Goal: Task Accomplishment & Management: Manage account settings

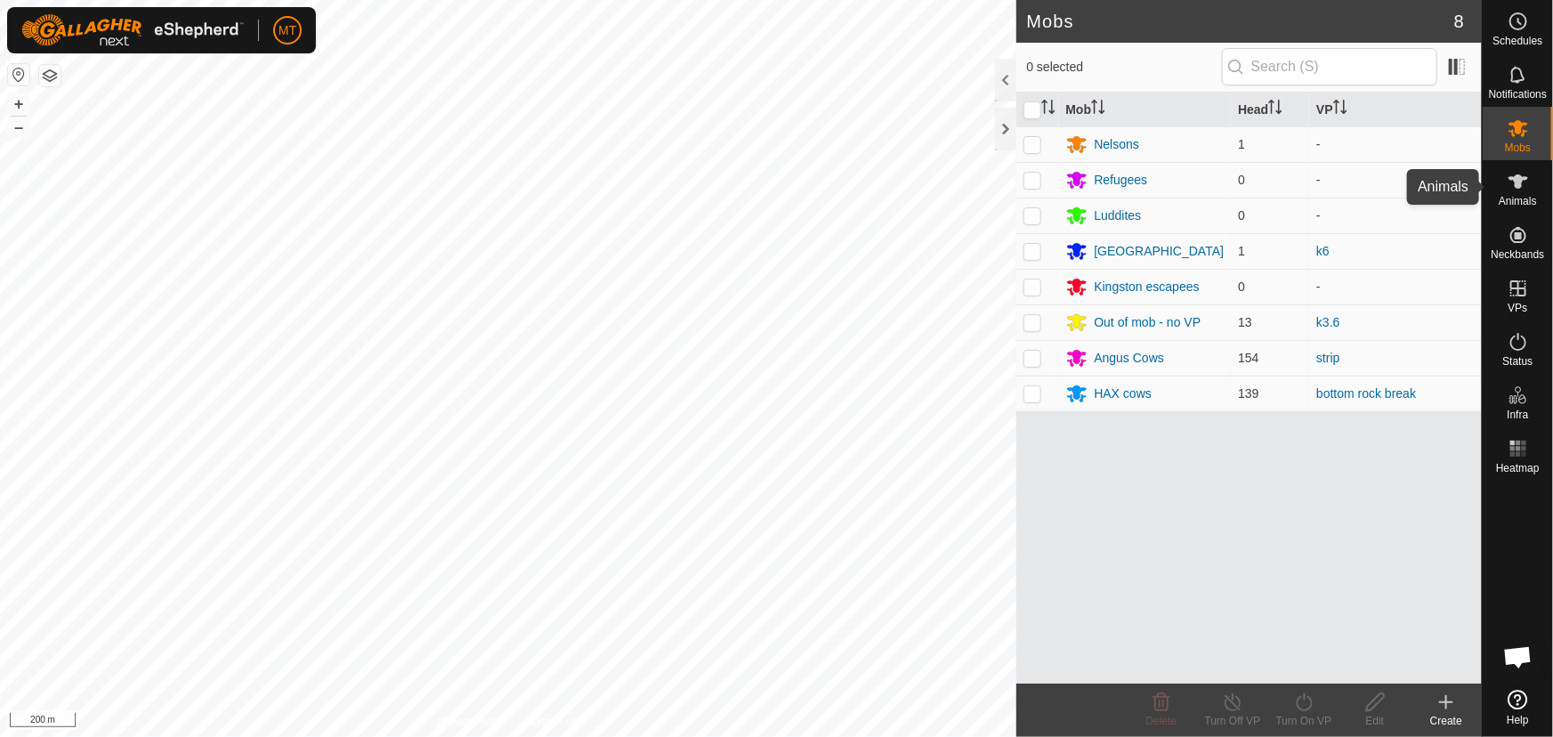
click at [1513, 194] on es-animals-svg-icon at bounding box center [1518, 181] width 32 height 28
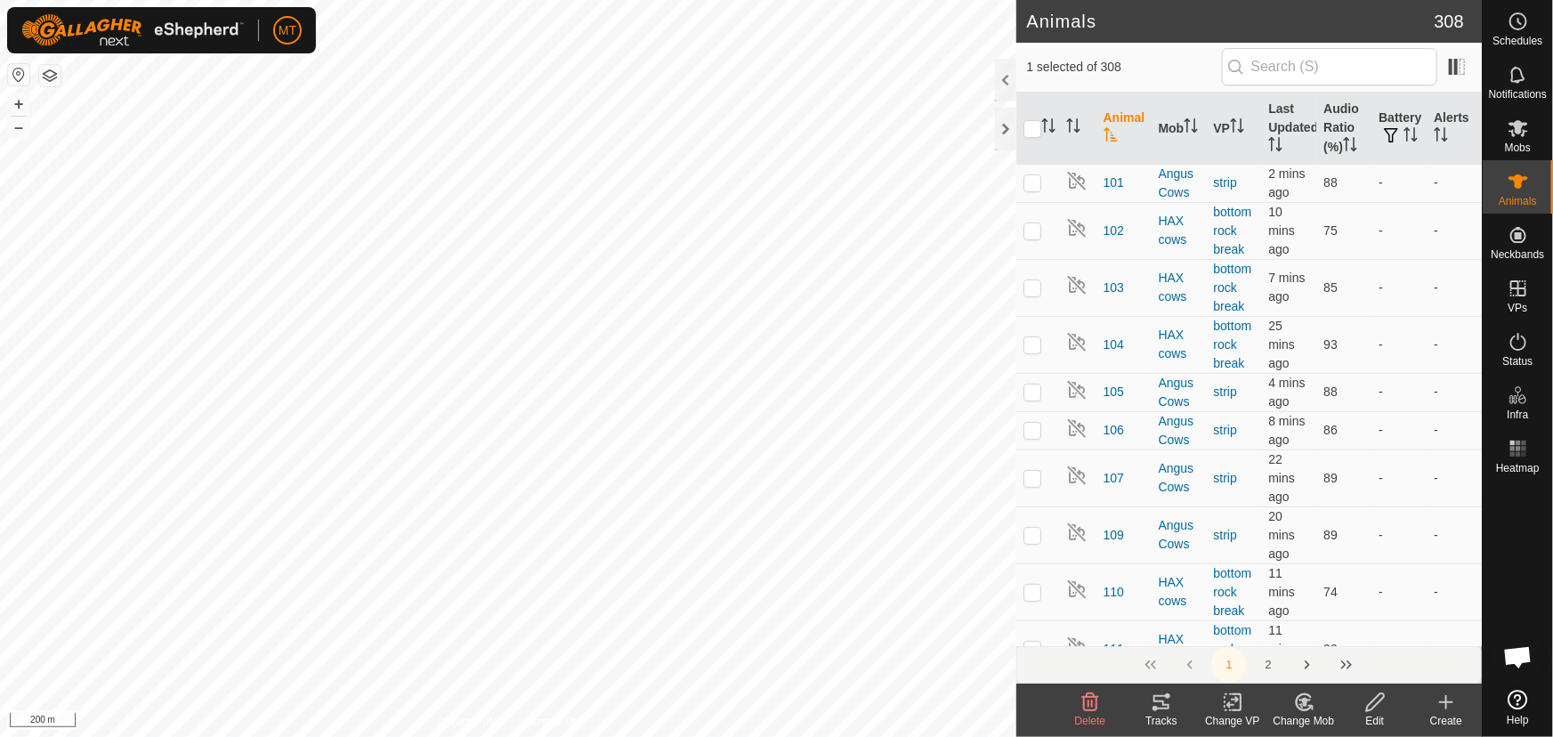
click at [1152, 704] on icon at bounding box center [1161, 701] width 21 height 21
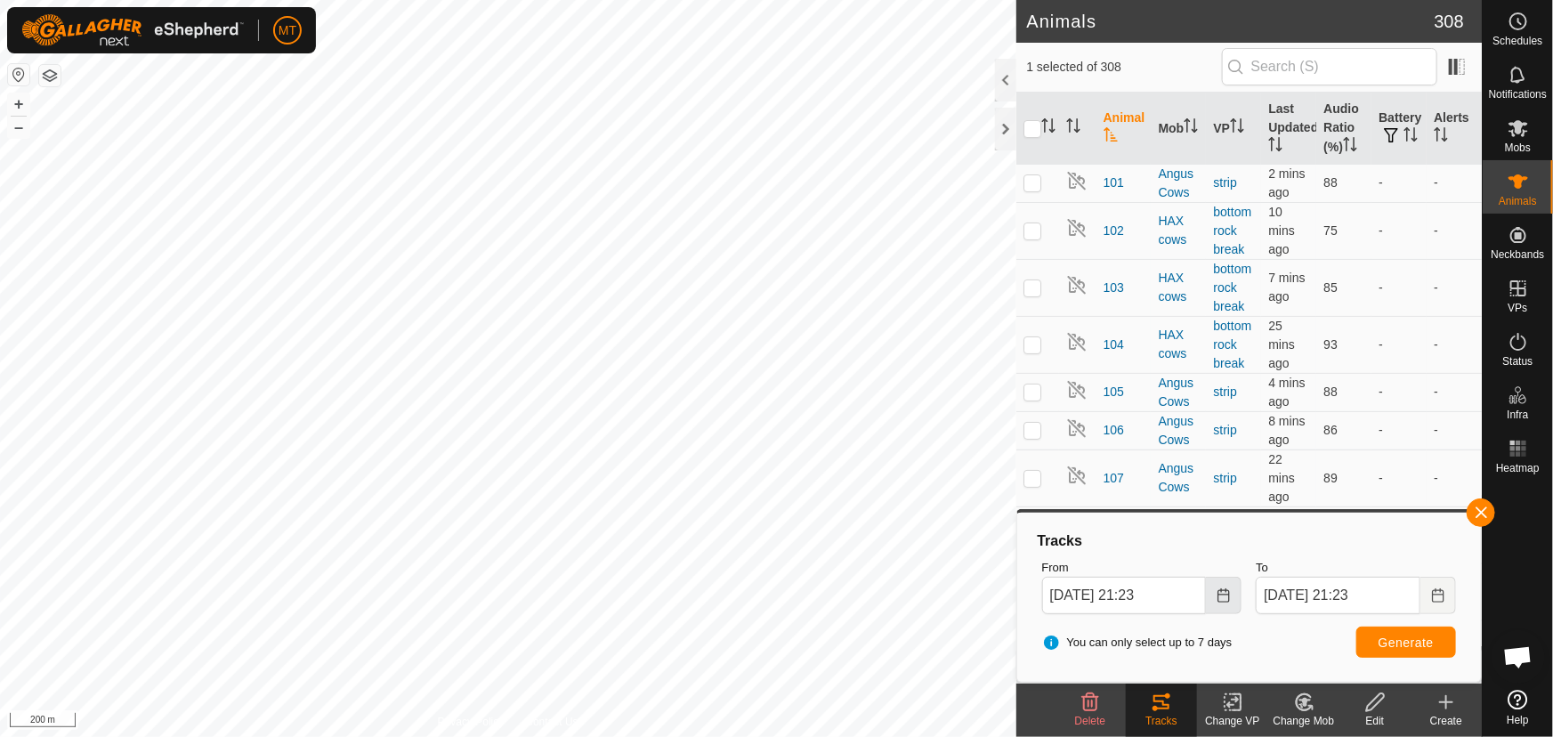
click at [1219, 596] on icon "Choose Date" at bounding box center [1223, 595] width 14 height 14
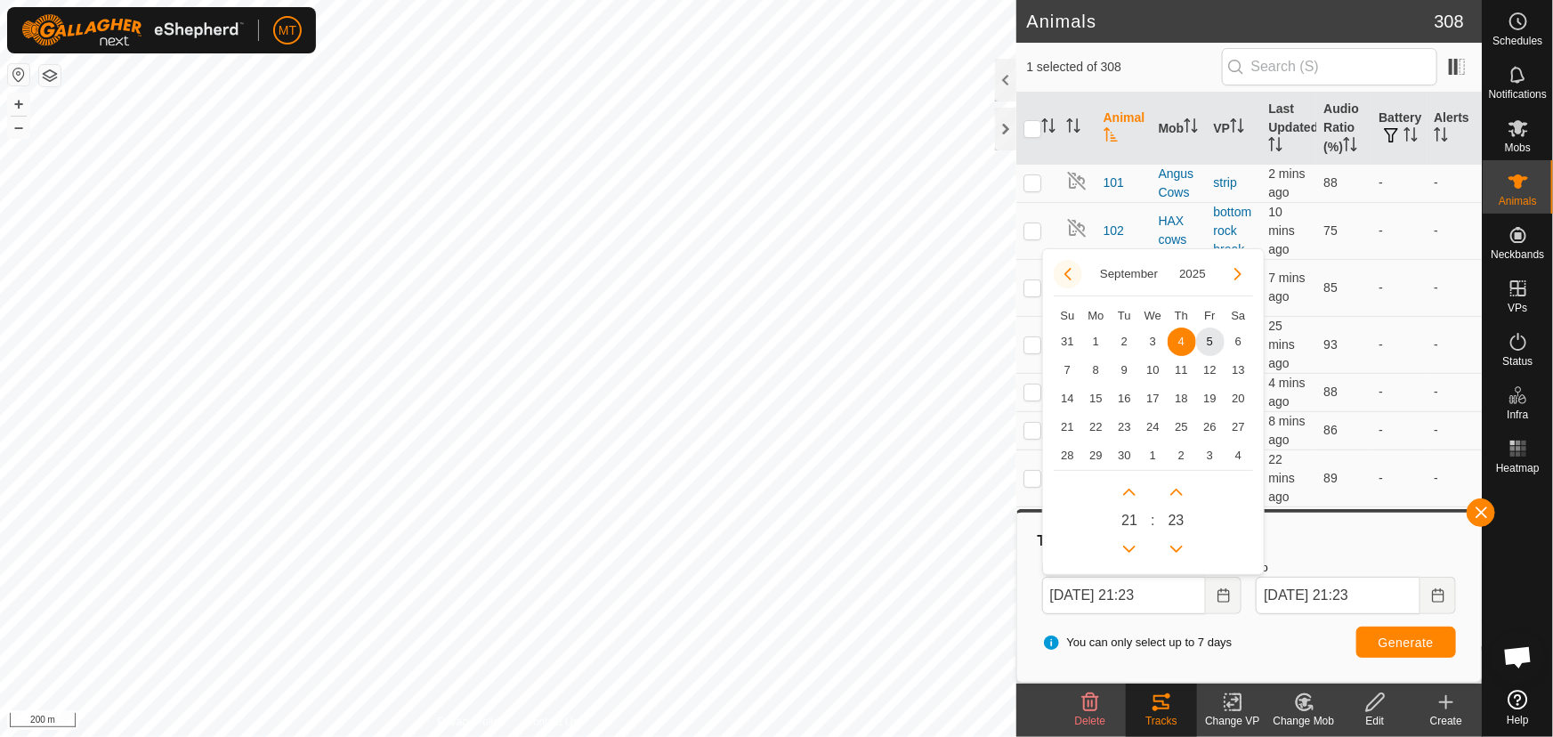
click at [1065, 273] on button "Previous Month" at bounding box center [1068, 274] width 28 height 28
click at [1208, 452] on span "29" at bounding box center [1210, 455] width 28 height 28
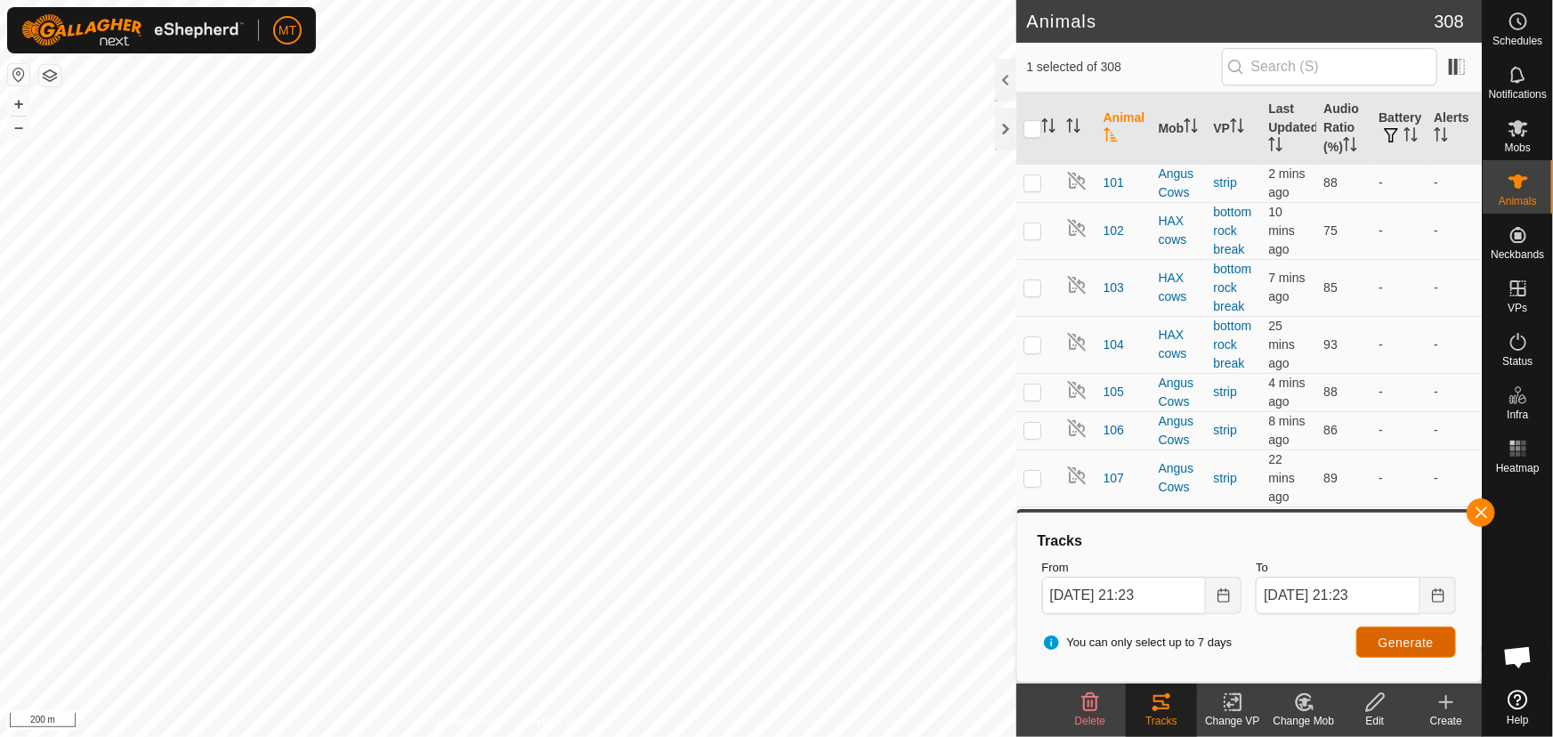
click at [1379, 630] on button "Generate" at bounding box center [1406, 641] width 100 height 31
click at [1398, 637] on span "Generate" at bounding box center [1405, 642] width 55 height 14
click at [1225, 591] on icon "Choose Date" at bounding box center [1223, 595] width 12 height 14
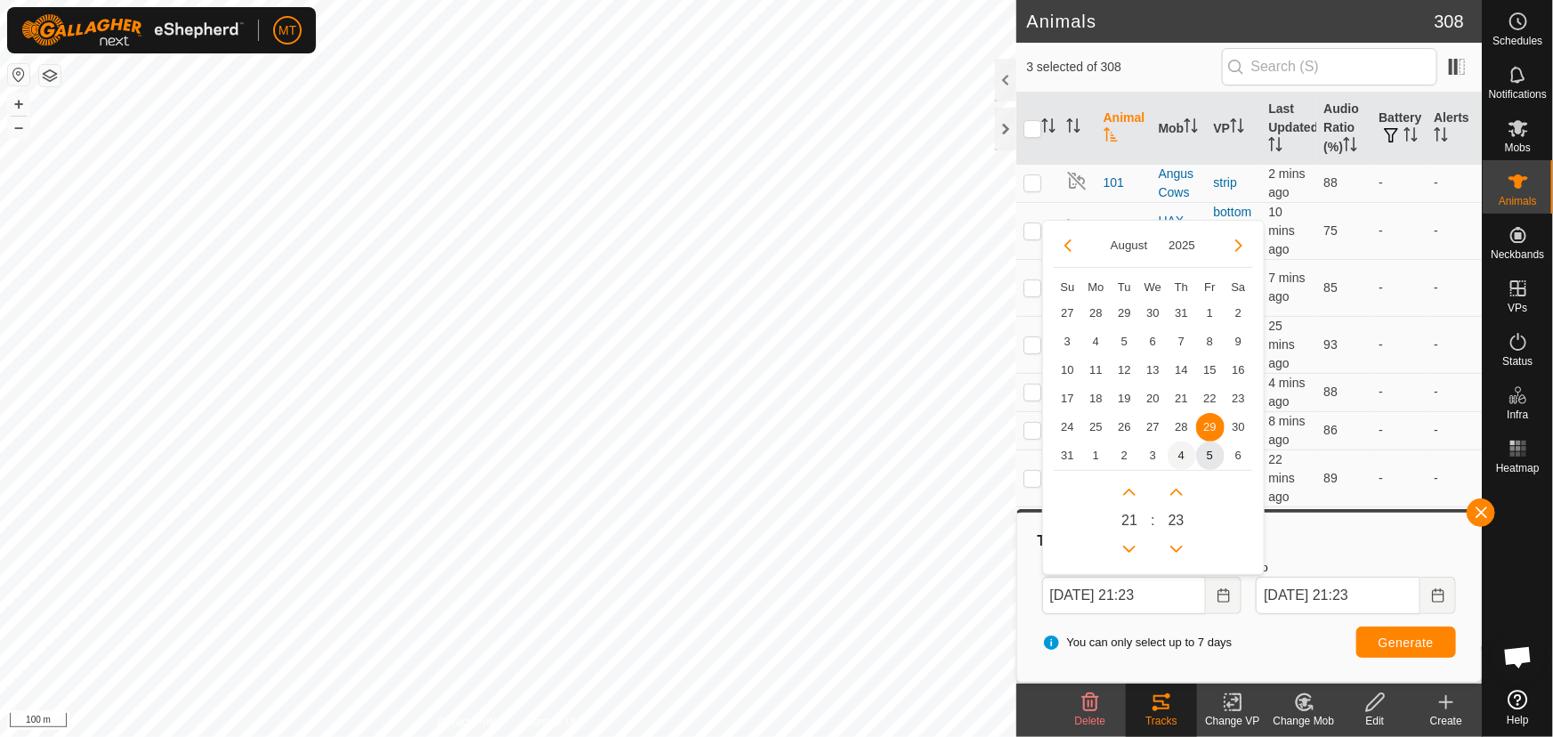
click at [1177, 450] on span "4" at bounding box center [1181, 455] width 28 height 28
type input "04 Sep, 2025 21:23"
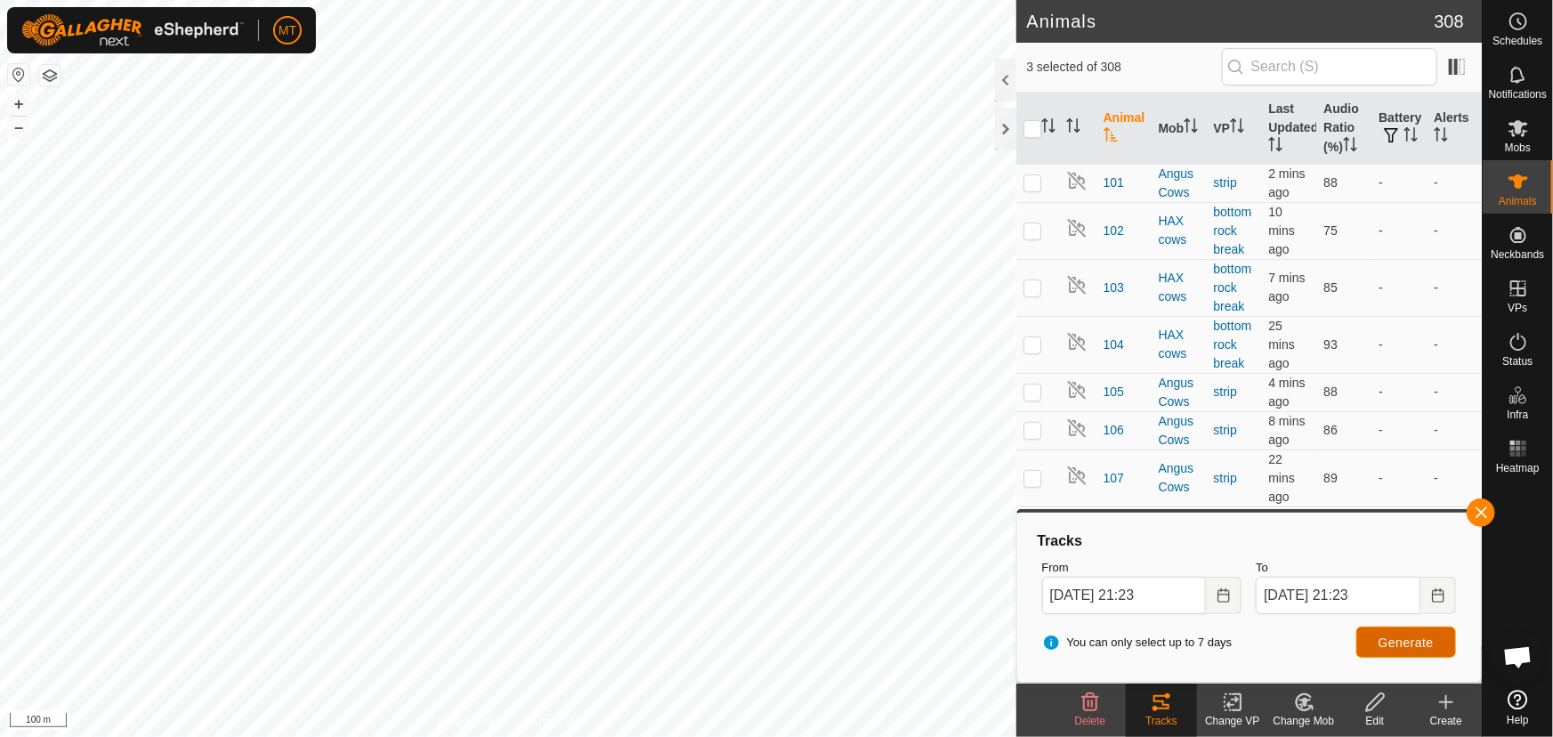
click at [1376, 632] on button "Generate" at bounding box center [1406, 641] width 100 height 31
checkbox input "true"
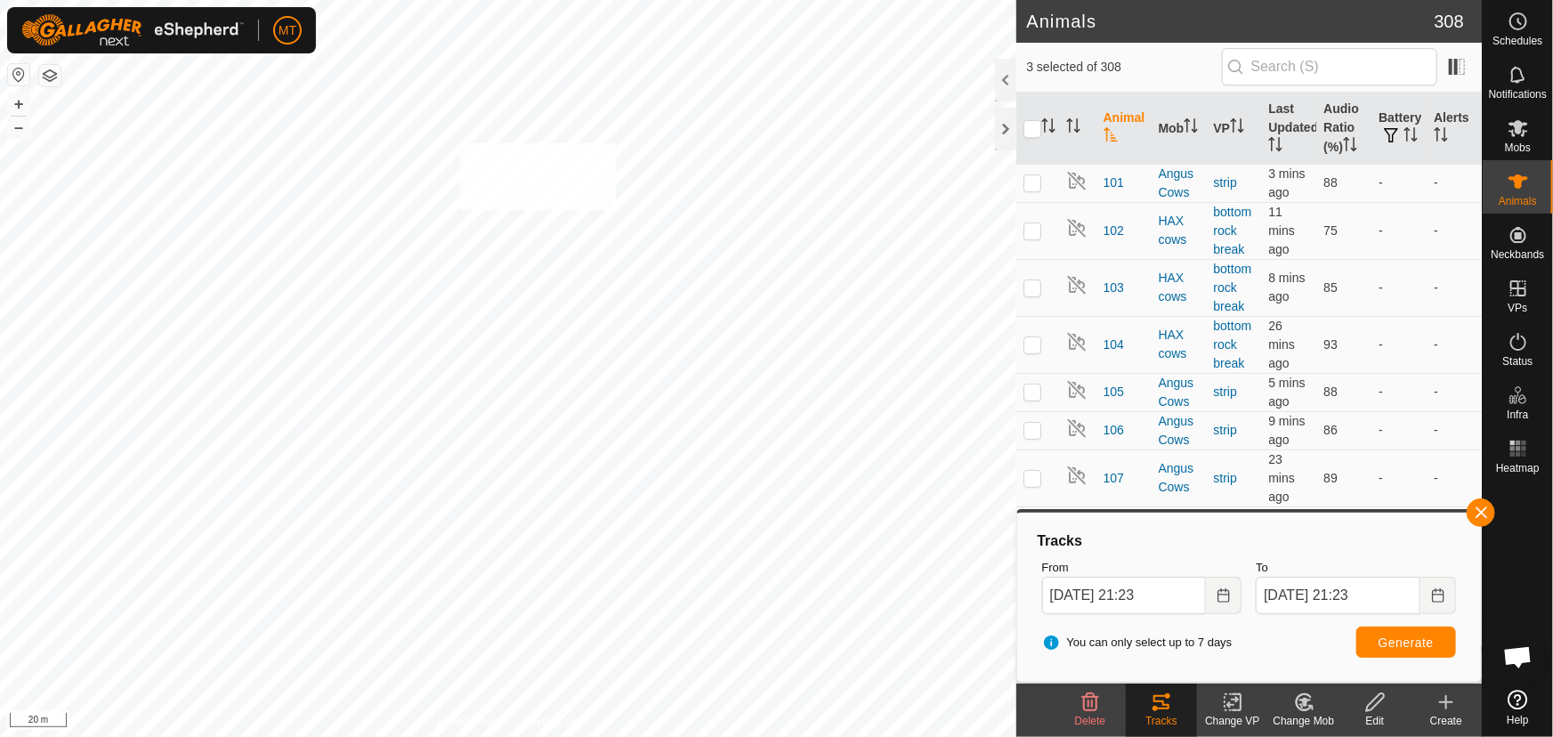
checkbox input "true"
click at [1034, 125] on input "checkbox" at bounding box center [1032, 129] width 18 height 18
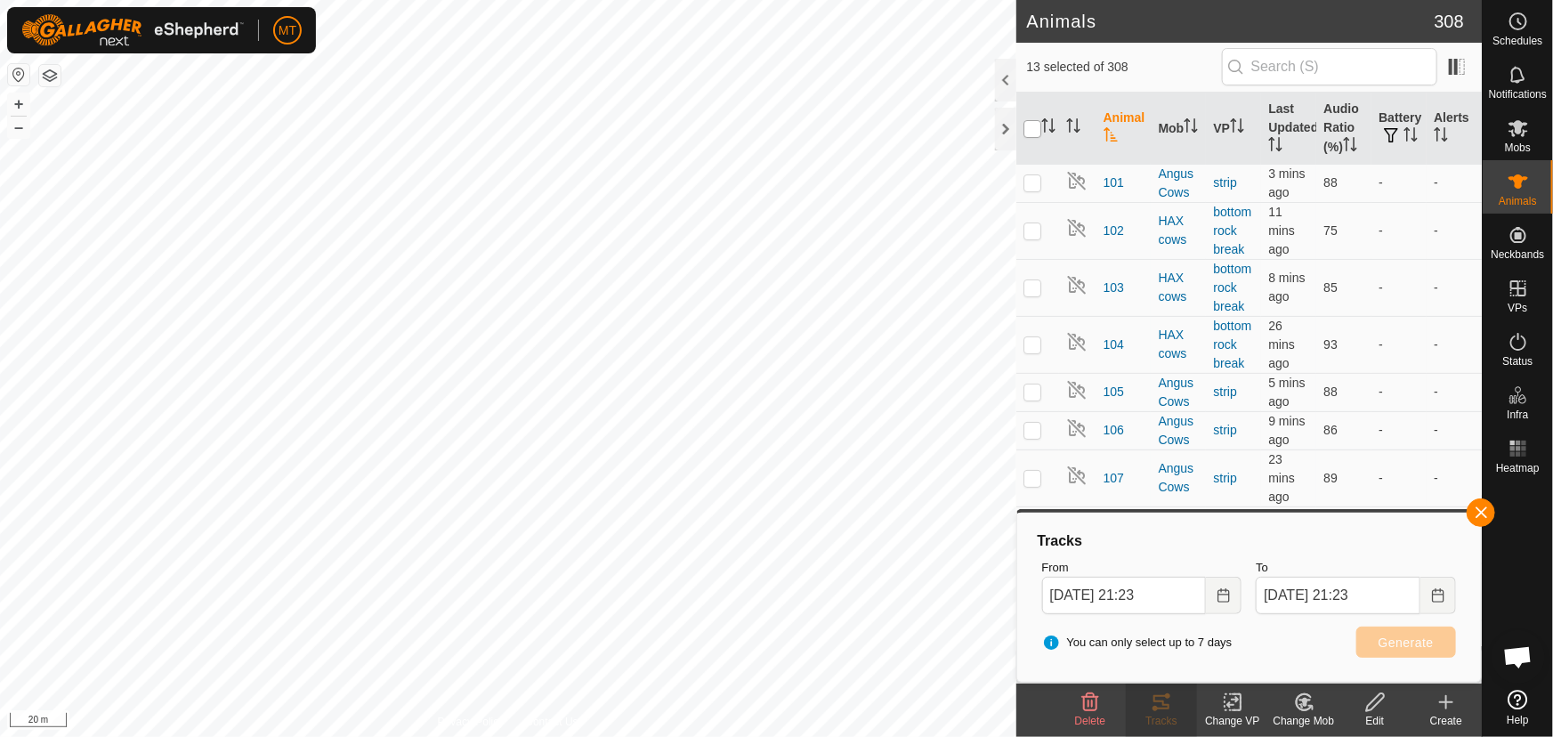
checkbox input "true"
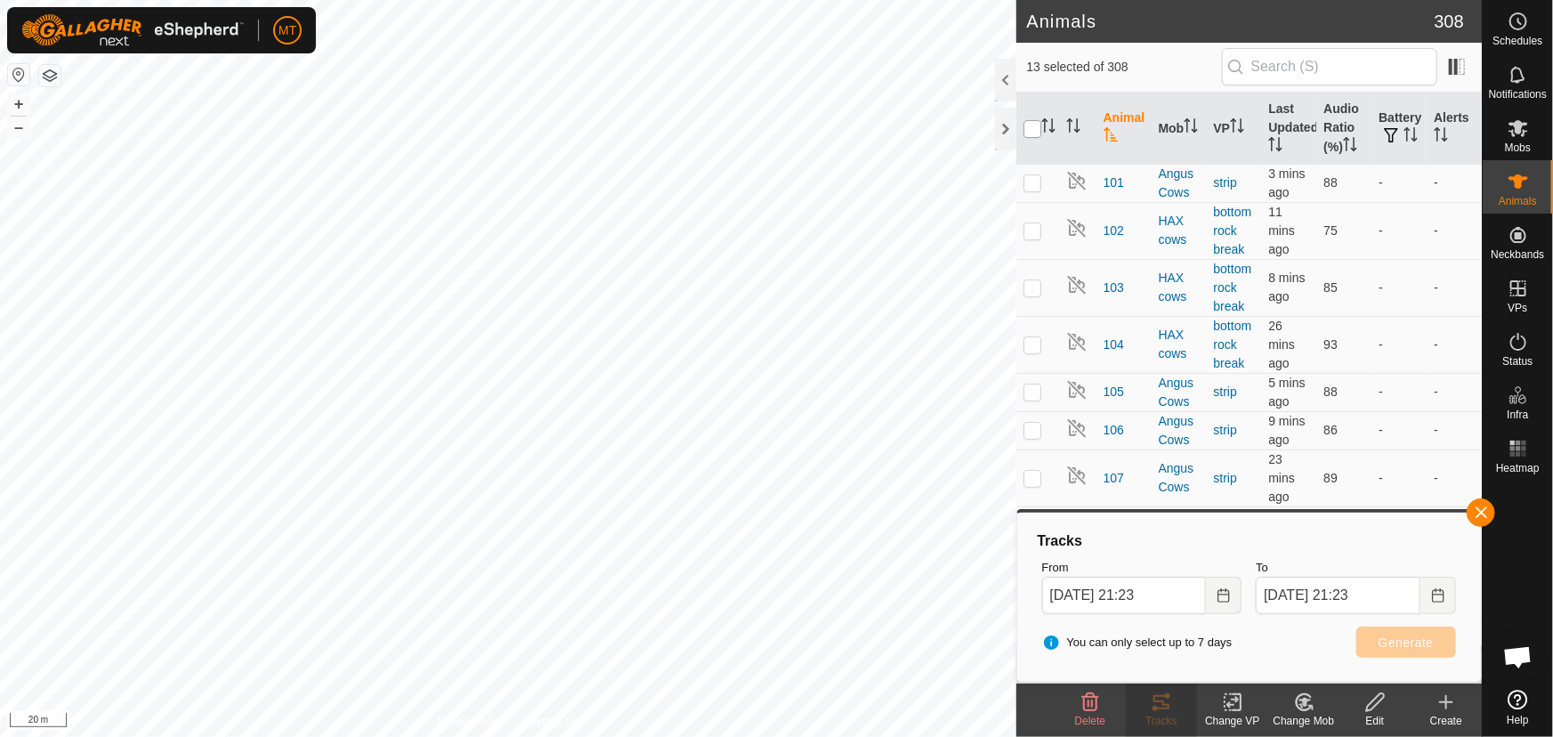
checkbox input "true"
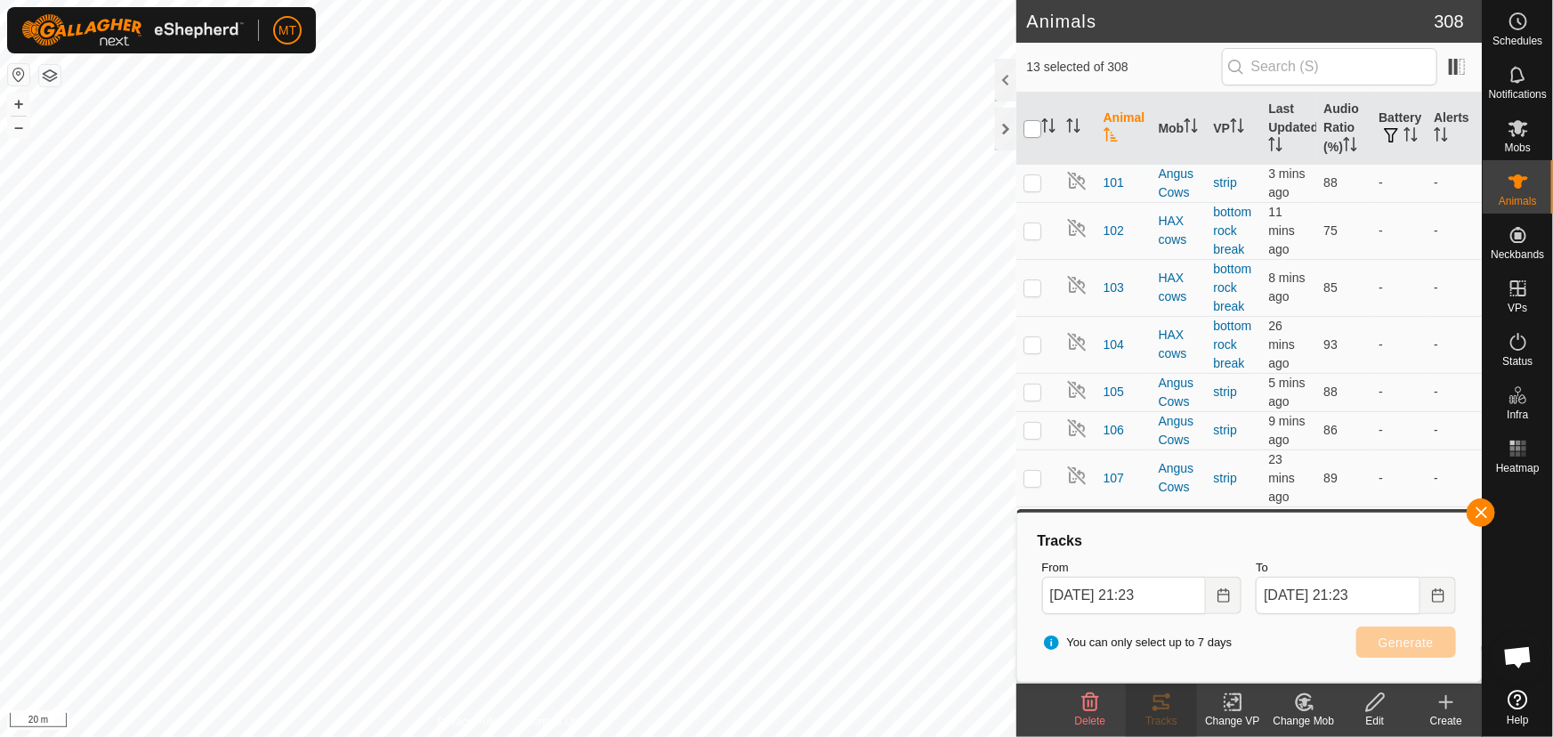
checkbox input "true"
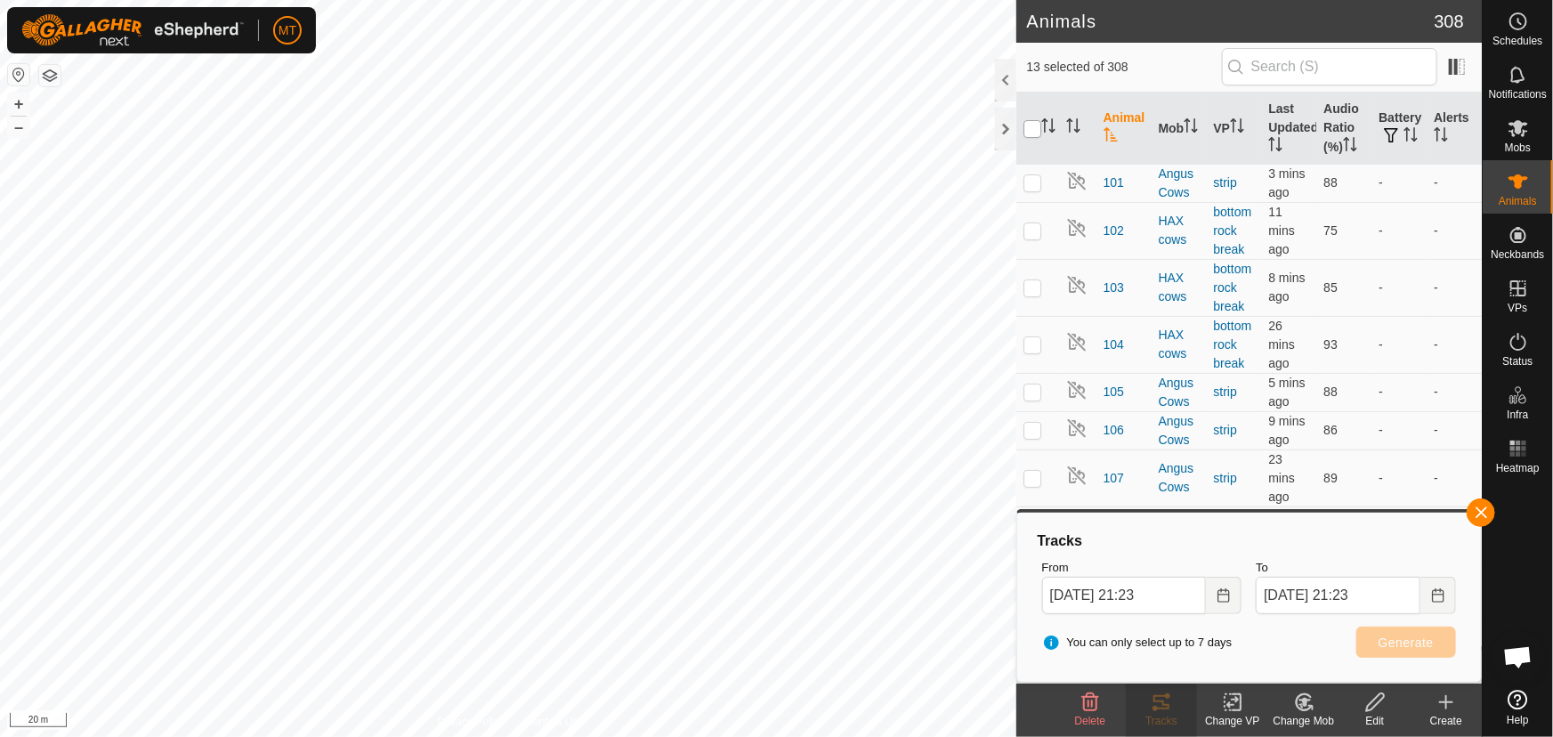
checkbox input "true"
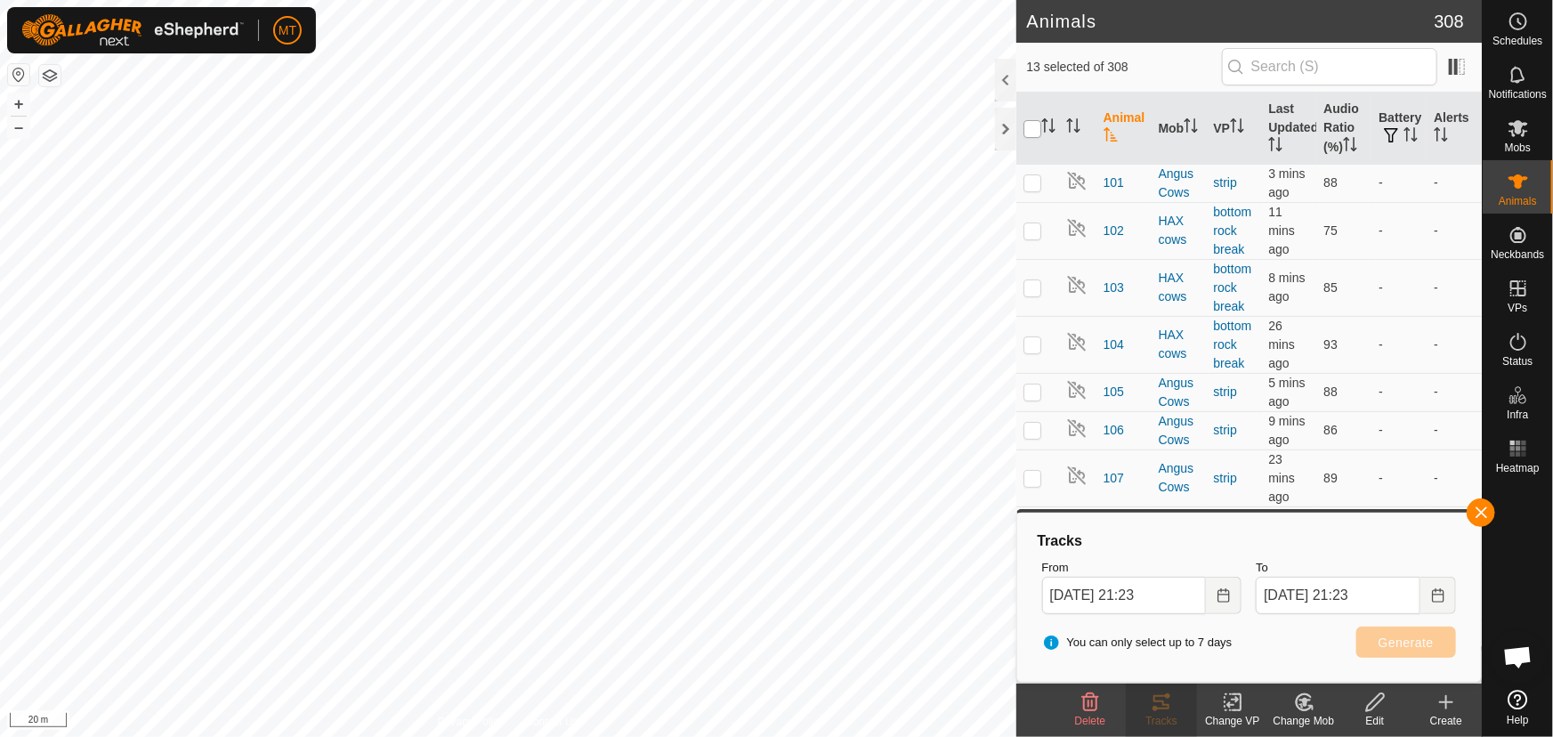
checkbox input "true"
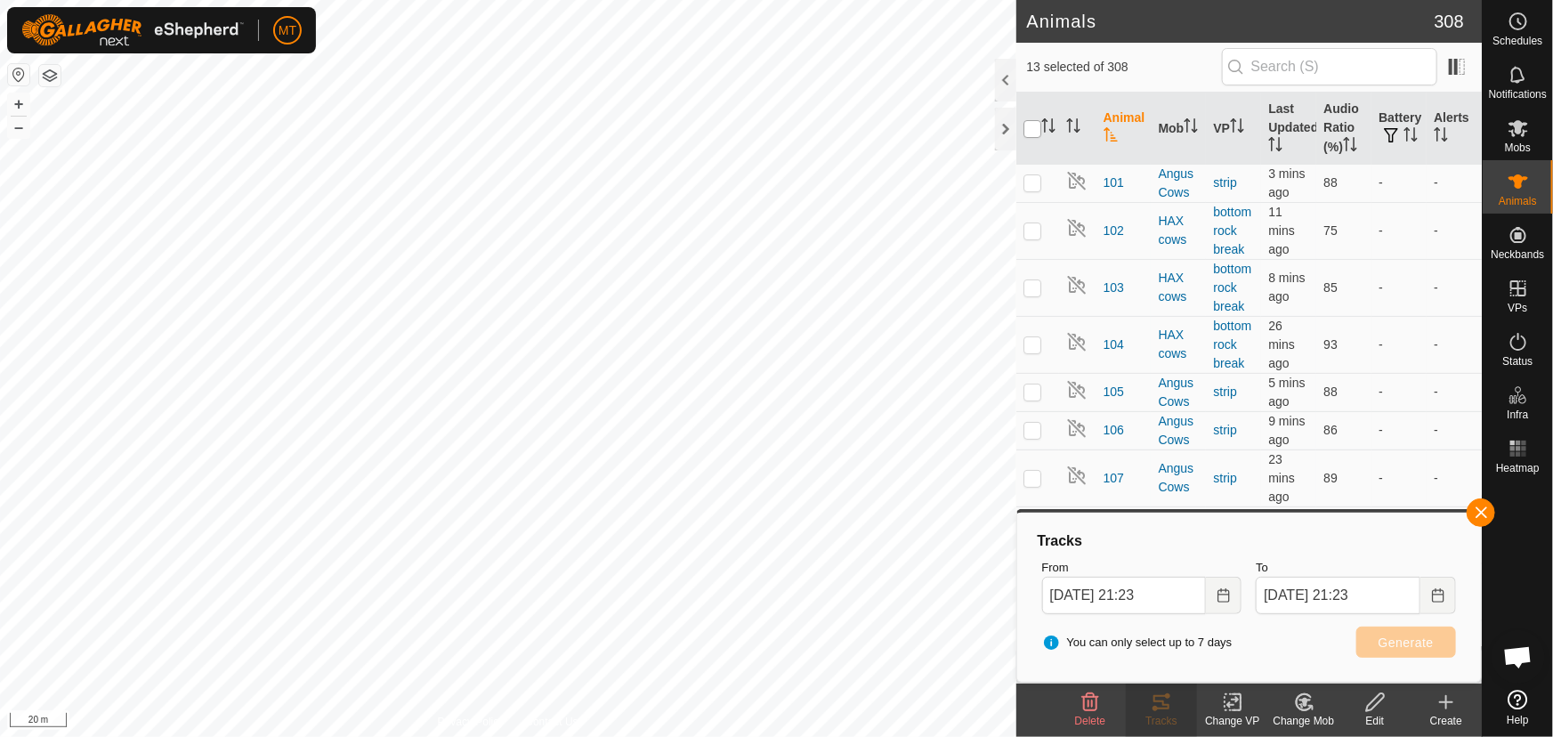
checkbox input "true"
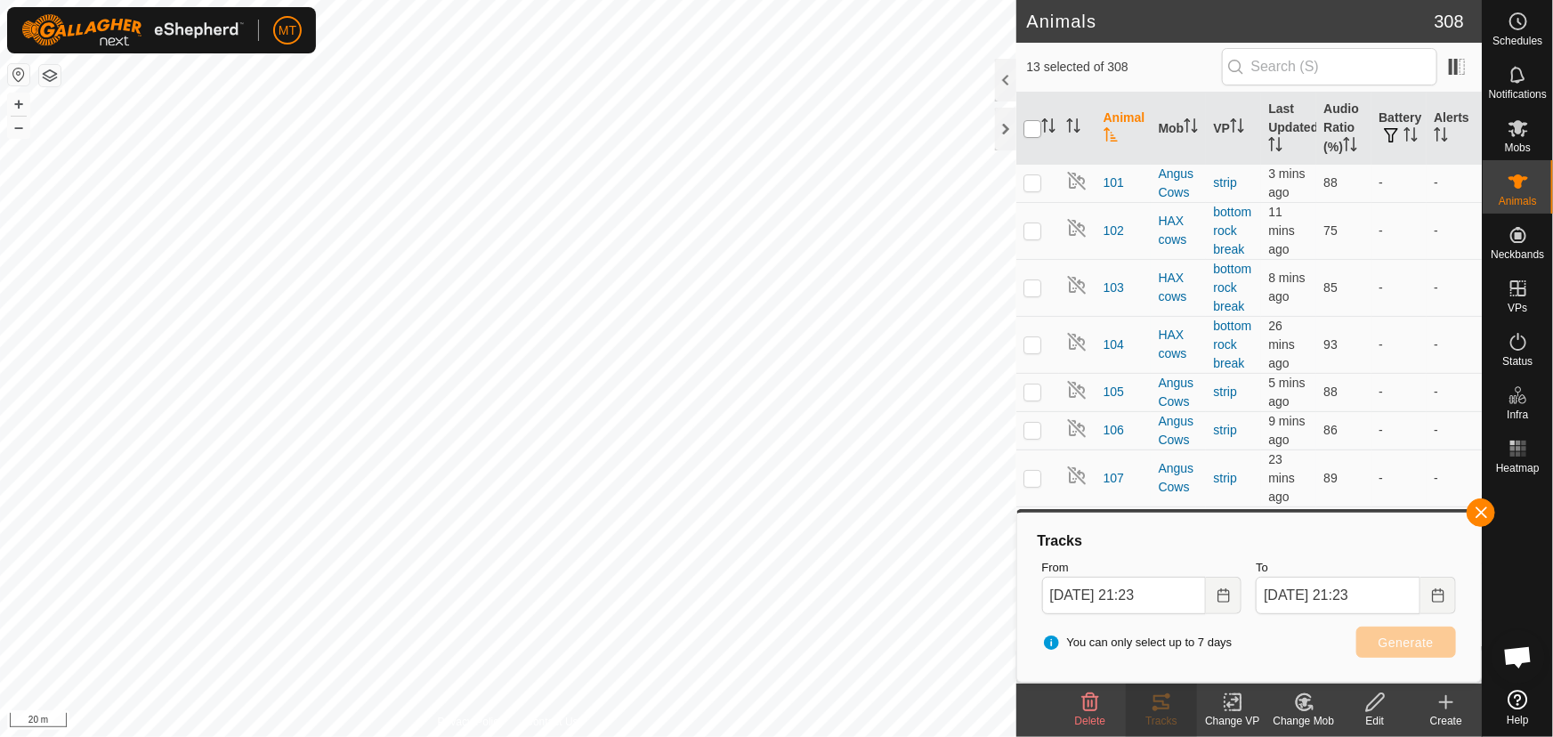
checkbox input "true"
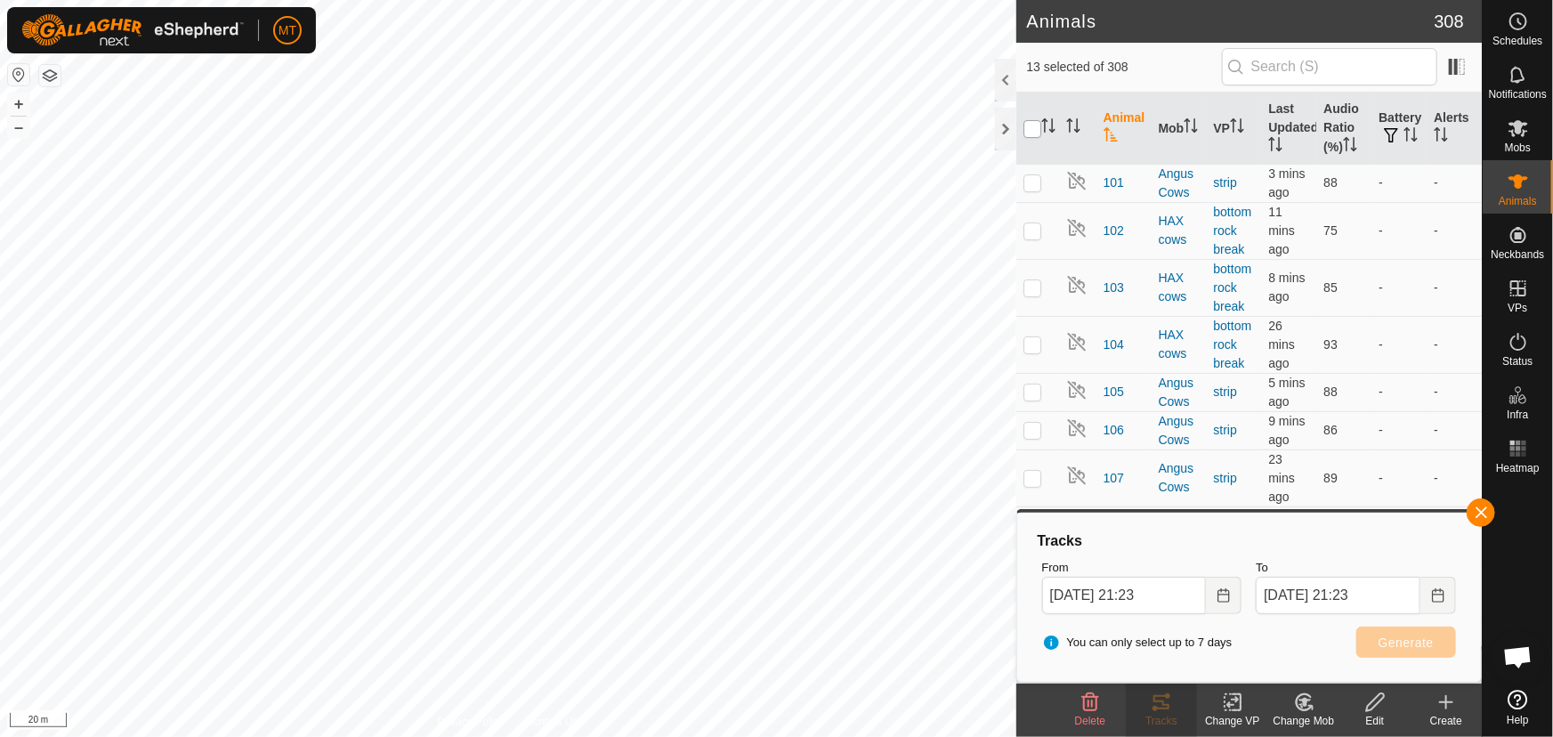
checkbox input "true"
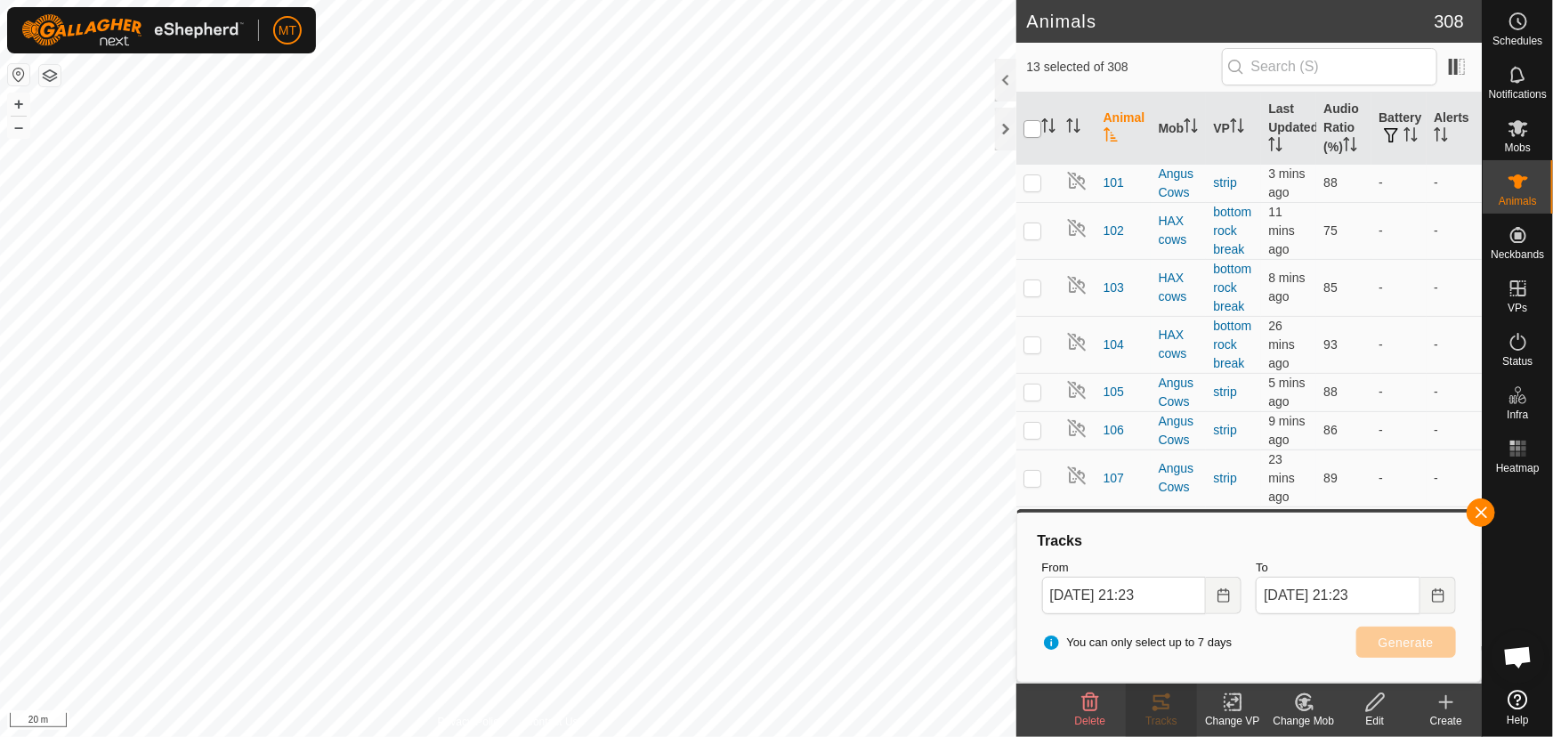
checkbox input "true"
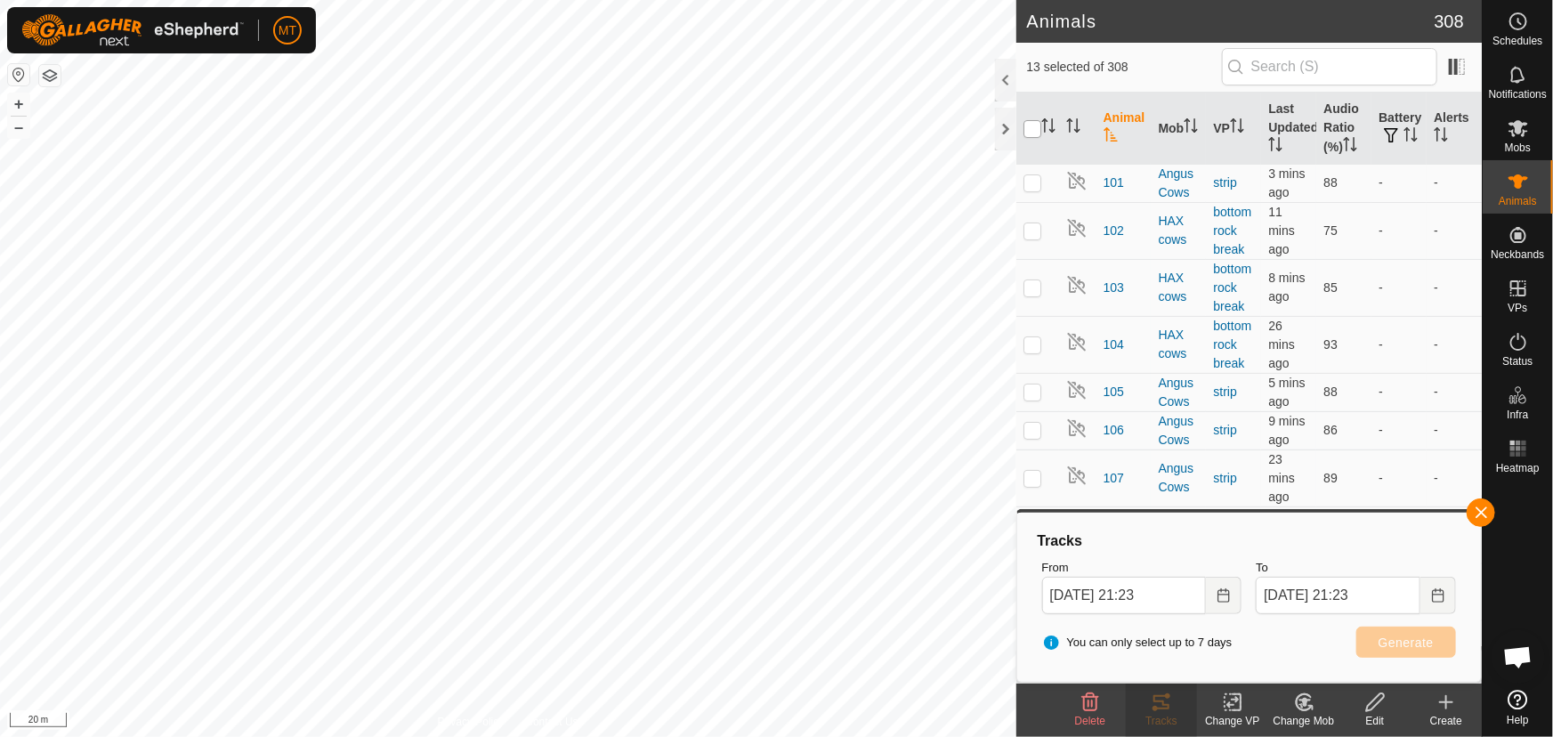
checkbox input "true"
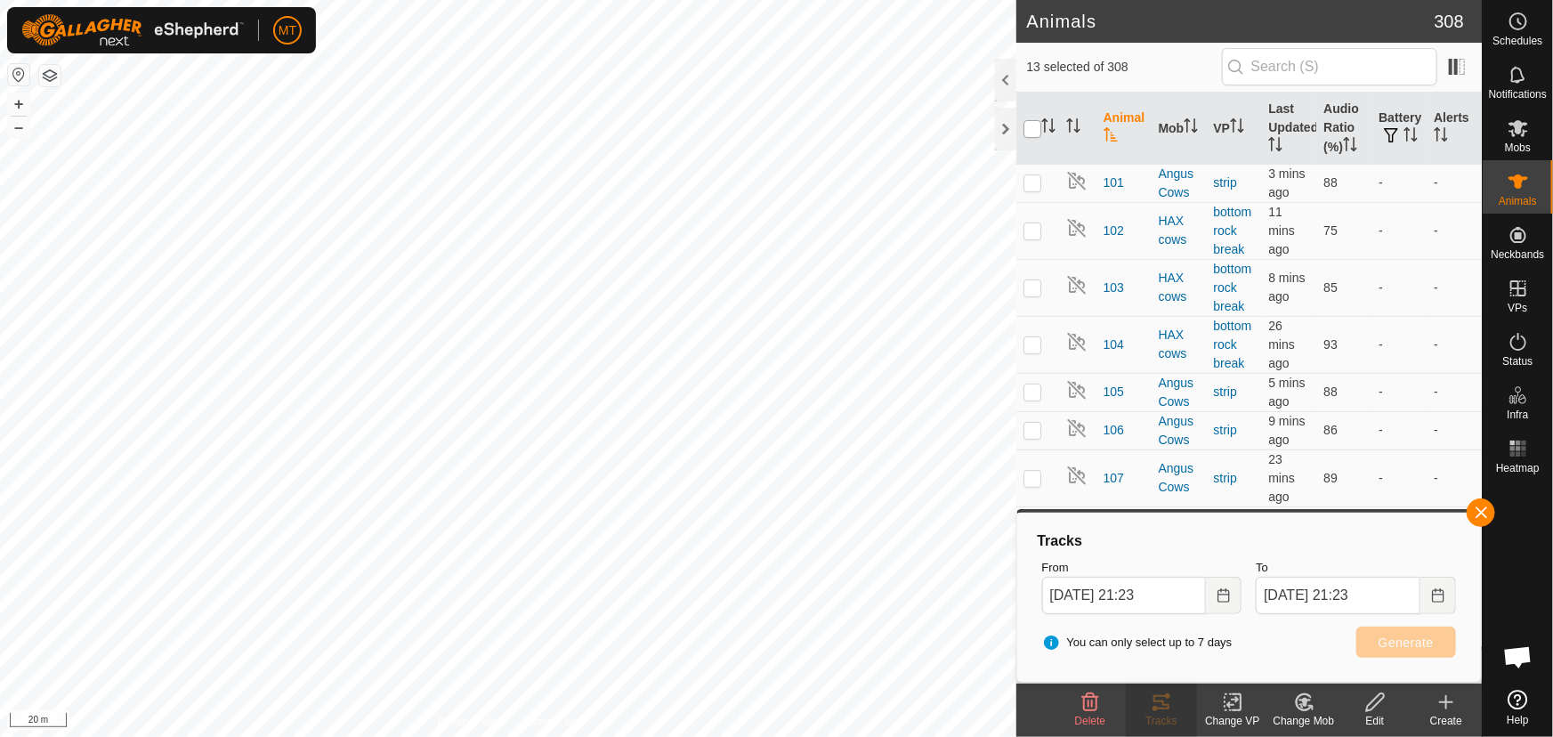
checkbox input "true"
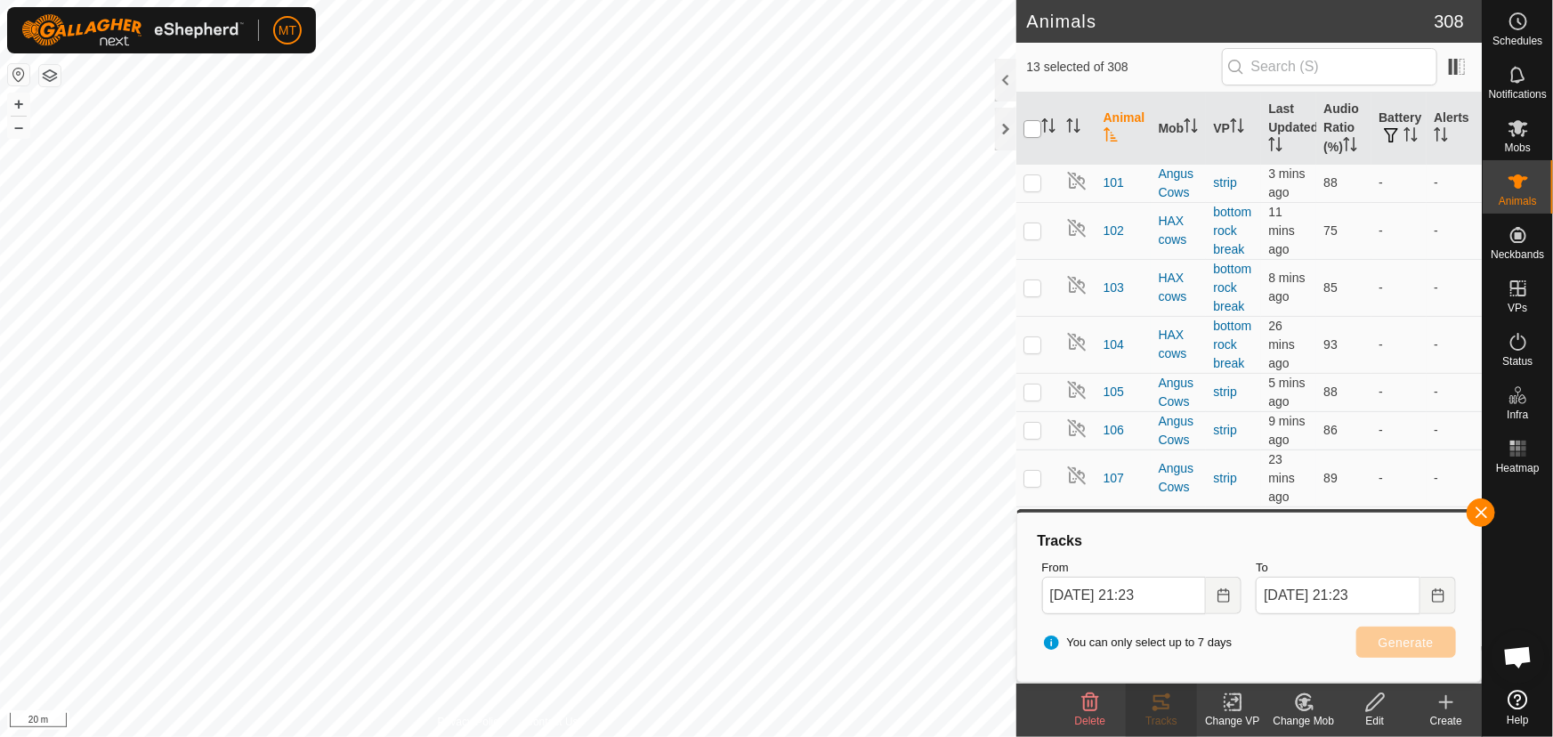
checkbox input "true"
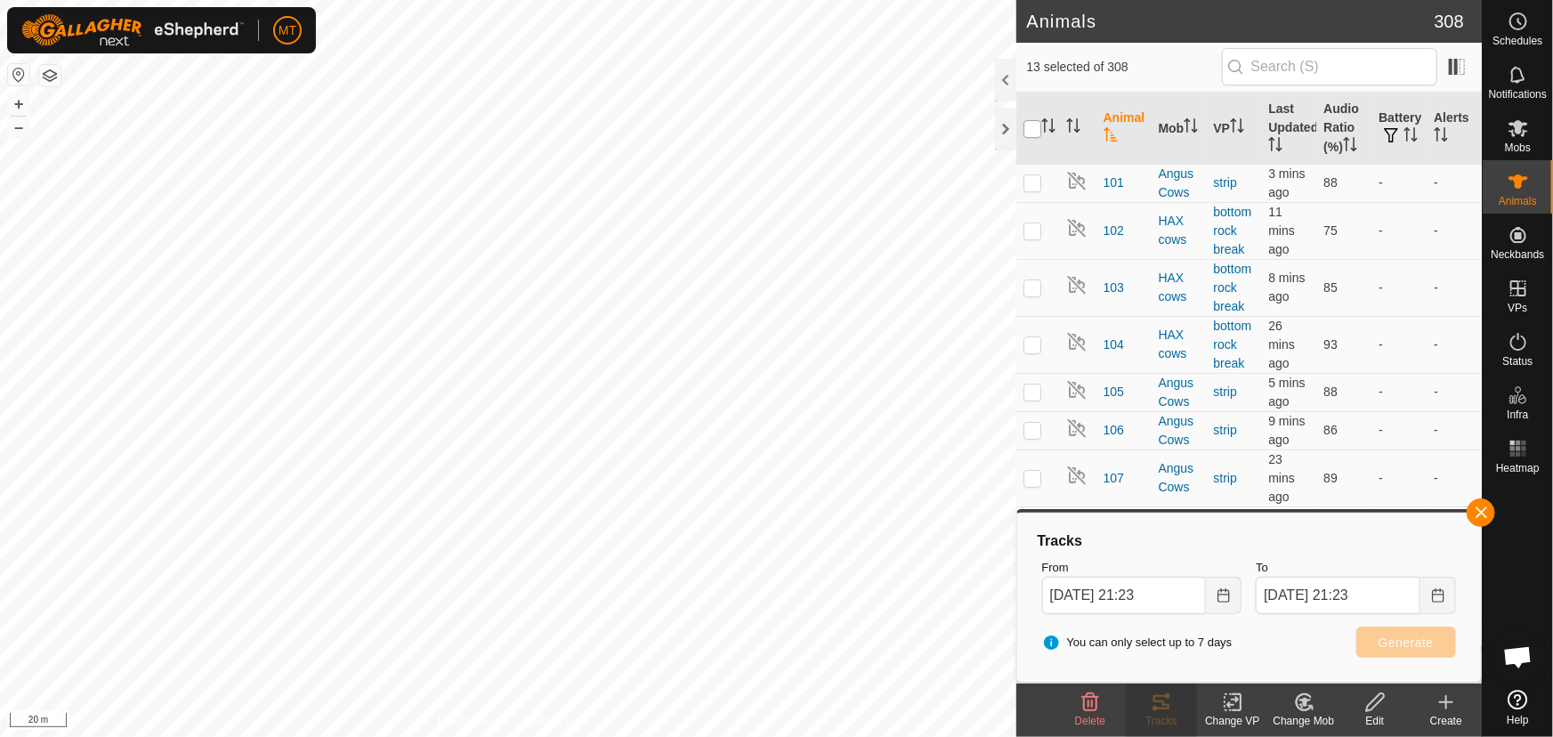
checkbox input "true"
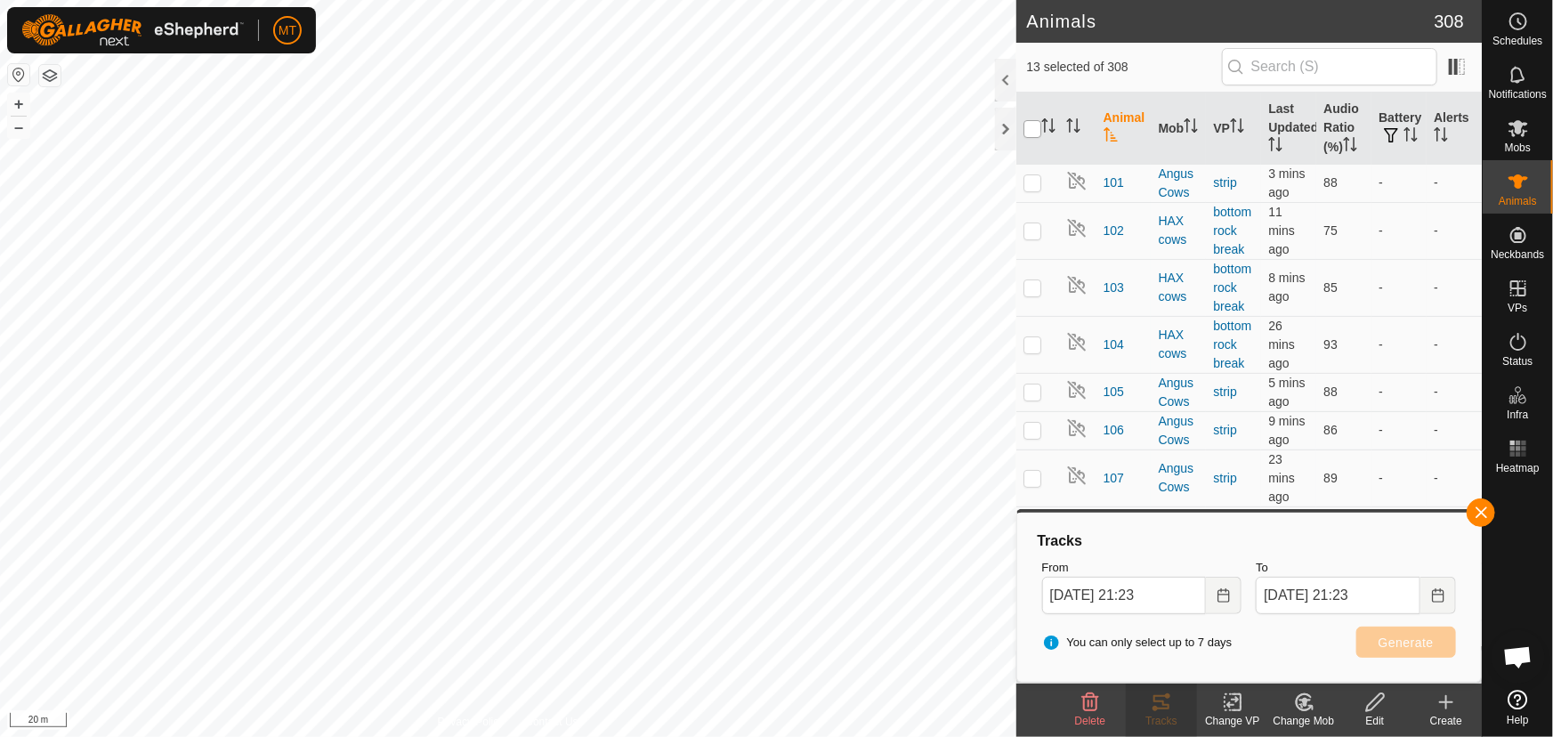
checkbox input "true"
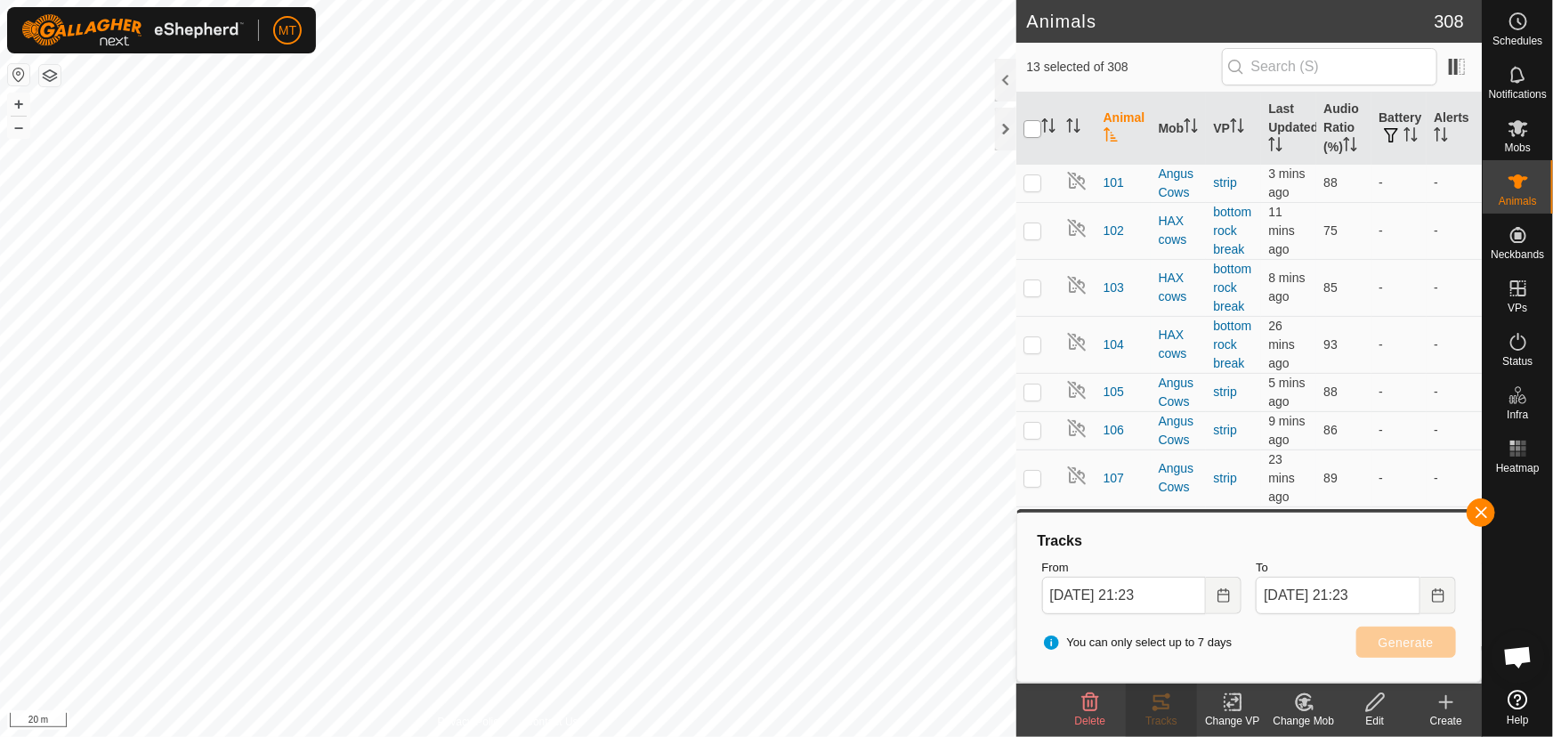
checkbox input "true"
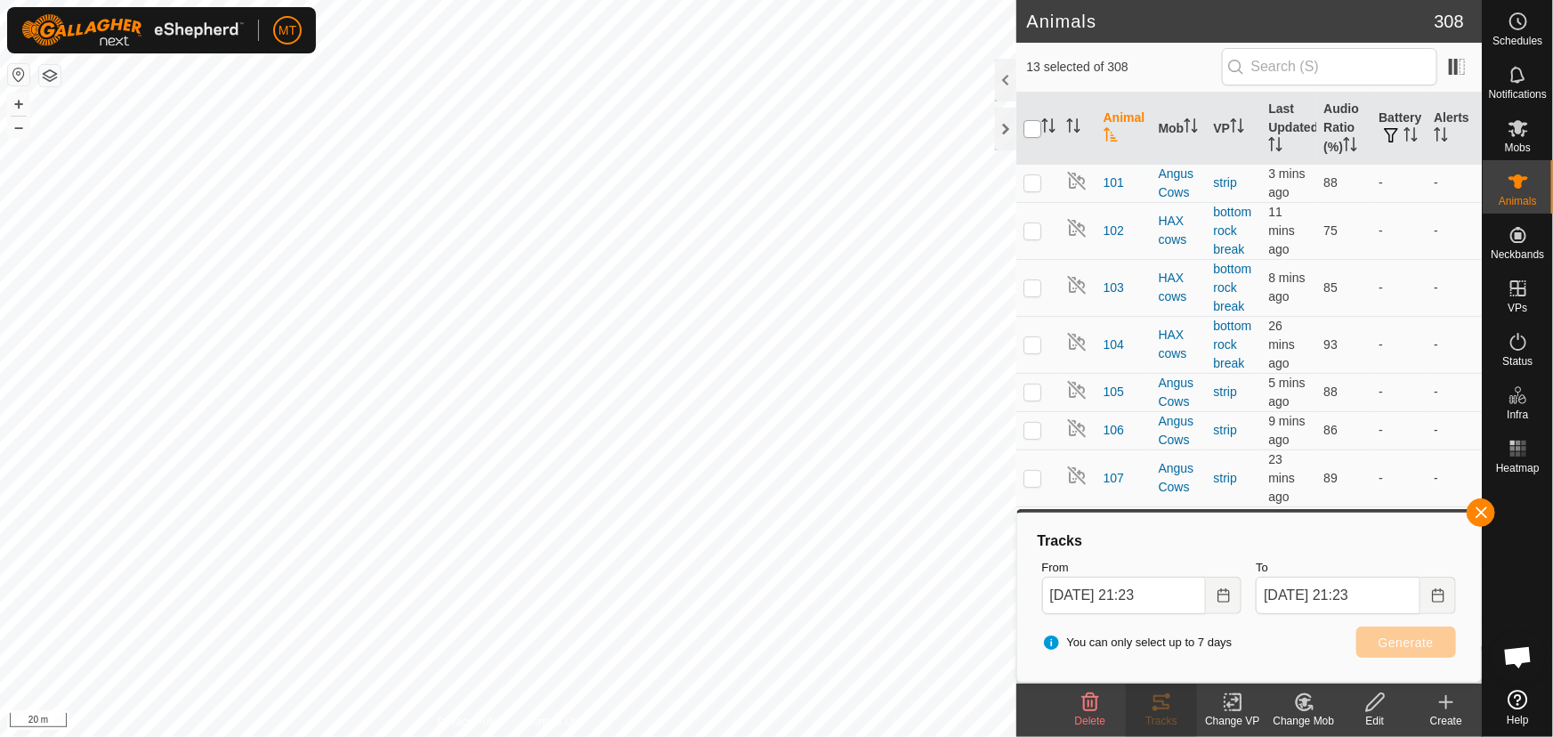
checkbox input "true"
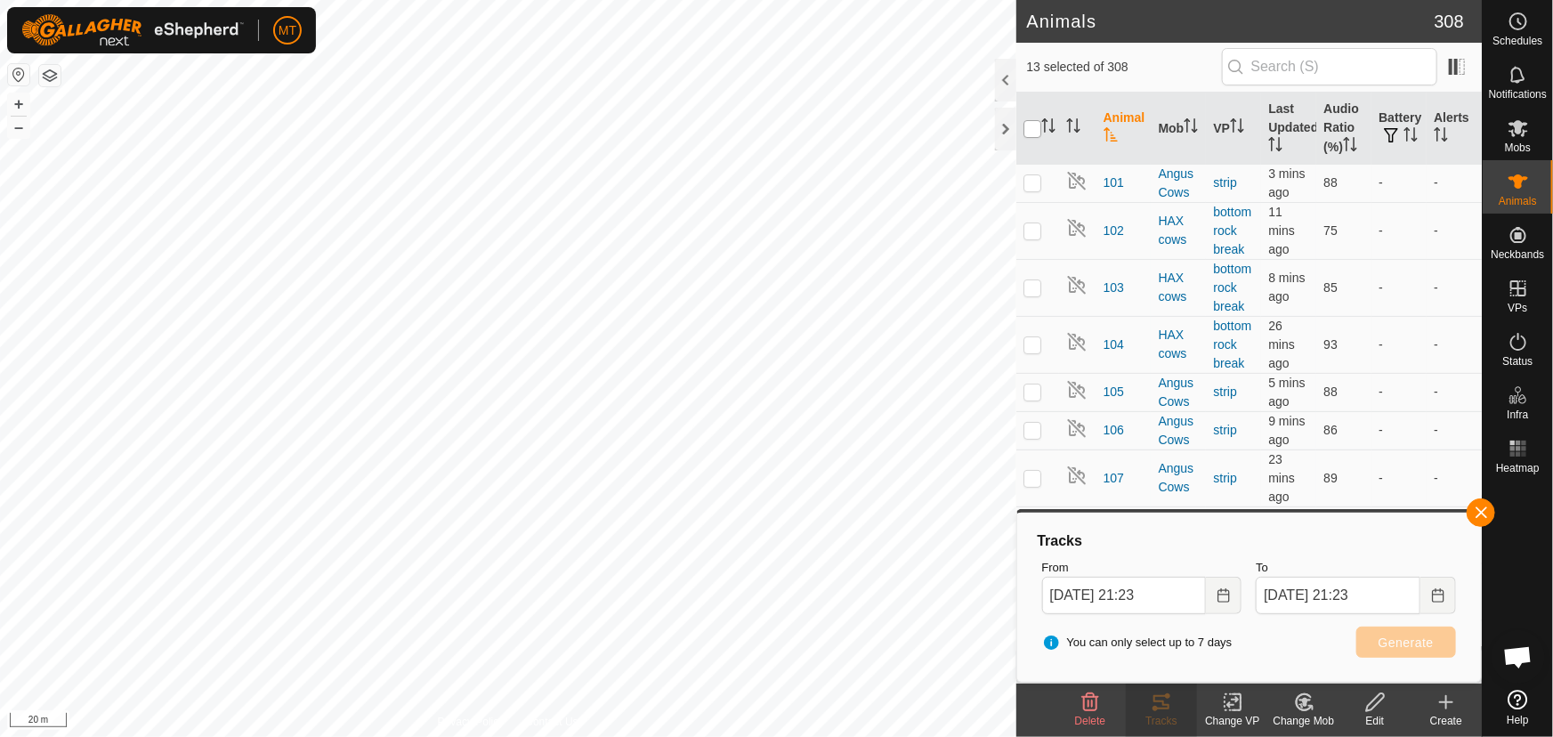
checkbox input "true"
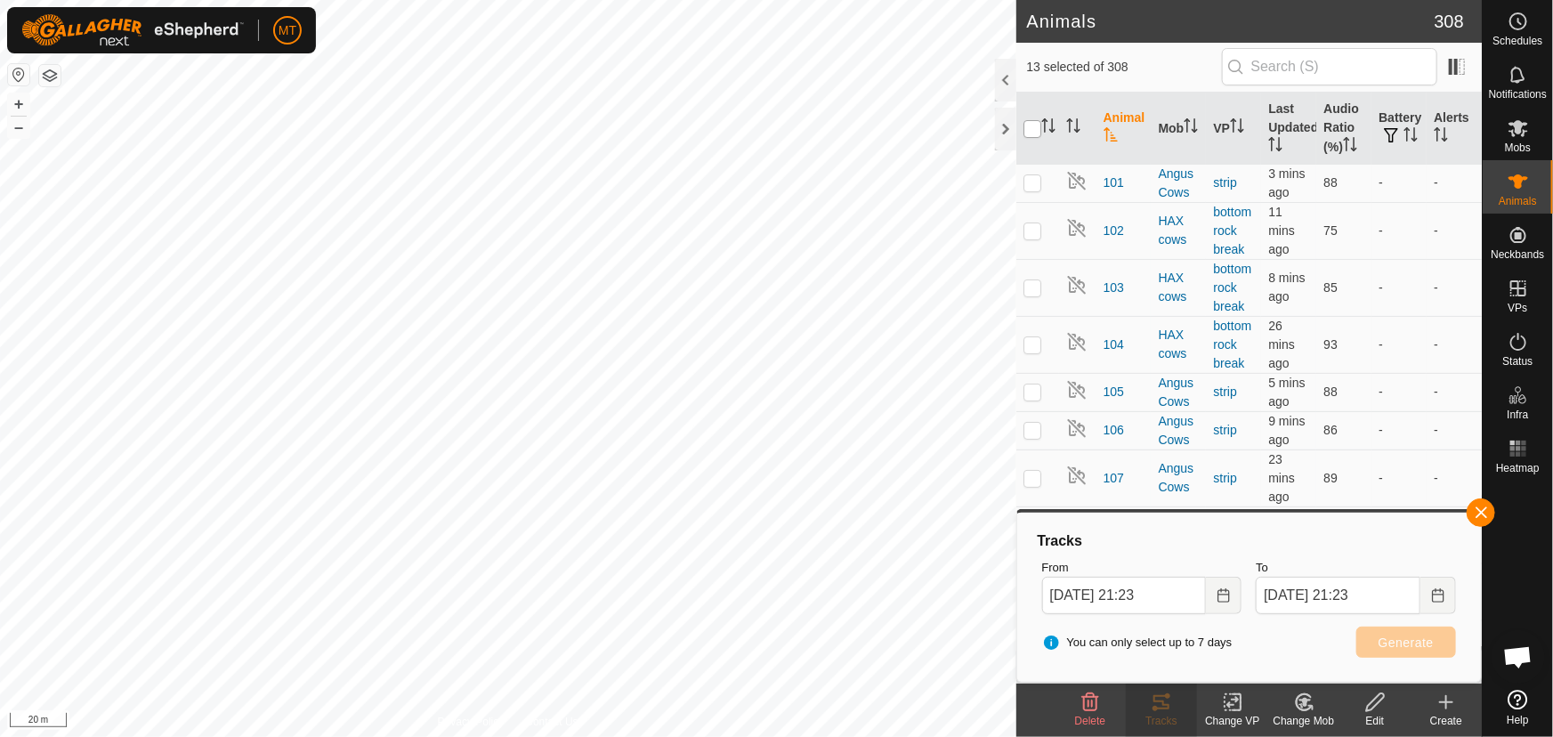
checkbox input "true"
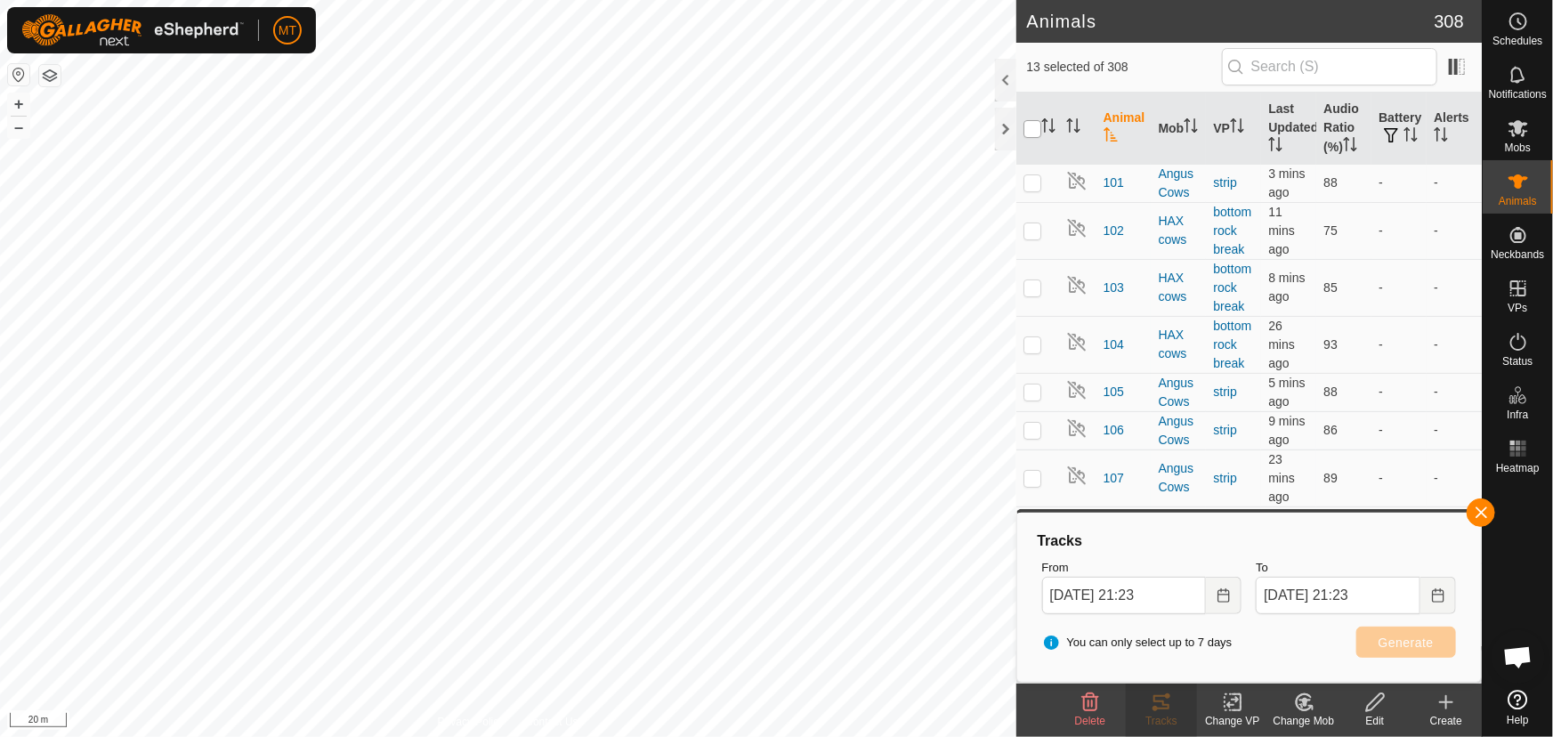
checkbox input "true"
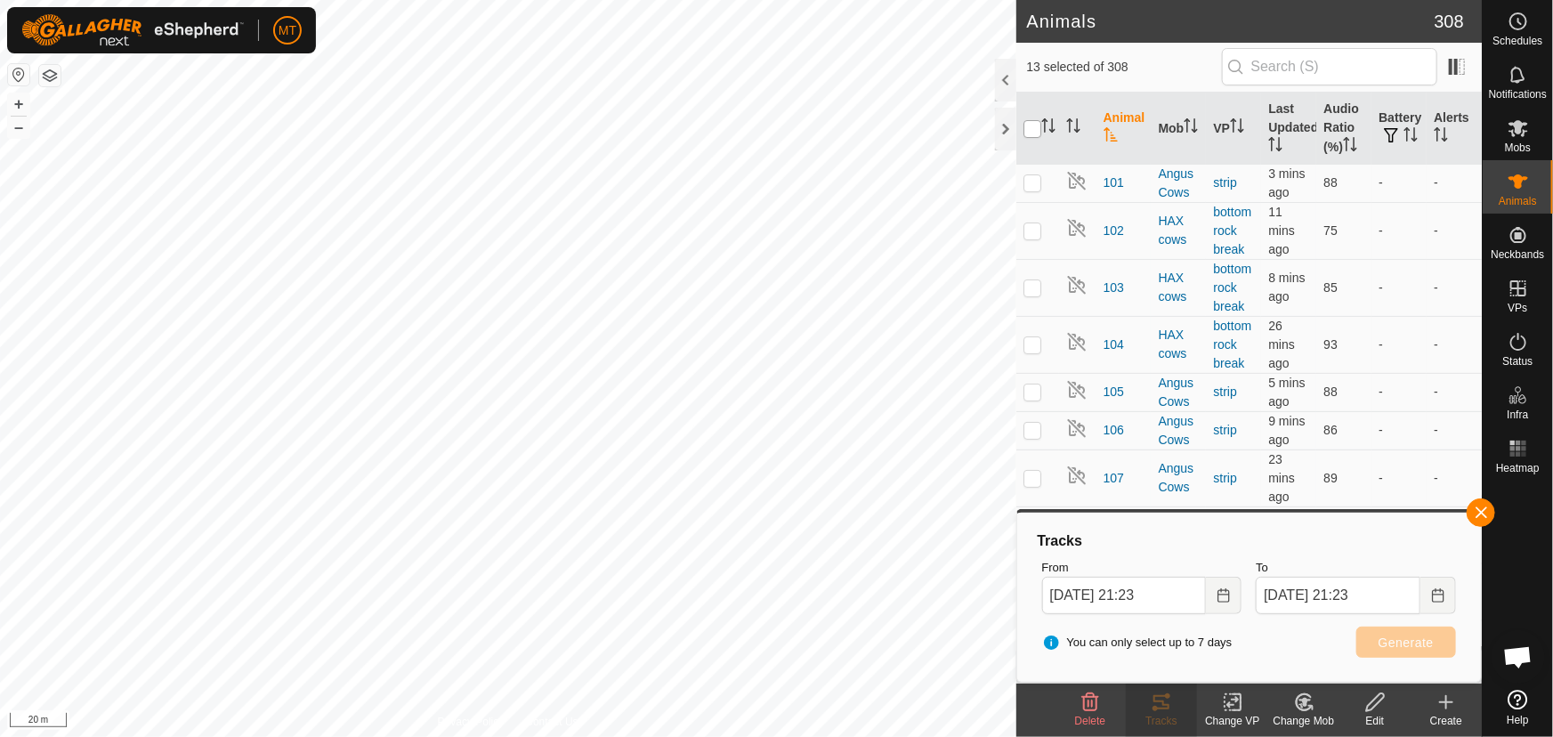
checkbox input "true"
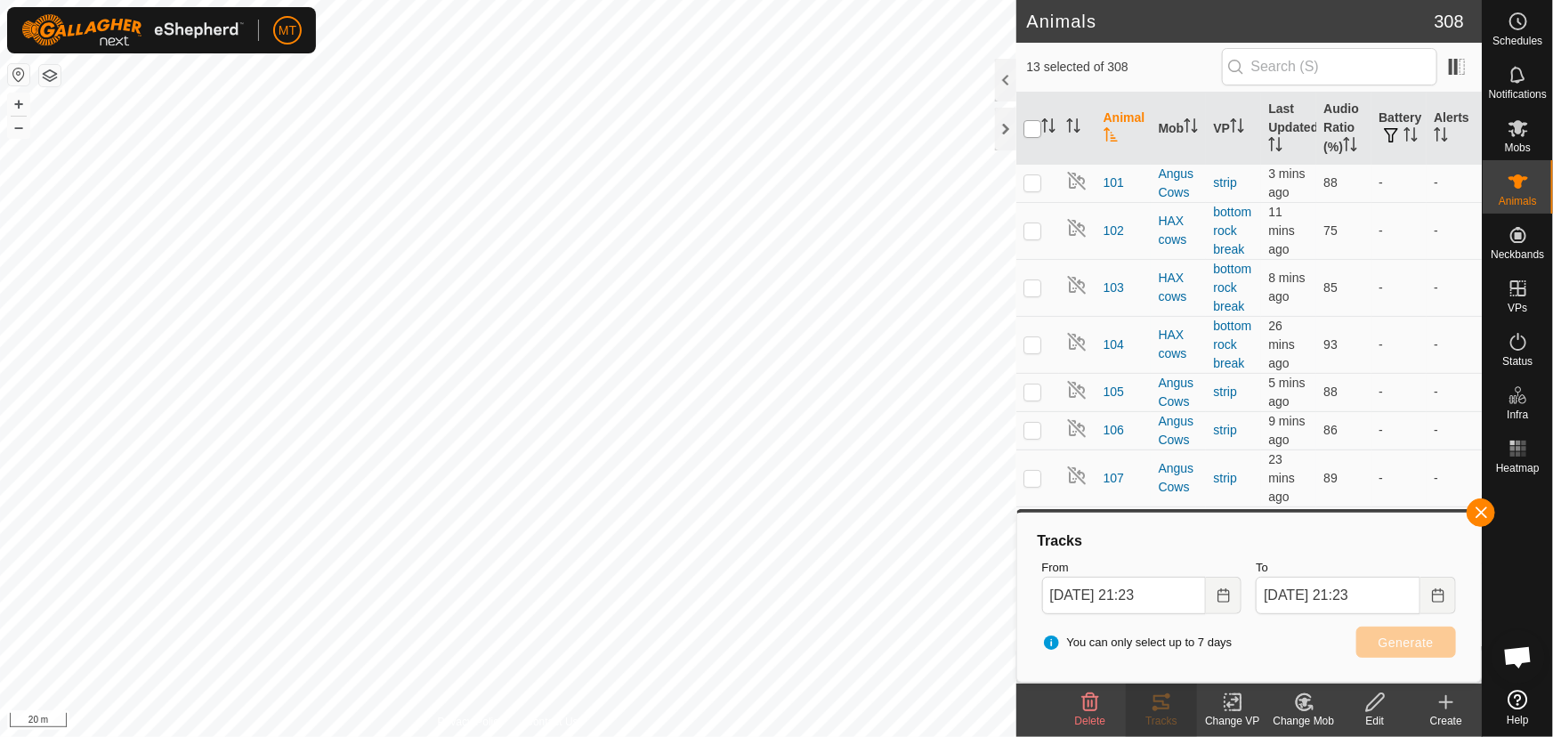
checkbox input "true"
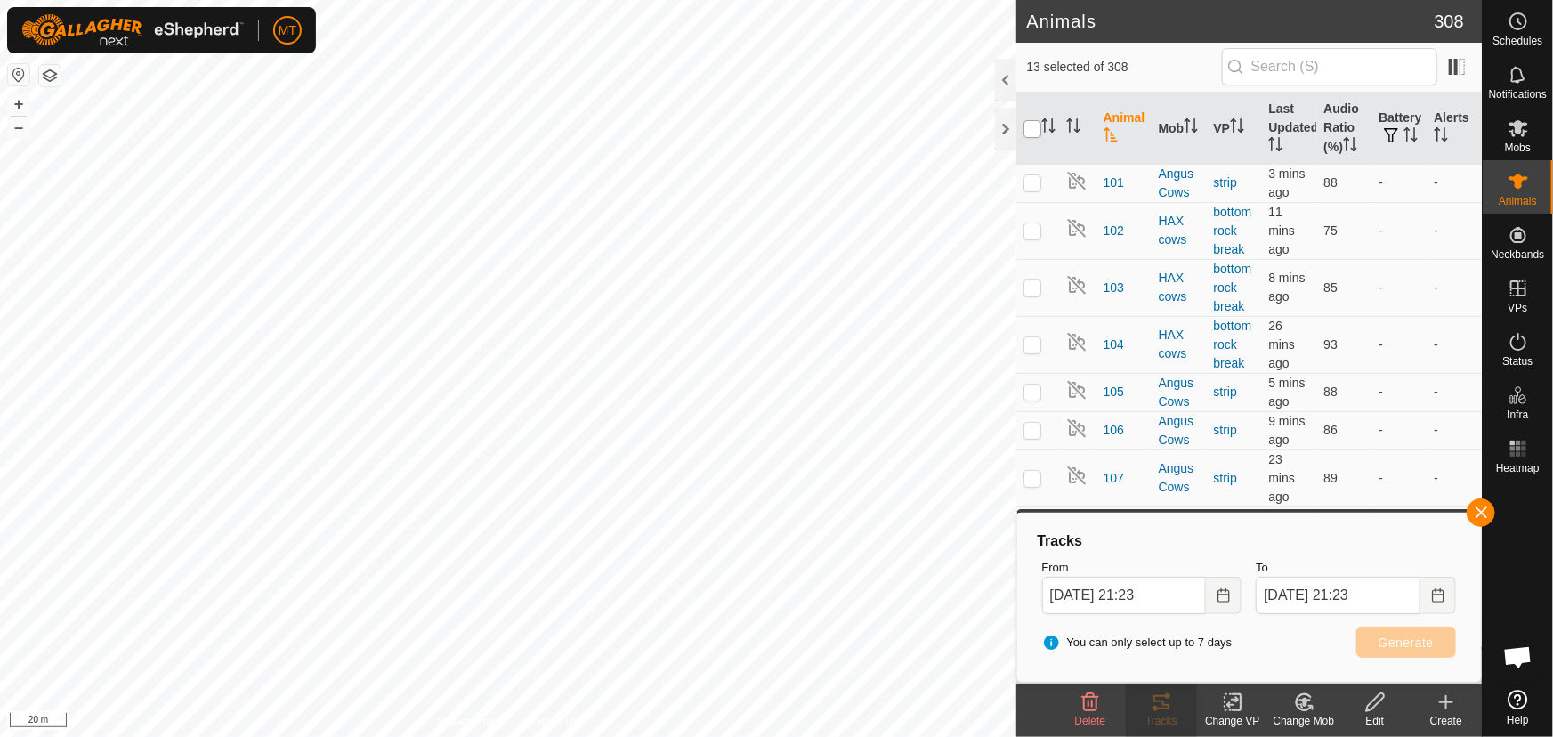
checkbox input "true"
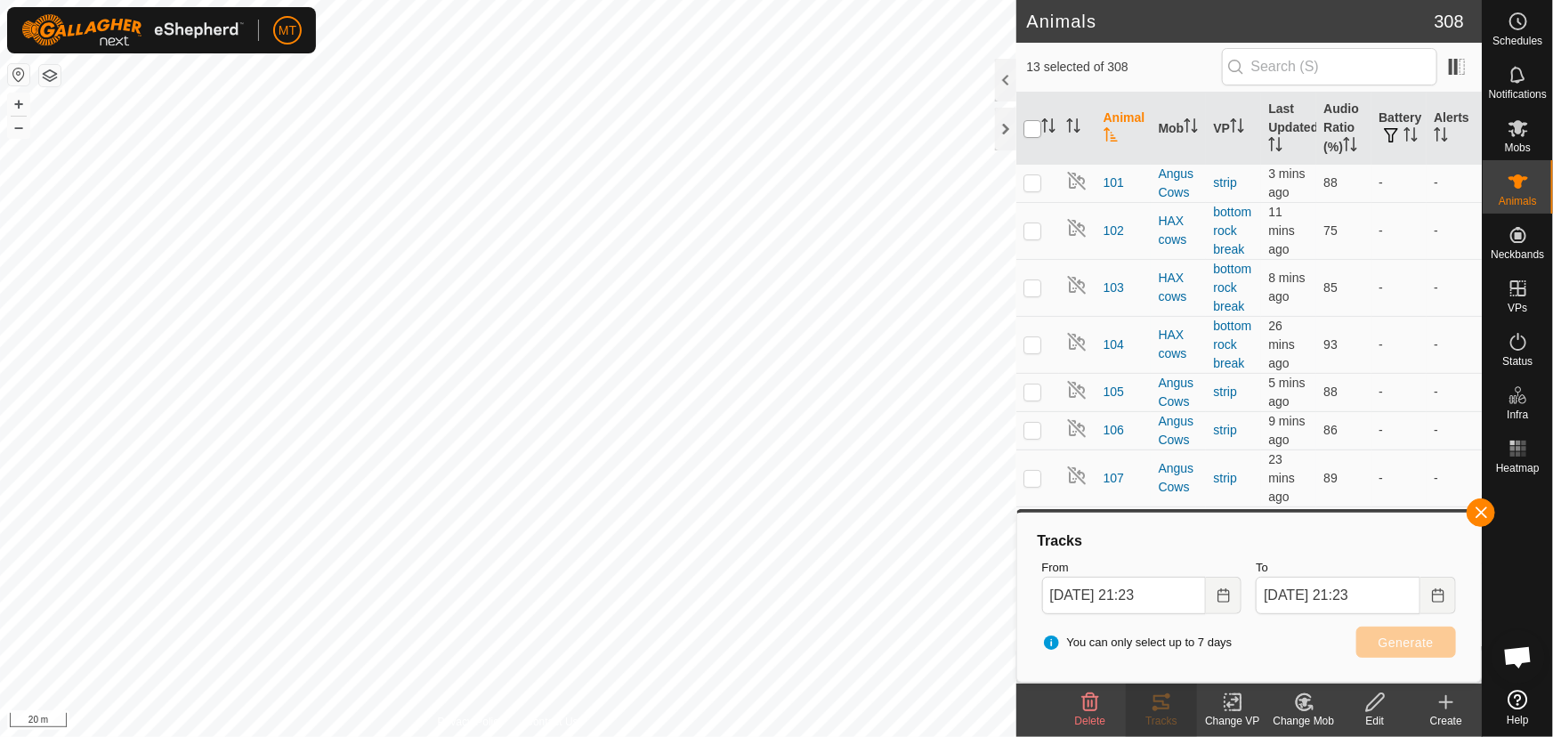
checkbox input "true"
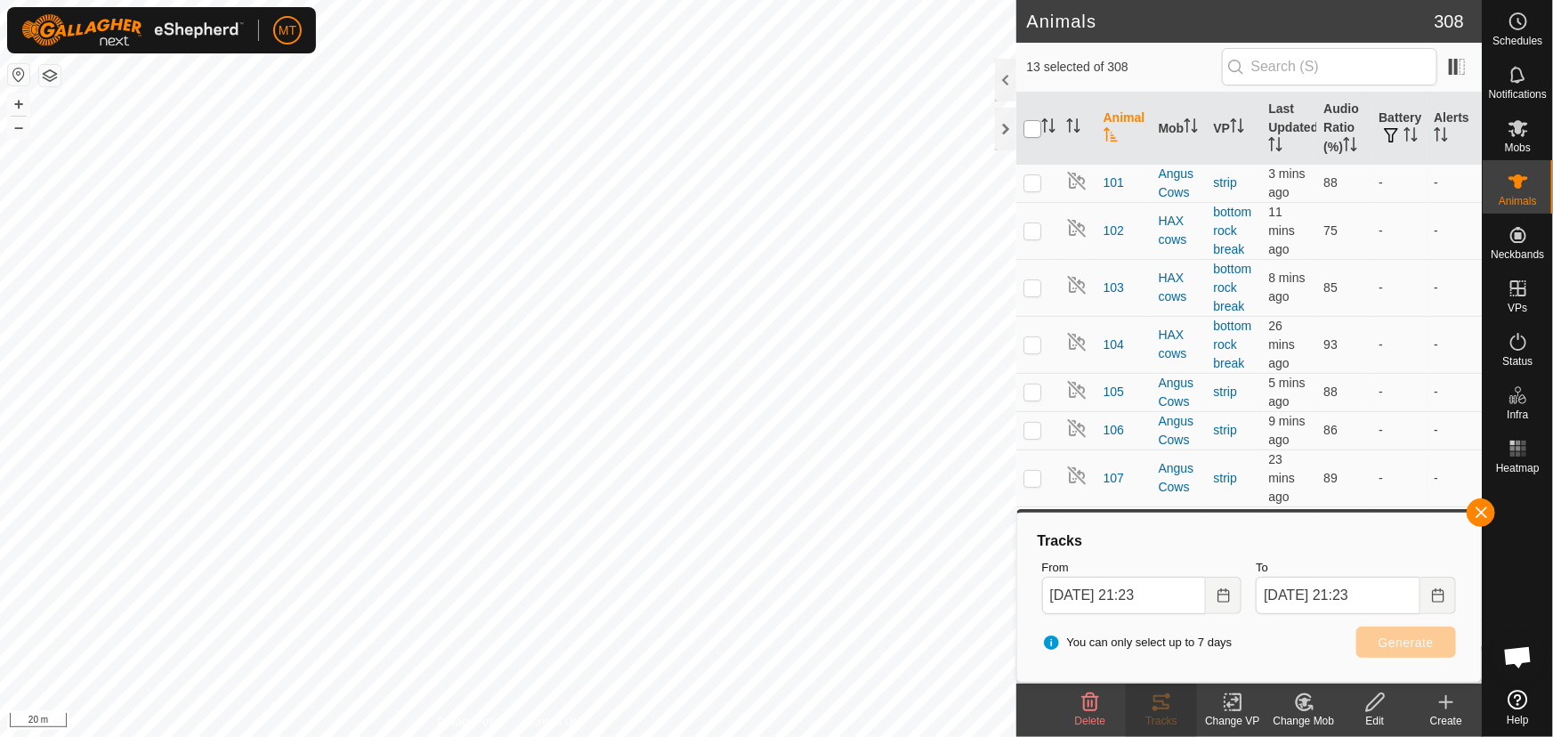
checkbox input "true"
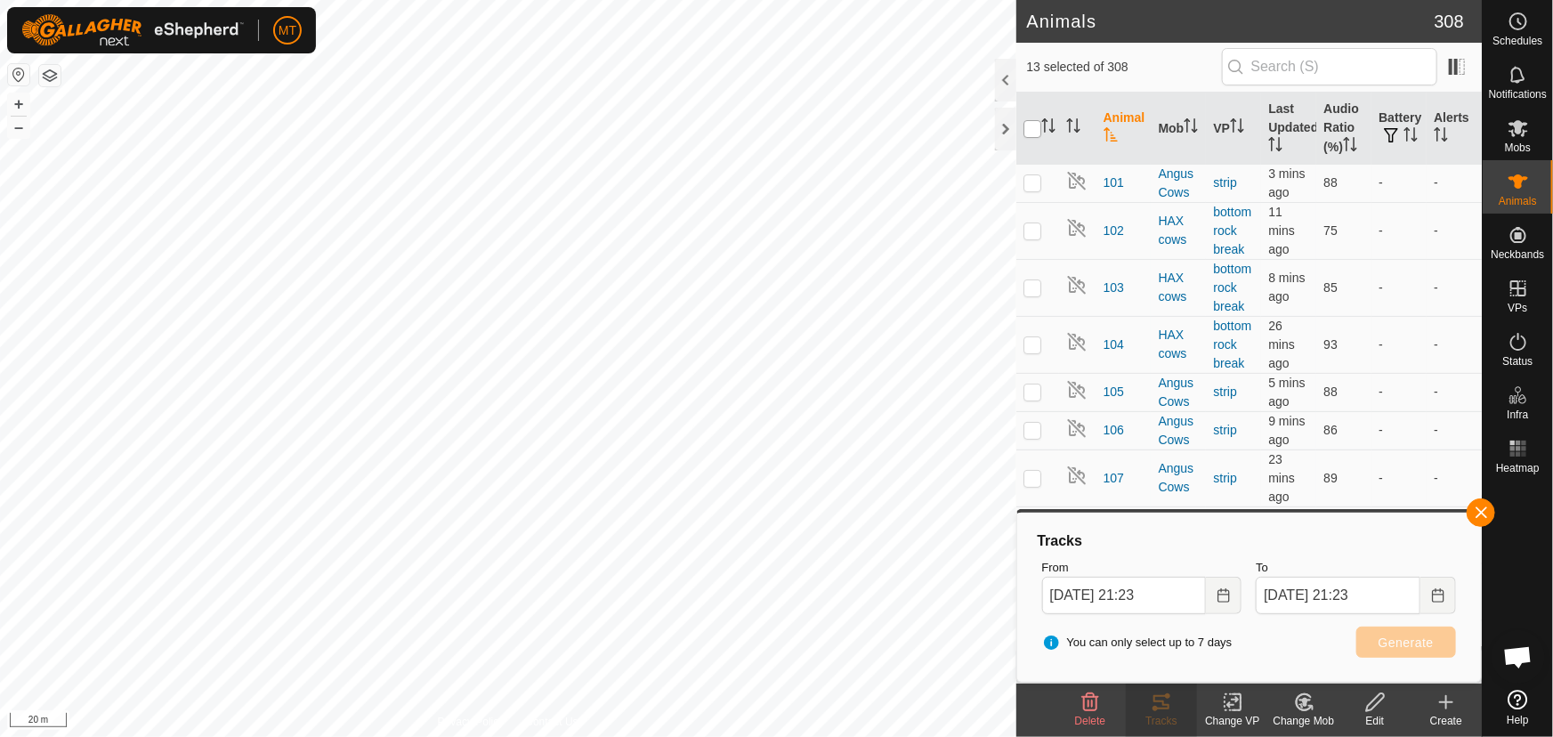
checkbox input "true"
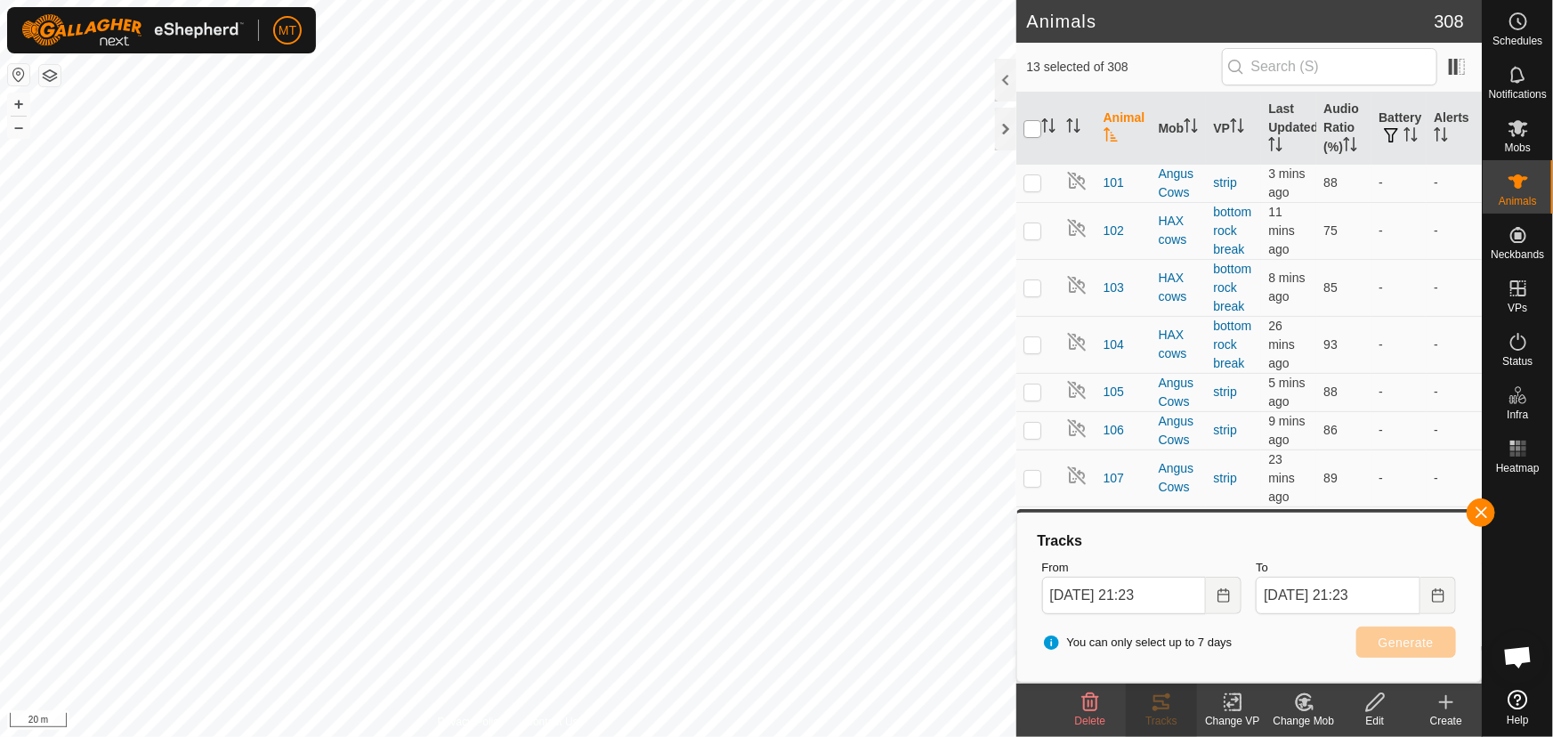
checkbox input "true"
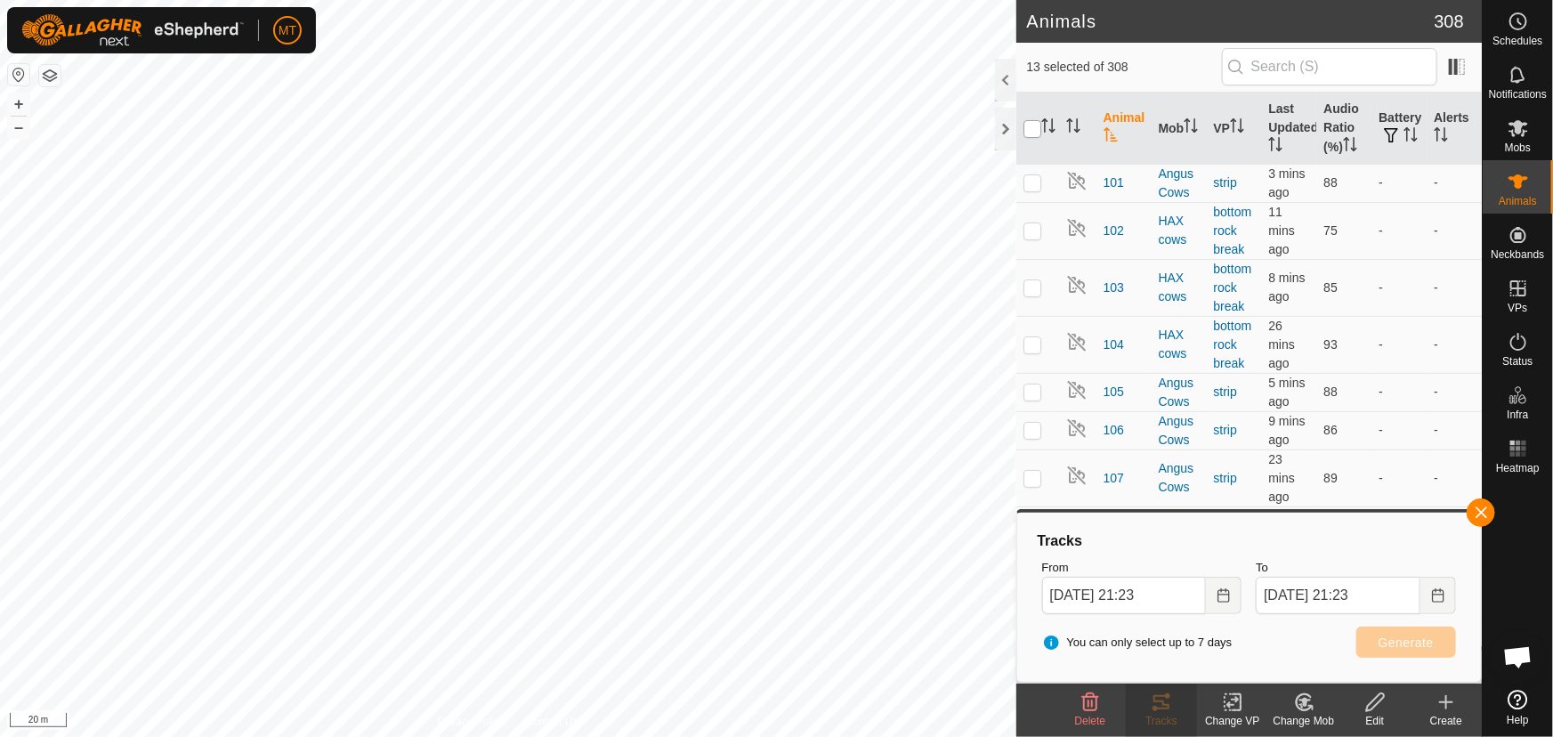
checkbox input "true"
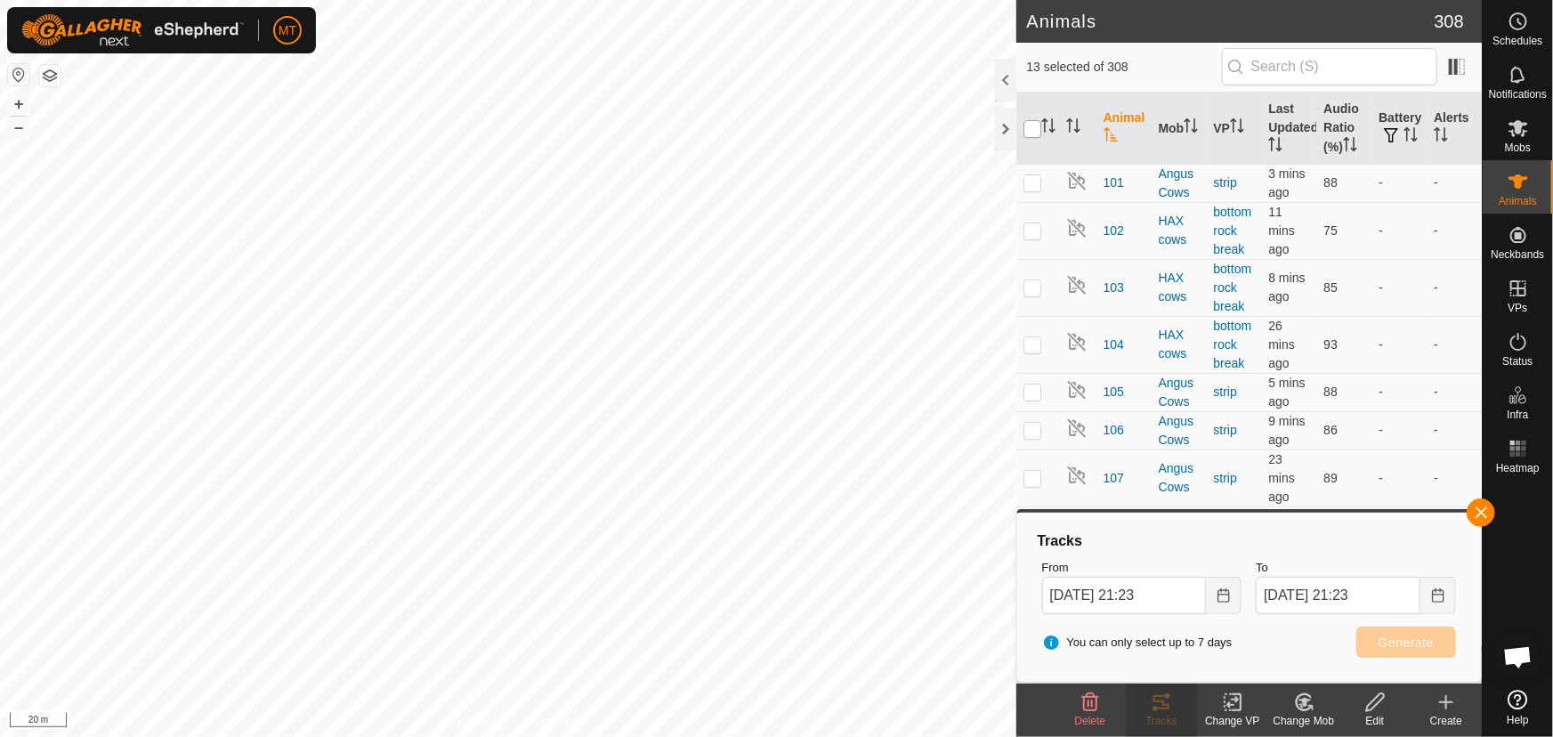
checkbox input "true"
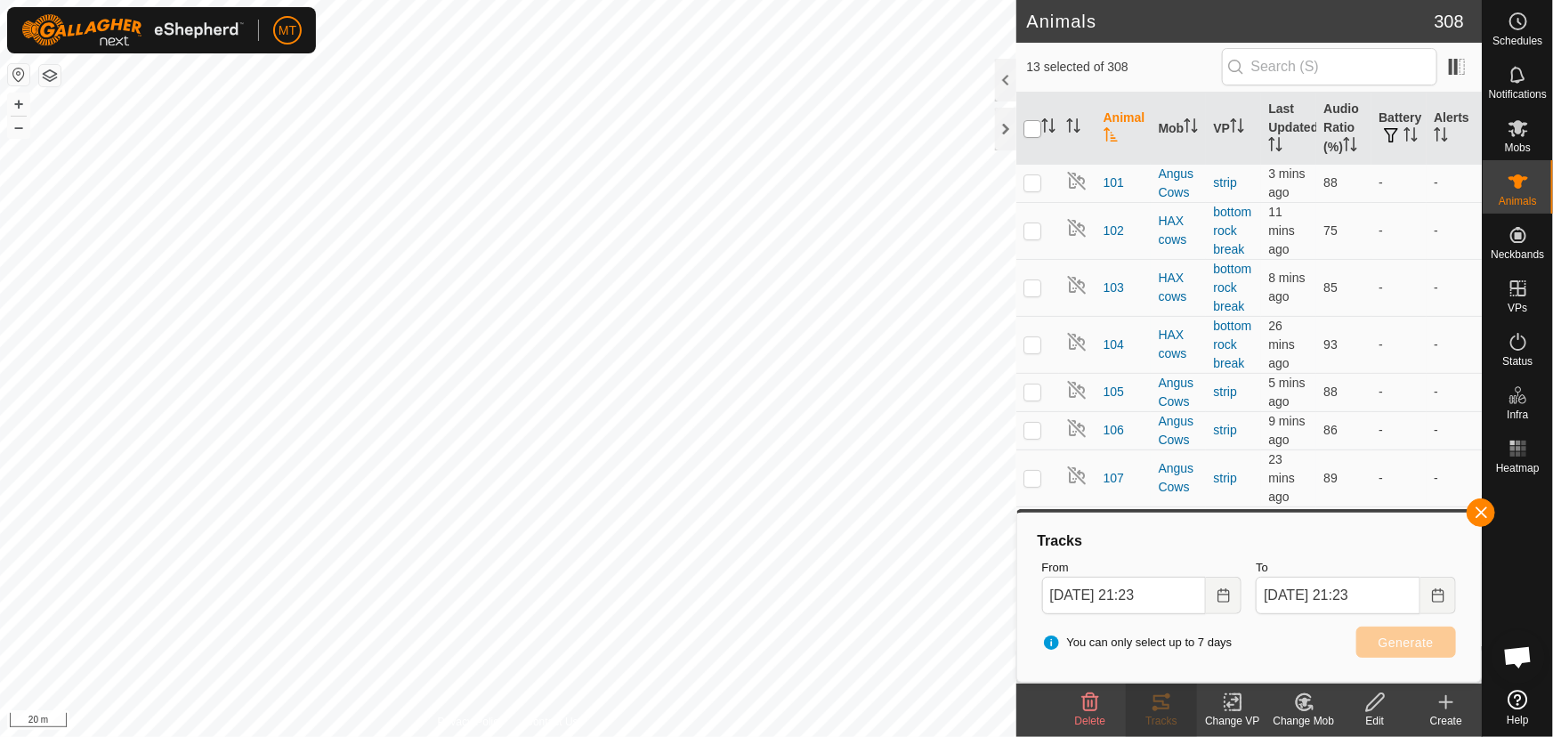
checkbox input "true"
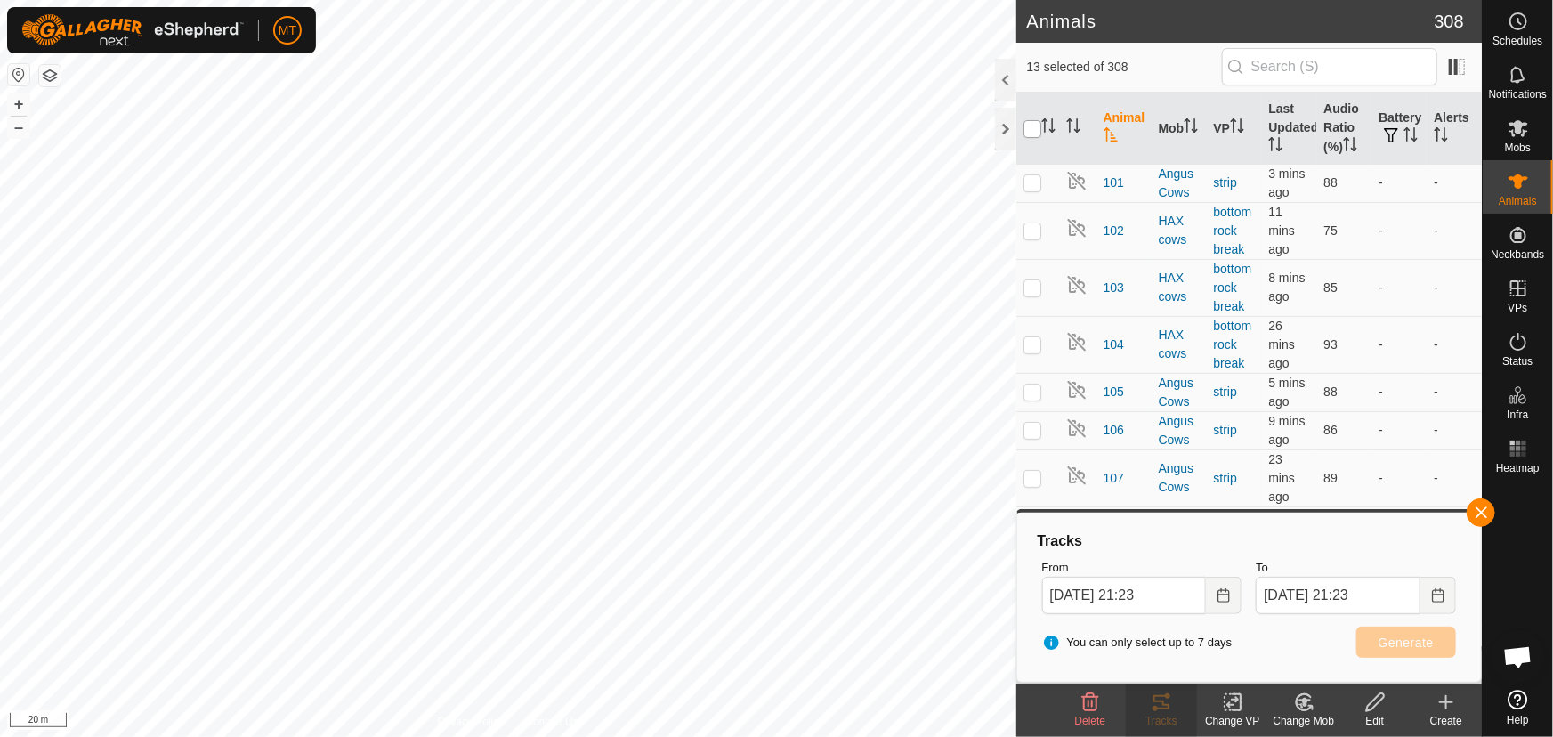
checkbox input "true"
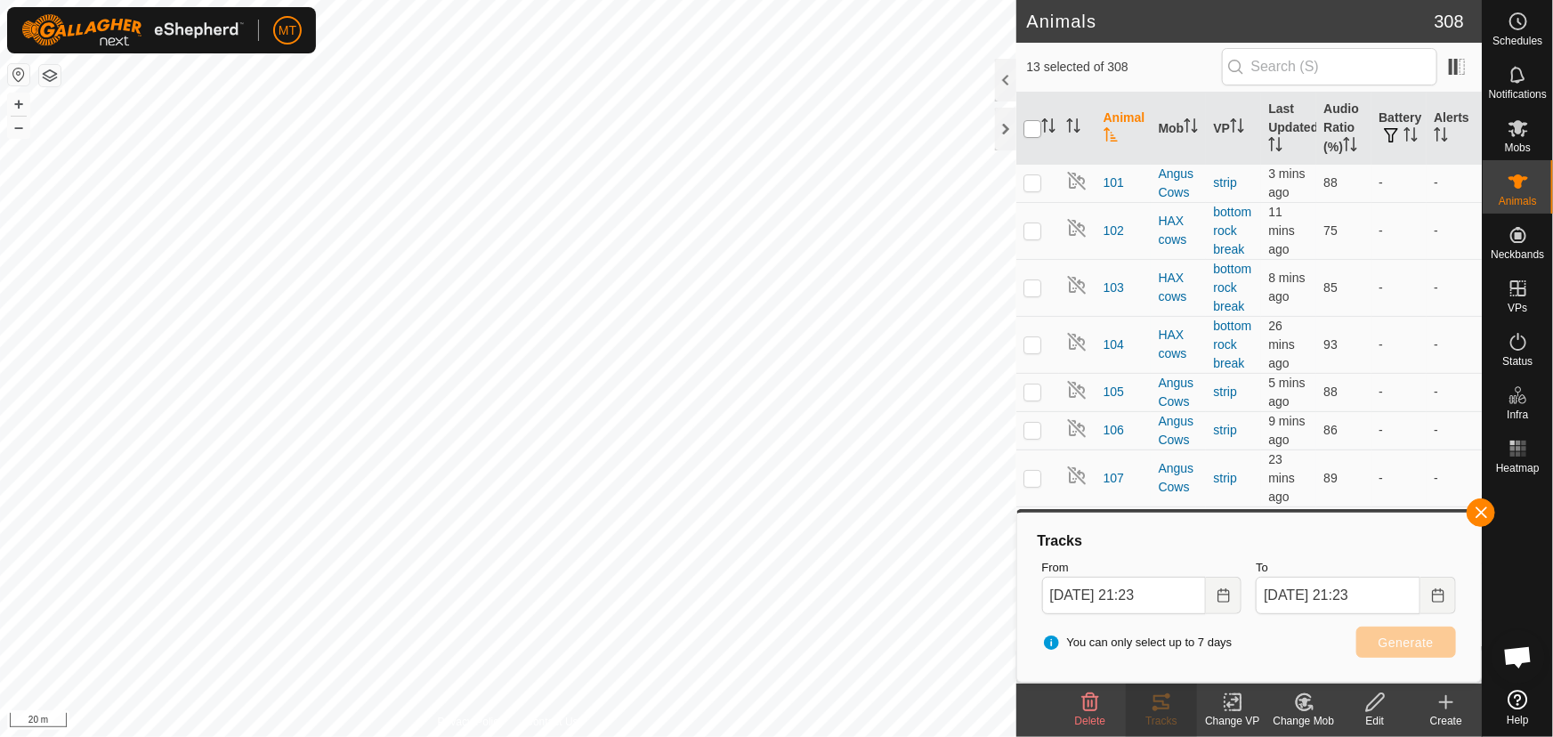
checkbox input "true"
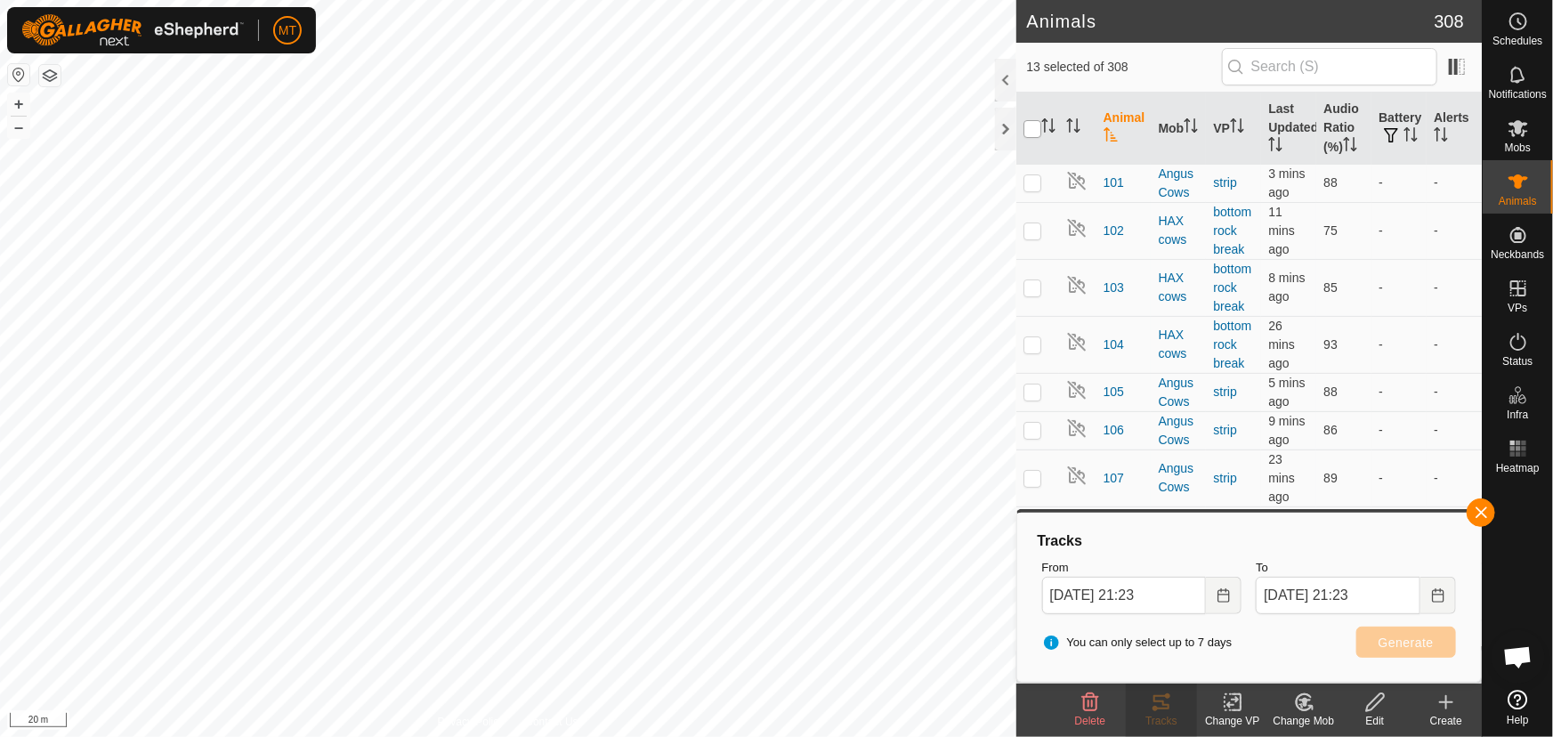
checkbox input "true"
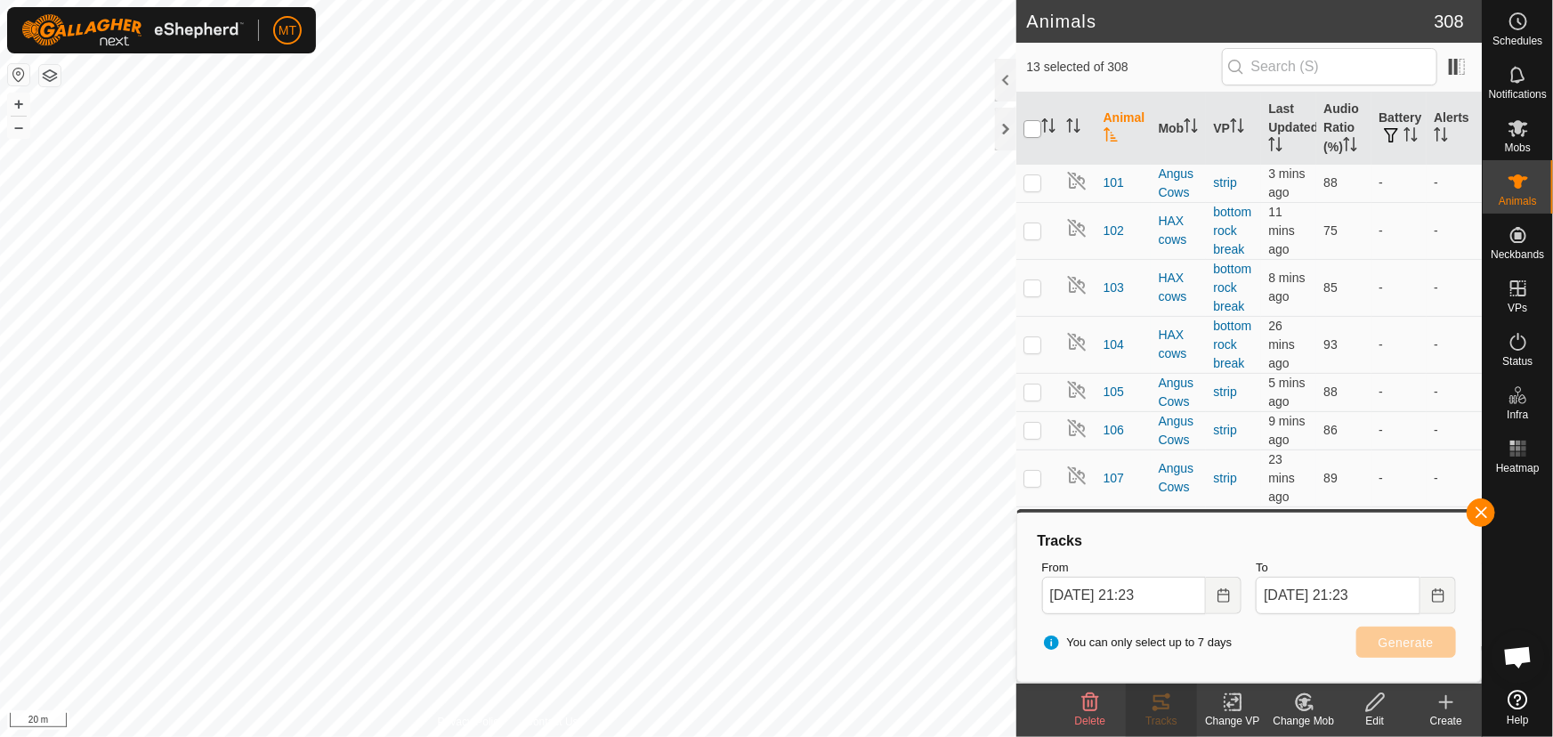
checkbox input "true"
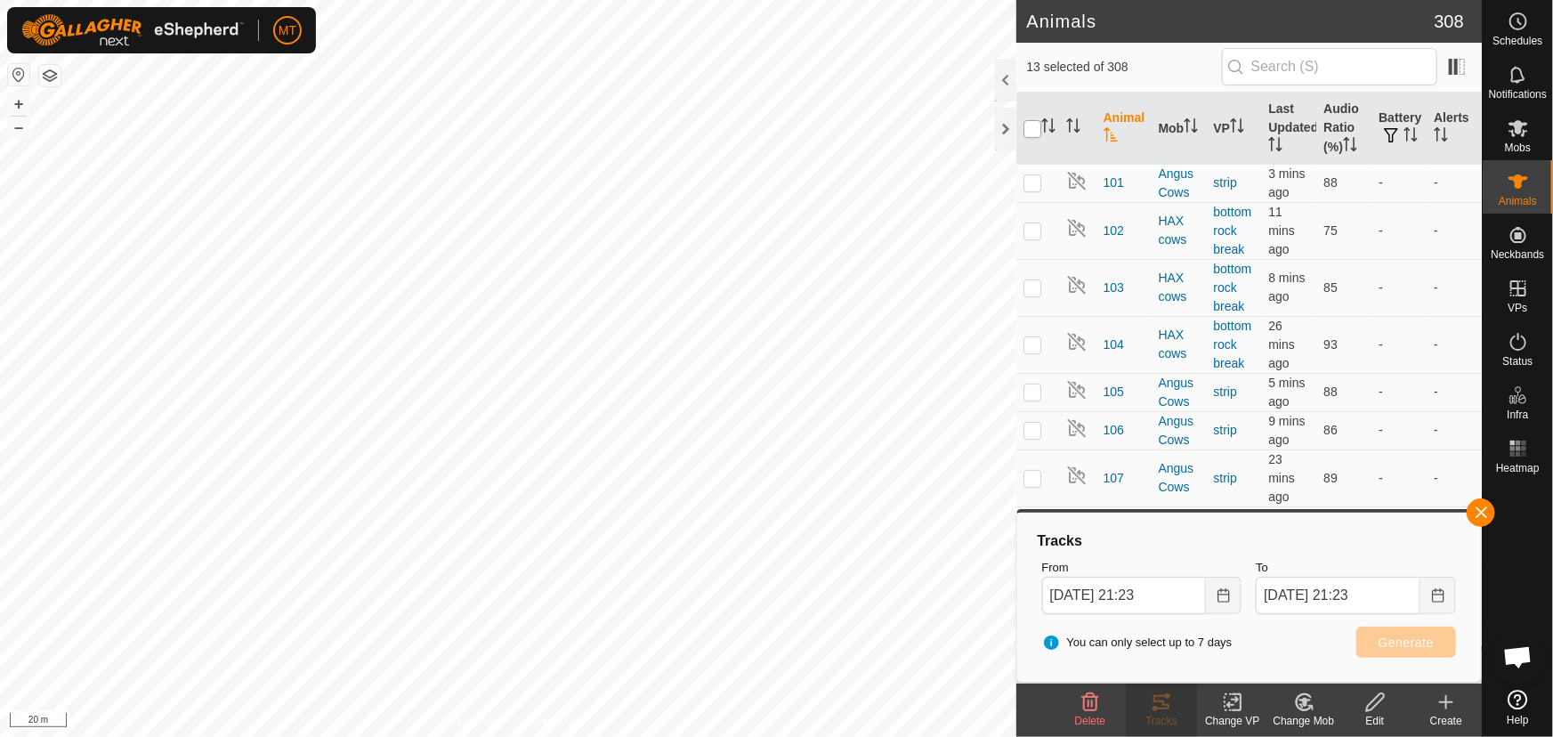
checkbox input "true"
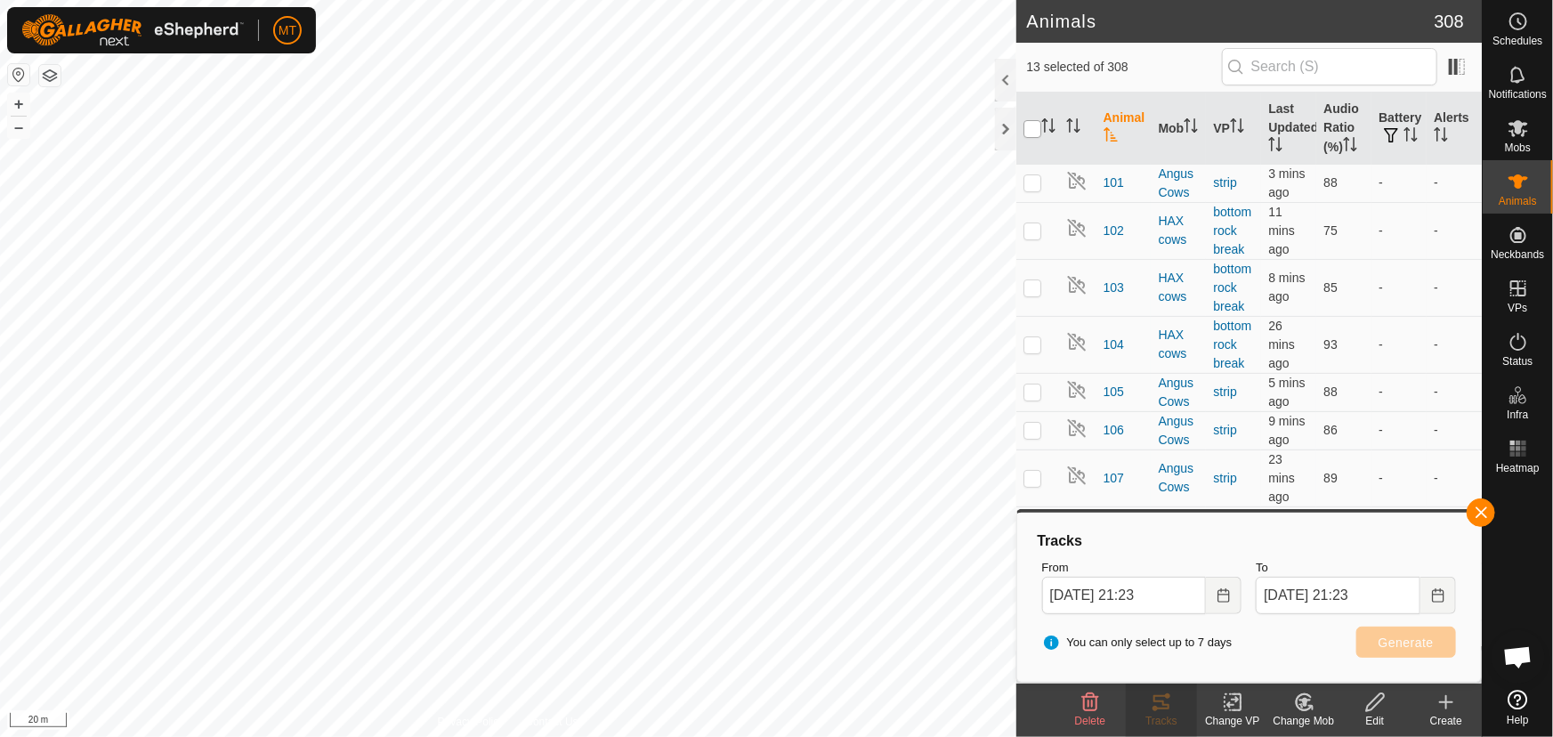
checkbox input "true"
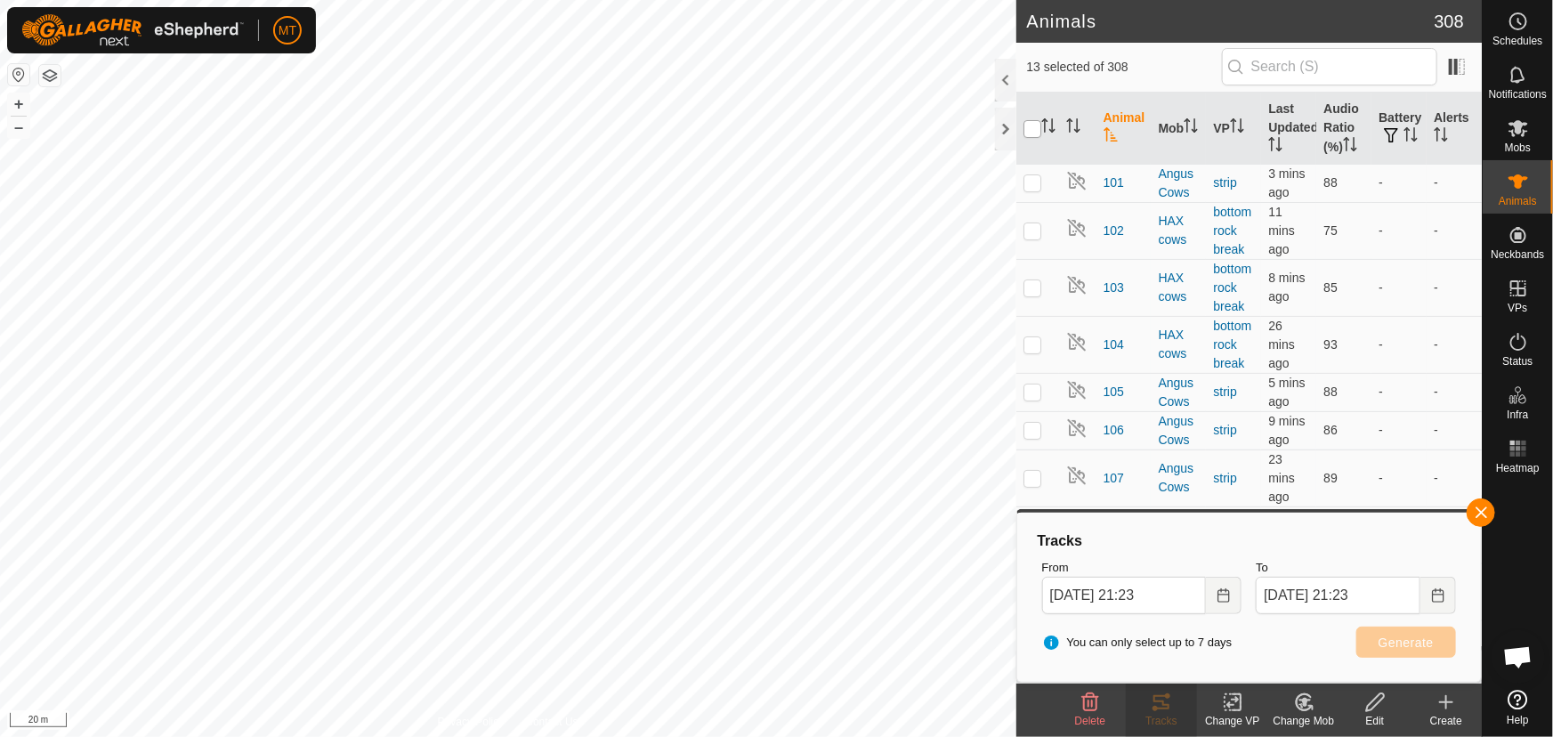
checkbox input "true"
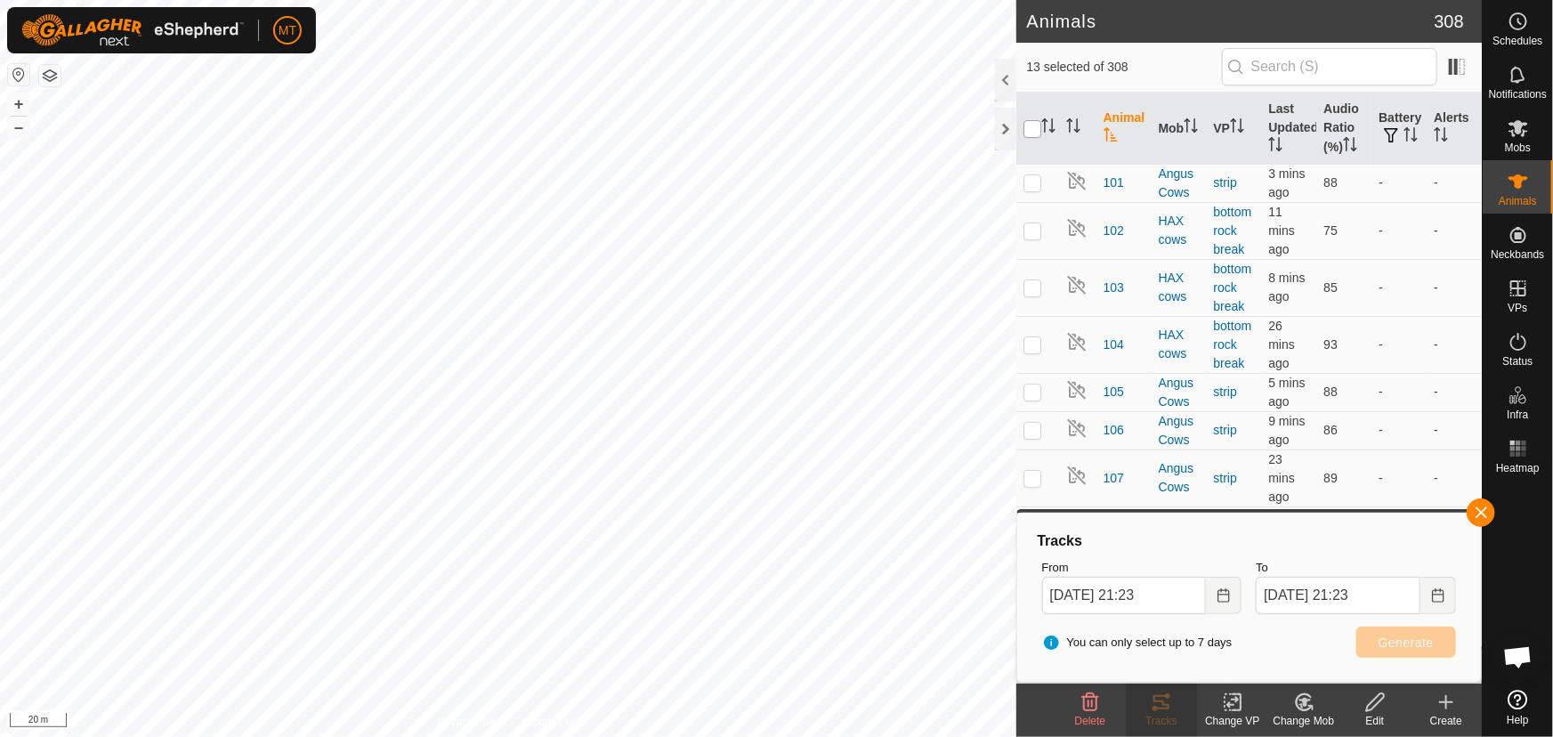
checkbox input "true"
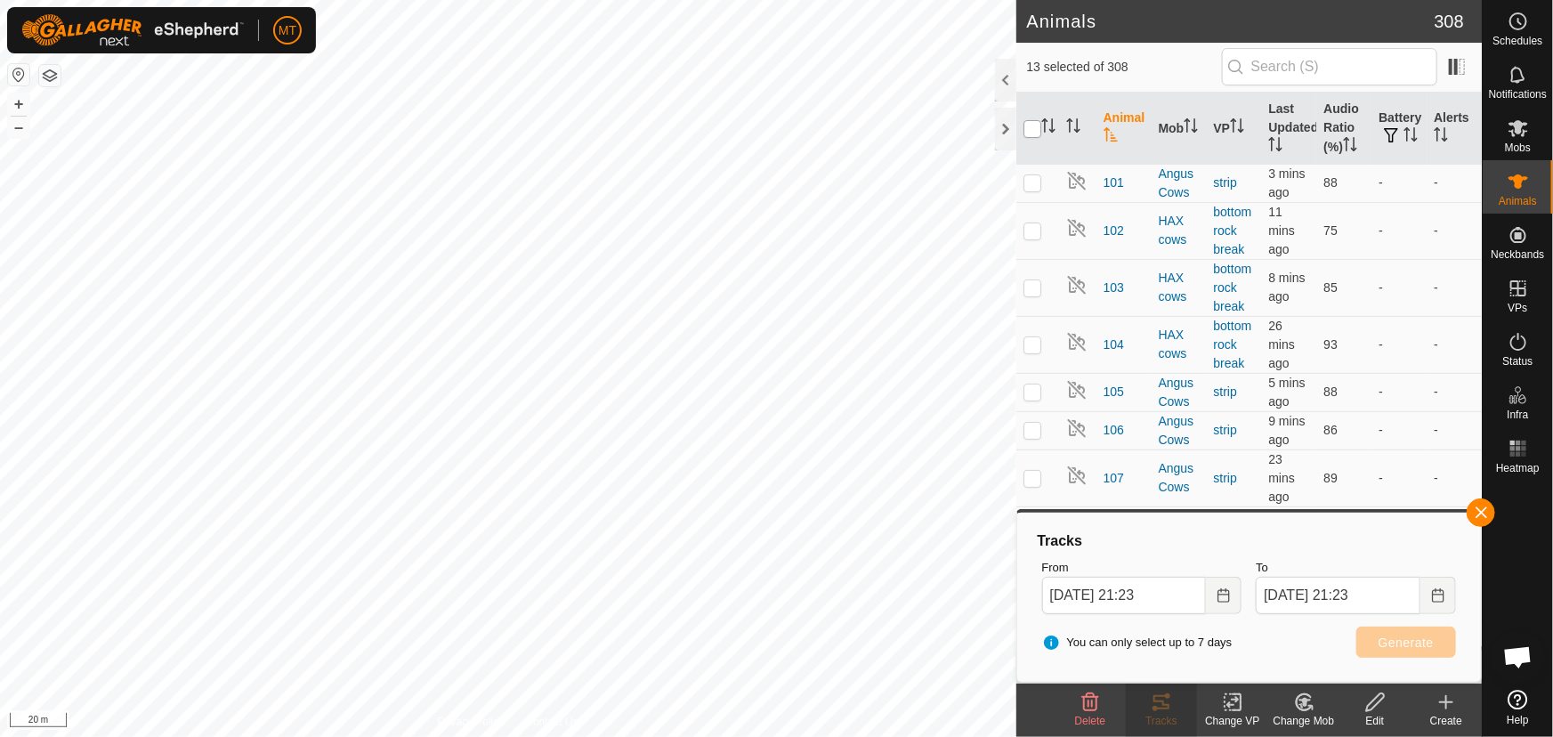
checkbox input "true"
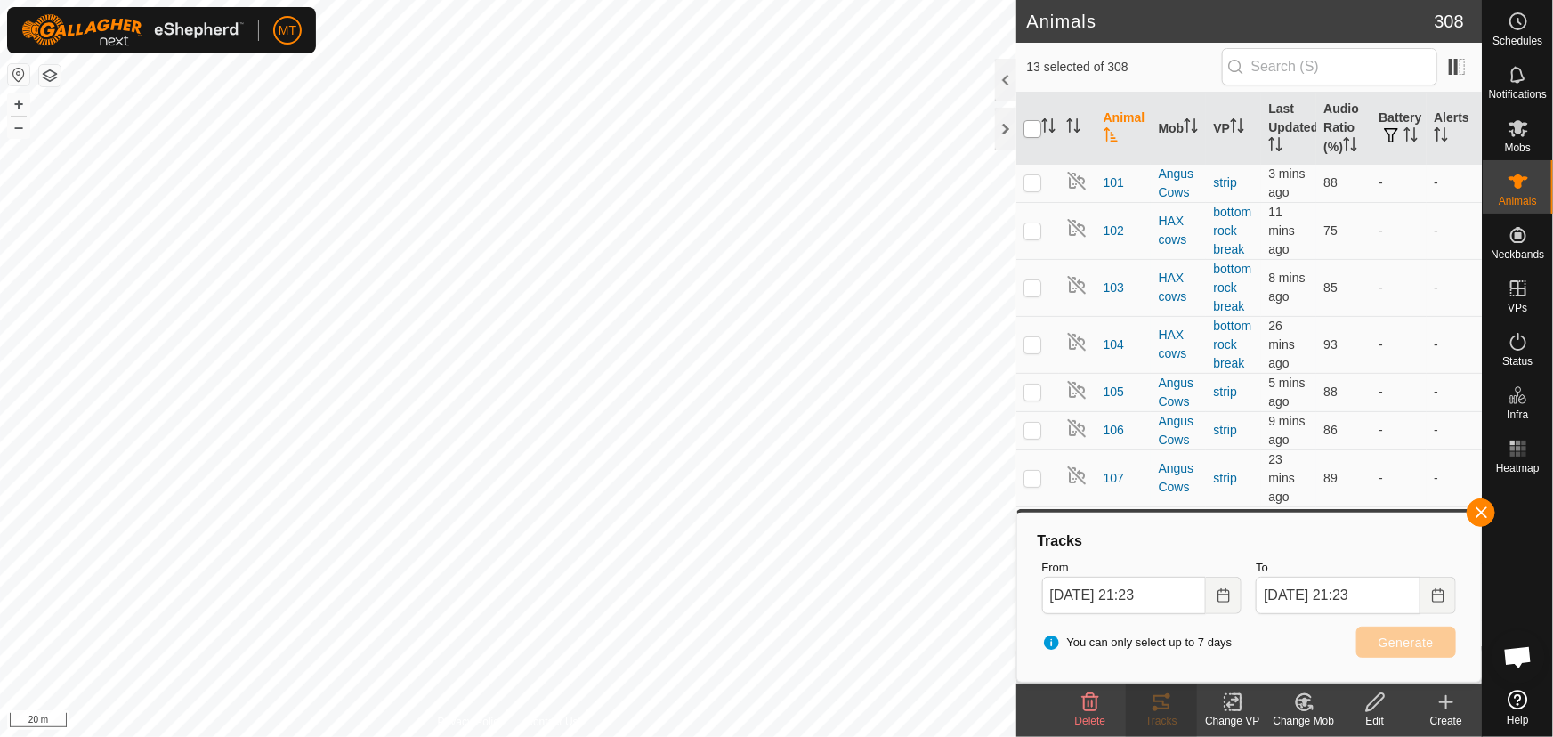
checkbox input "true"
click at [1034, 124] on input "checkbox" at bounding box center [1032, 129] width 18 height 18
click at [1372, 636] on button "Generate" at bounding box center [1406, 641] width 100 height 31
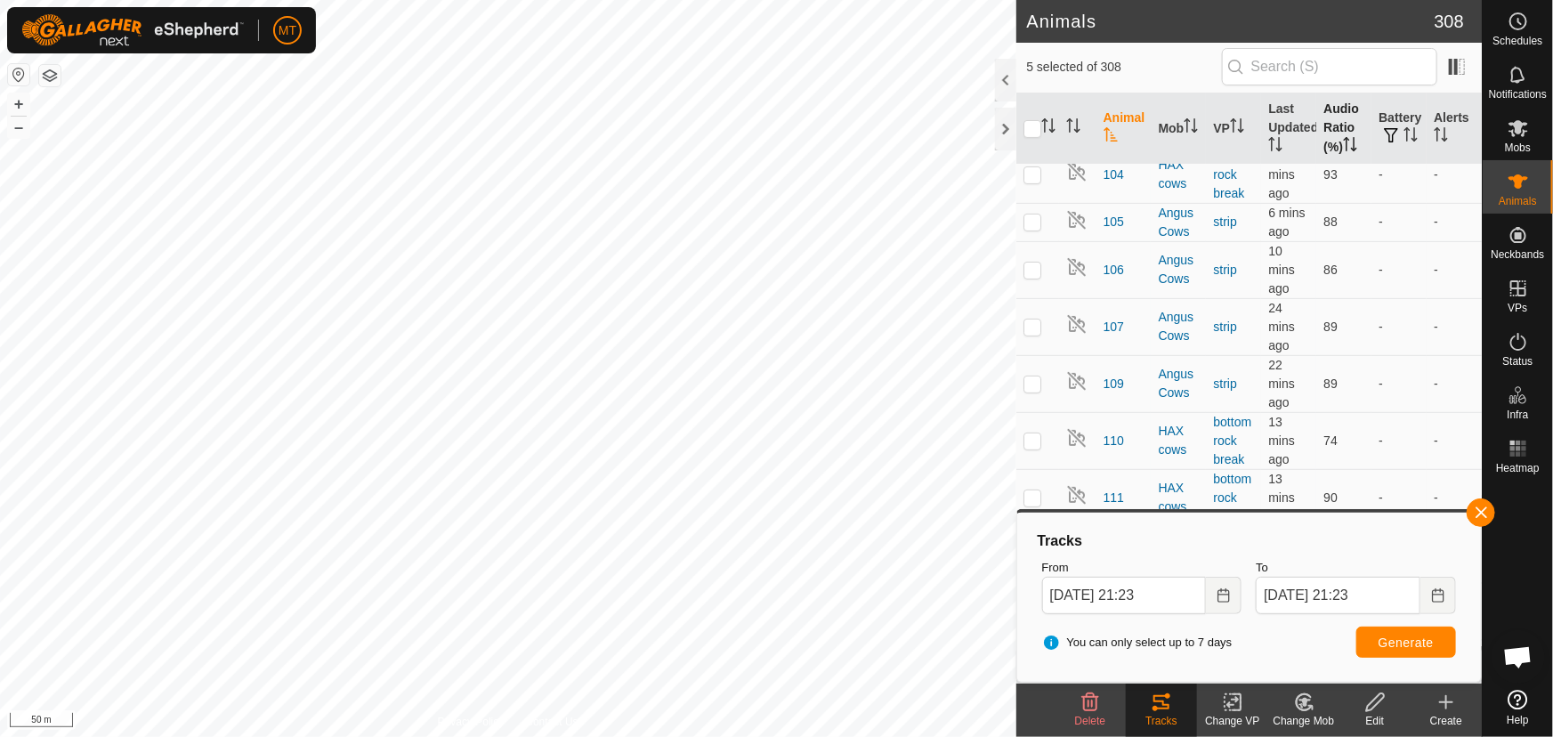
scroll to position [161, 0]
click at [1345, 143] on icon "Activate to sort" at bounding box center [1346, 144] width 2 height 14
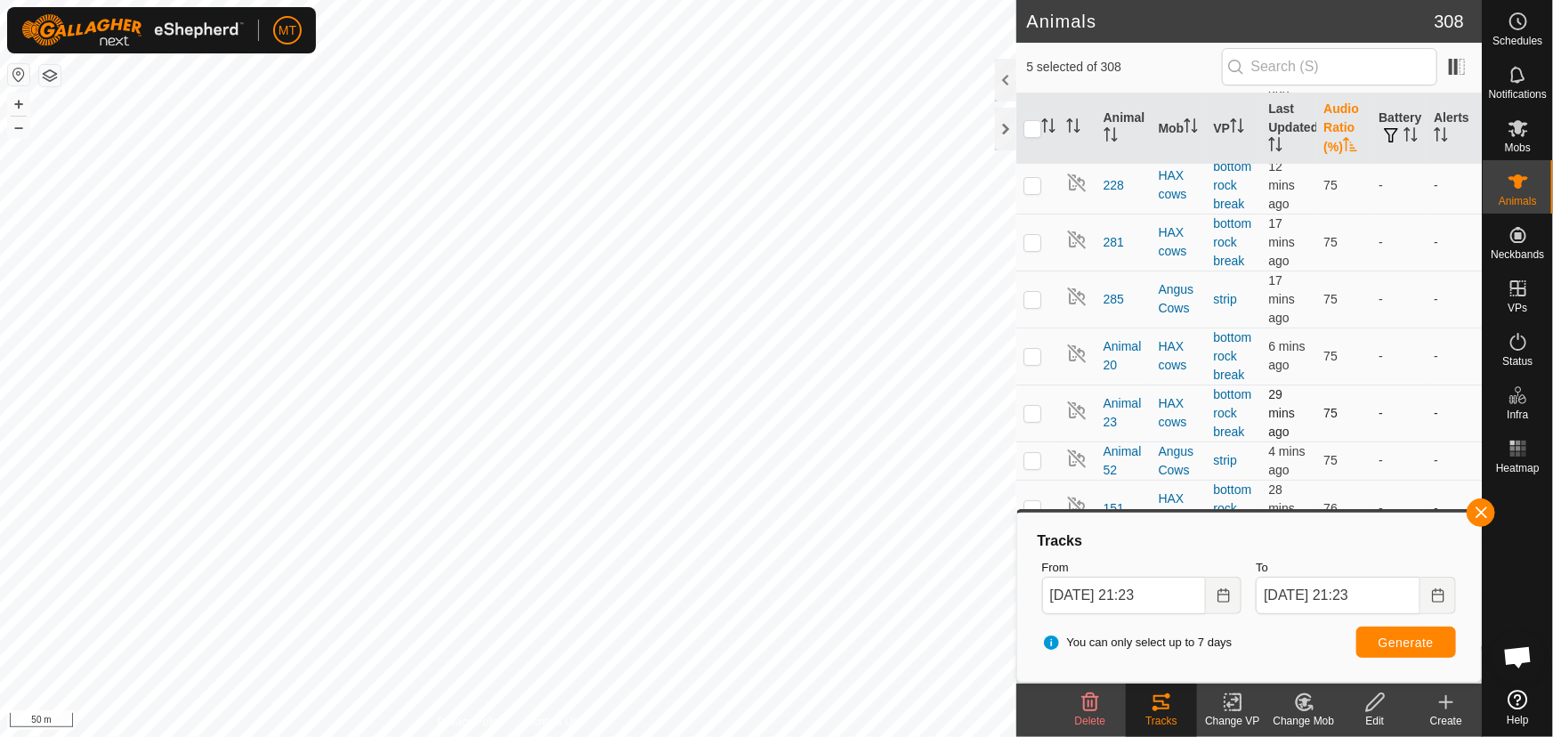
scroll to position [3236, 0]
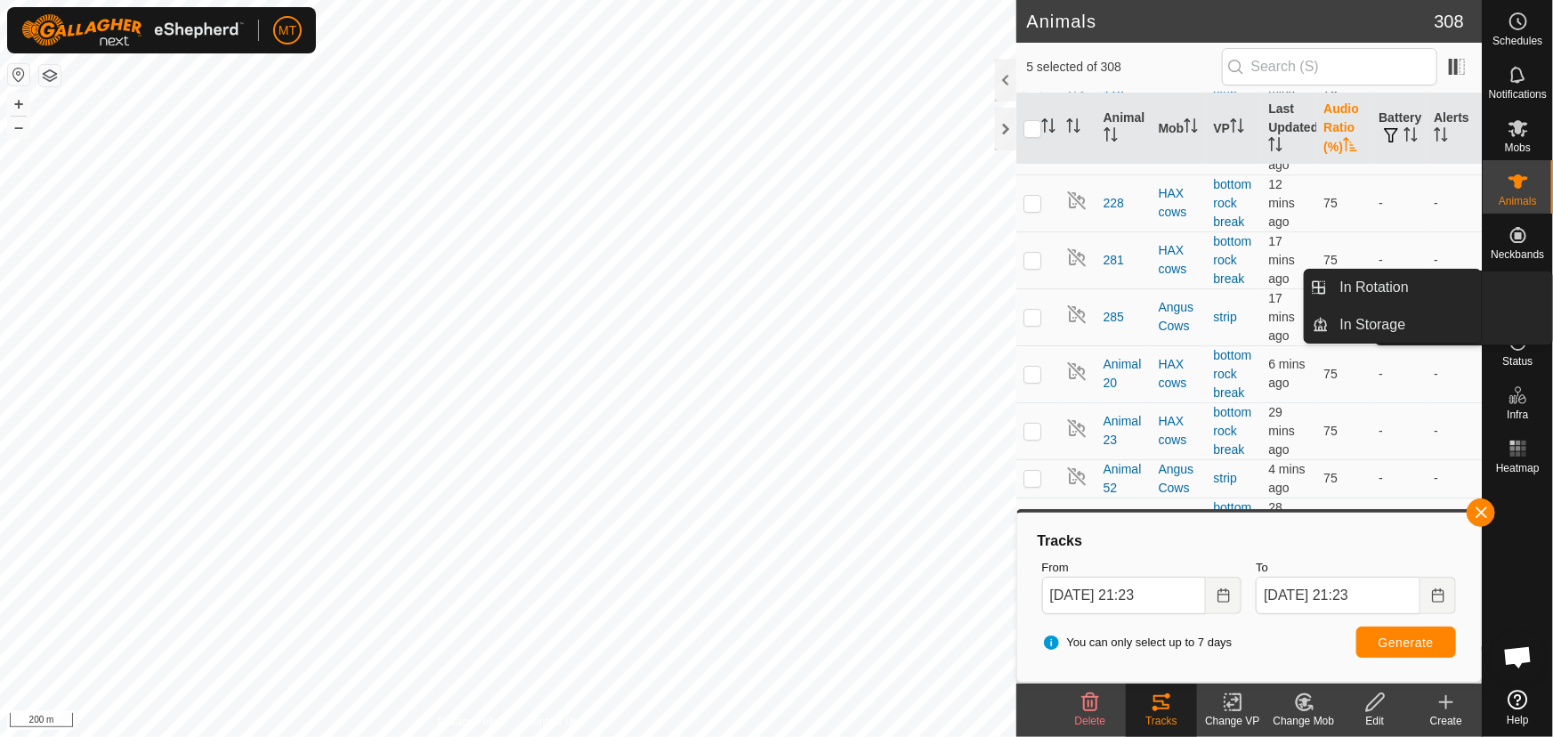
click at [1523, 287] on icon at bounding box center [1517, 288] width 21 height 21
click at [1394, 284] on link "In Rotation" at bounding box center [1405, 288] width 152 height 36
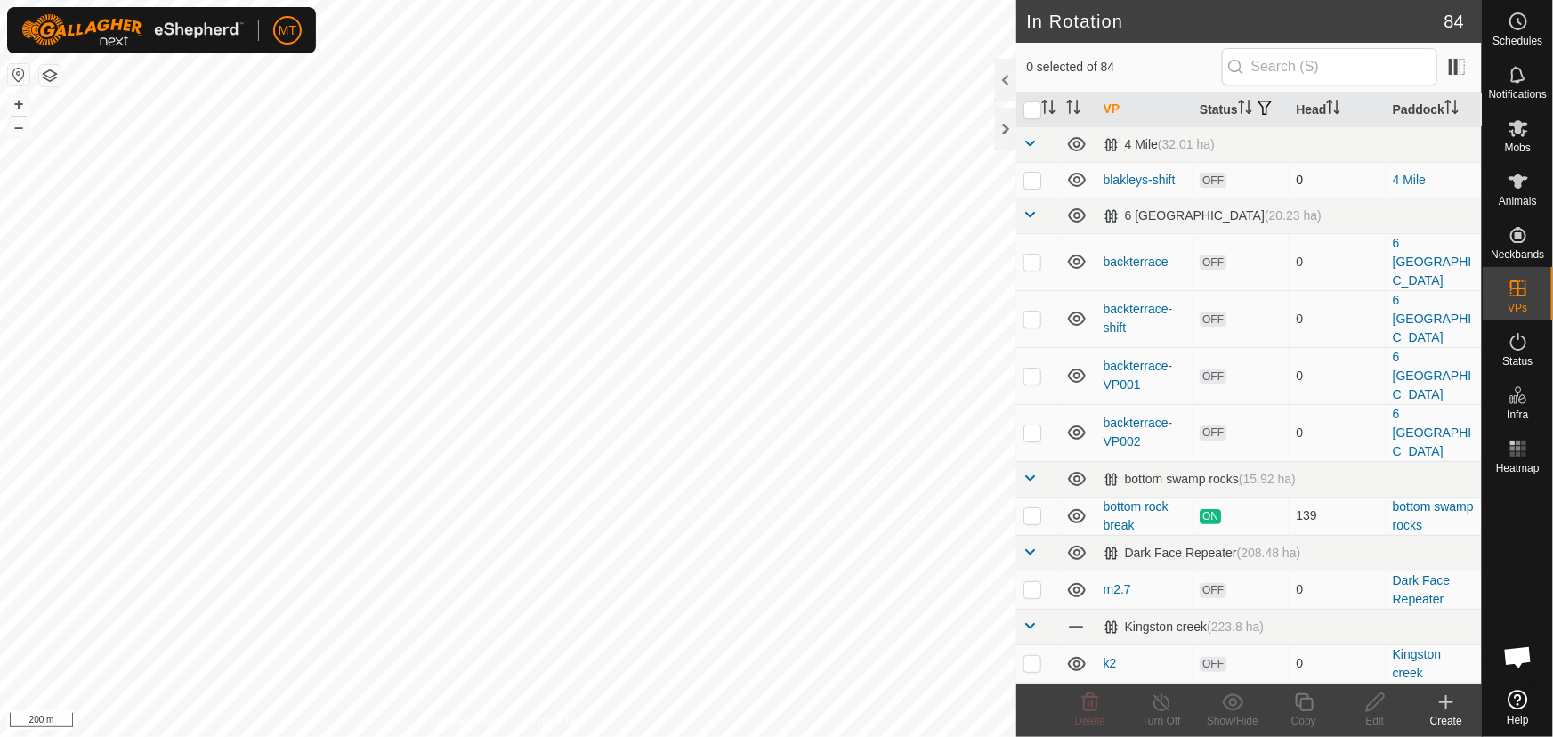
click at [1030, 187] on p-checkbox at bounding box center [1032, 180] width 18 height 14
click at [1032, 267] on p-checkbox at bounding box center [1032, 261] width 18 height 14
click at [1032, 319] on td at bounding box center [1037, 318] width 43 height 57
click at [1030, 368] on p-checkbox at bounding box center [1032, 375] width 18 height 14
click at [1037, 404] on td at bounding box center [1037, 432] width 43 height 57
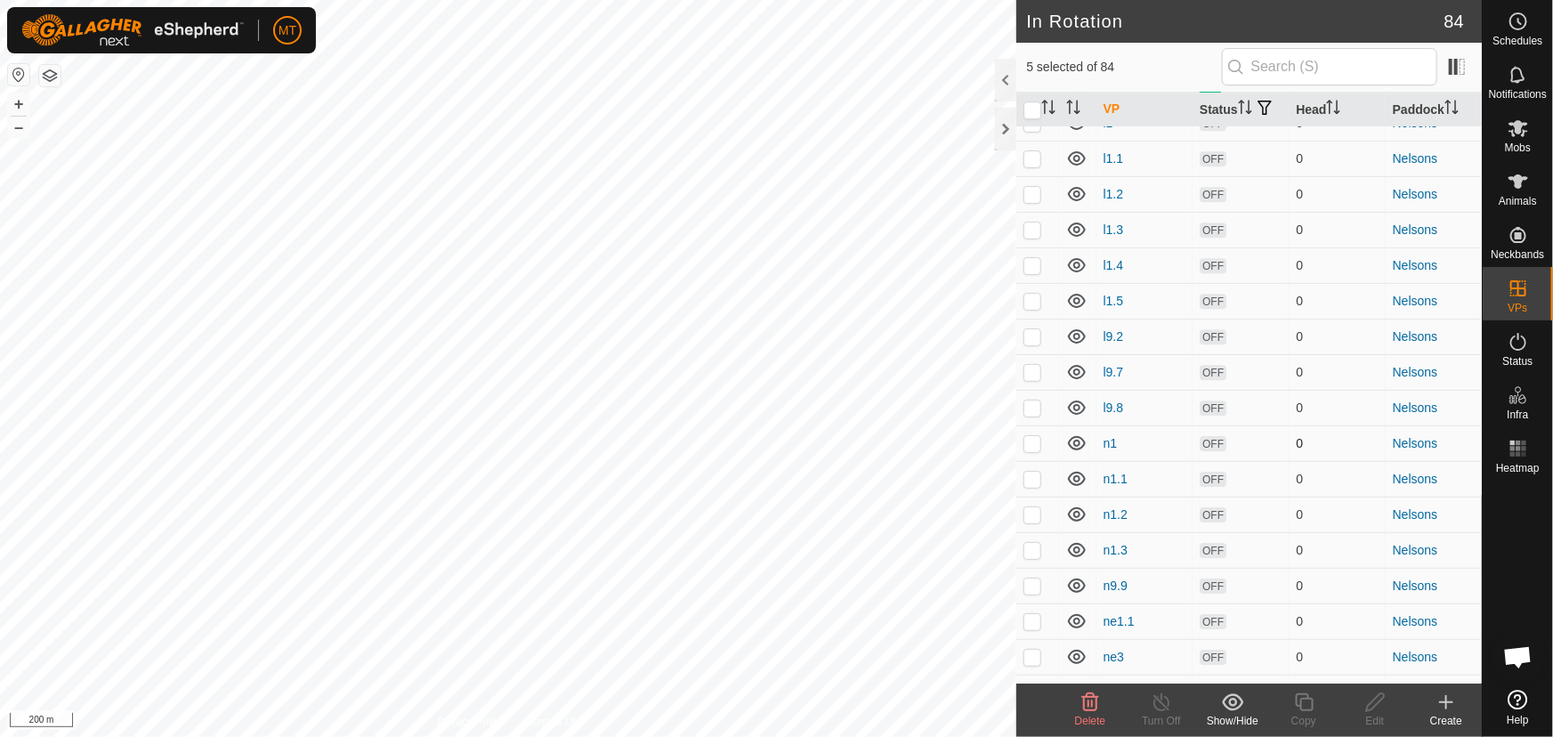
scroll to position [2892, 0]
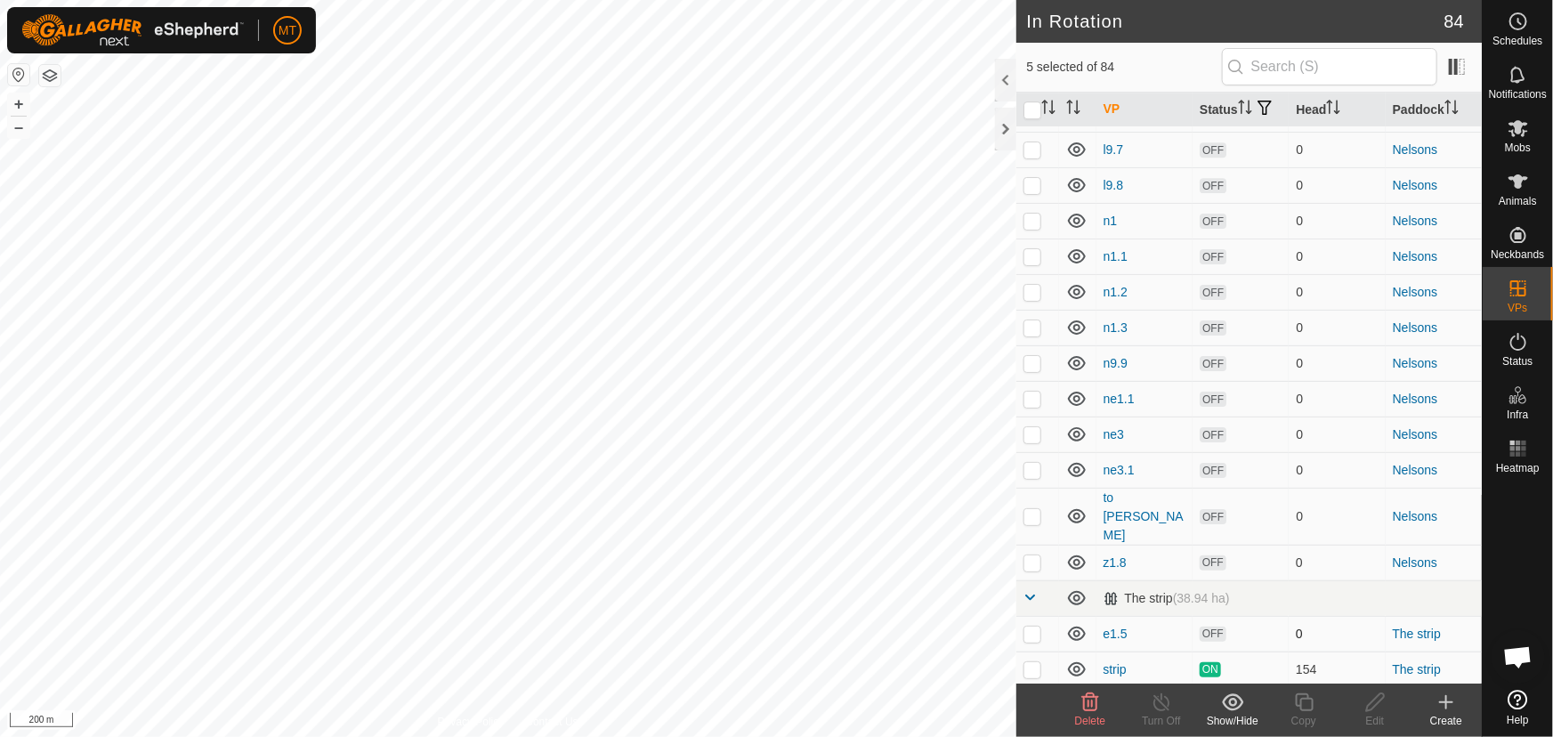
click at [1033, 626] on p-checkbox at bounding box center [1032, 633] width 18 height 14
click at [1035, 734] on p-checkbox at bounding box center [1032, 741] width 18 height 14
click at [1091, 711] on icon at bounding box center [1089, 701] width 21 height 21
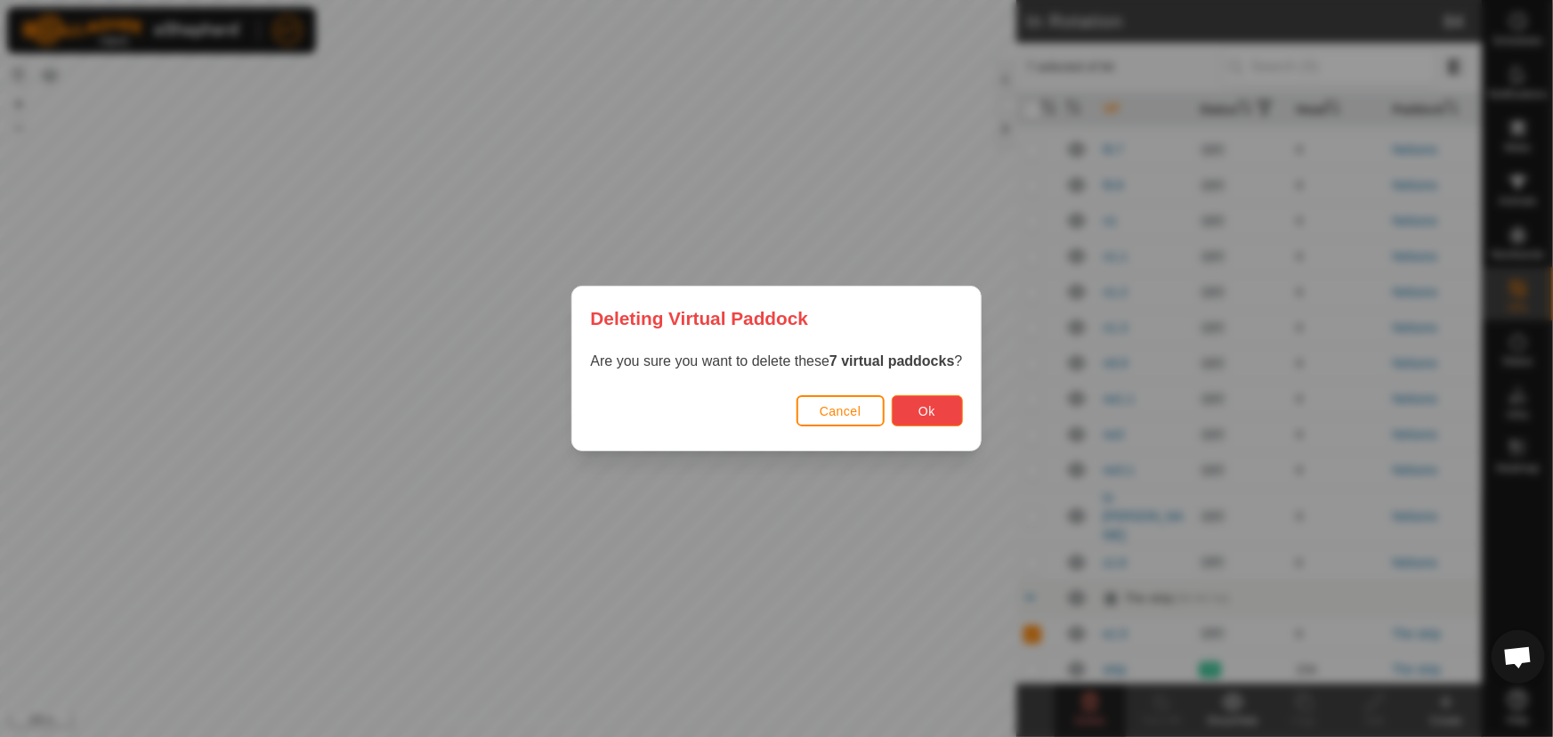
click at [925, 414] on span "Ok" at bounding box center [926, 411] width 17 height 14
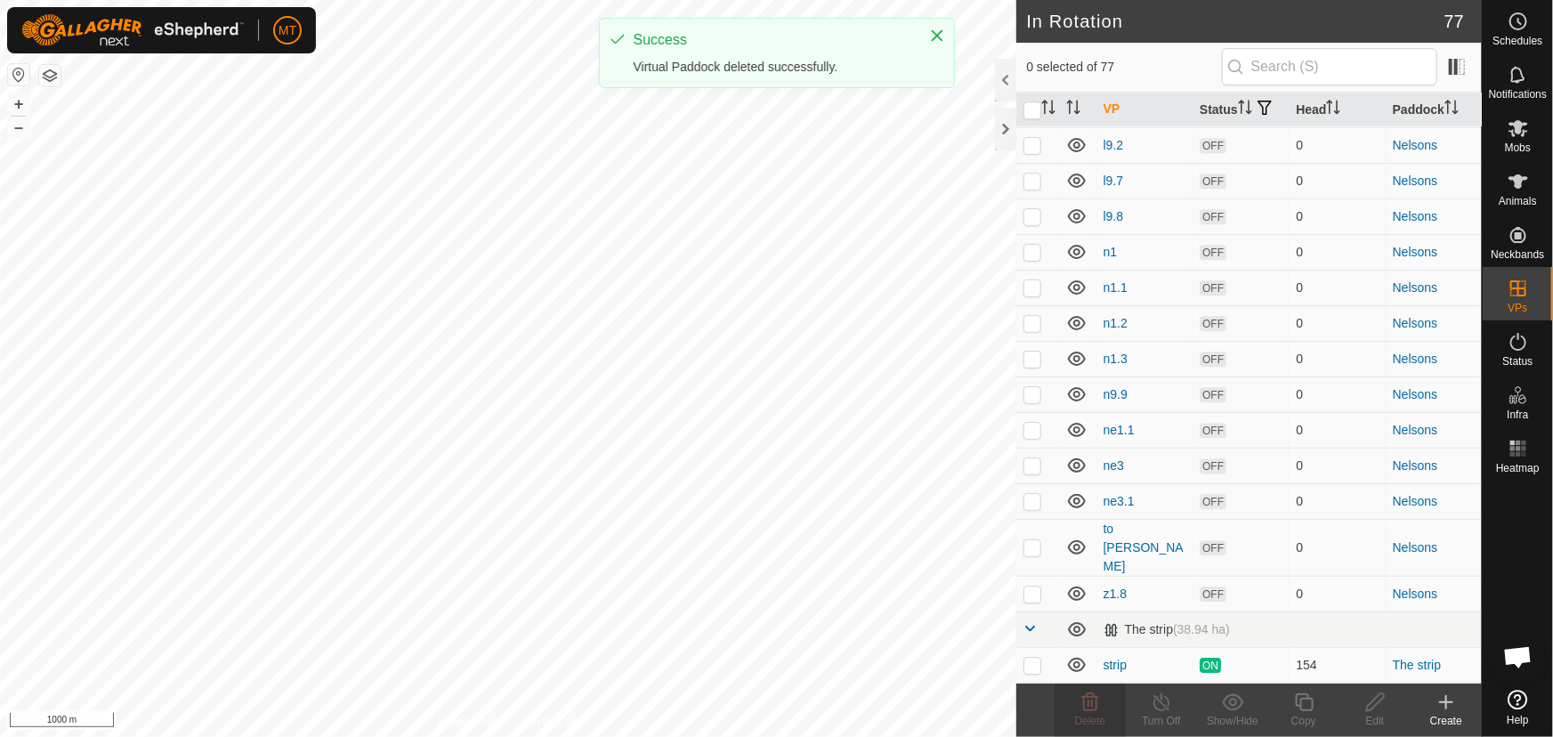
scroll to position [0, 0]
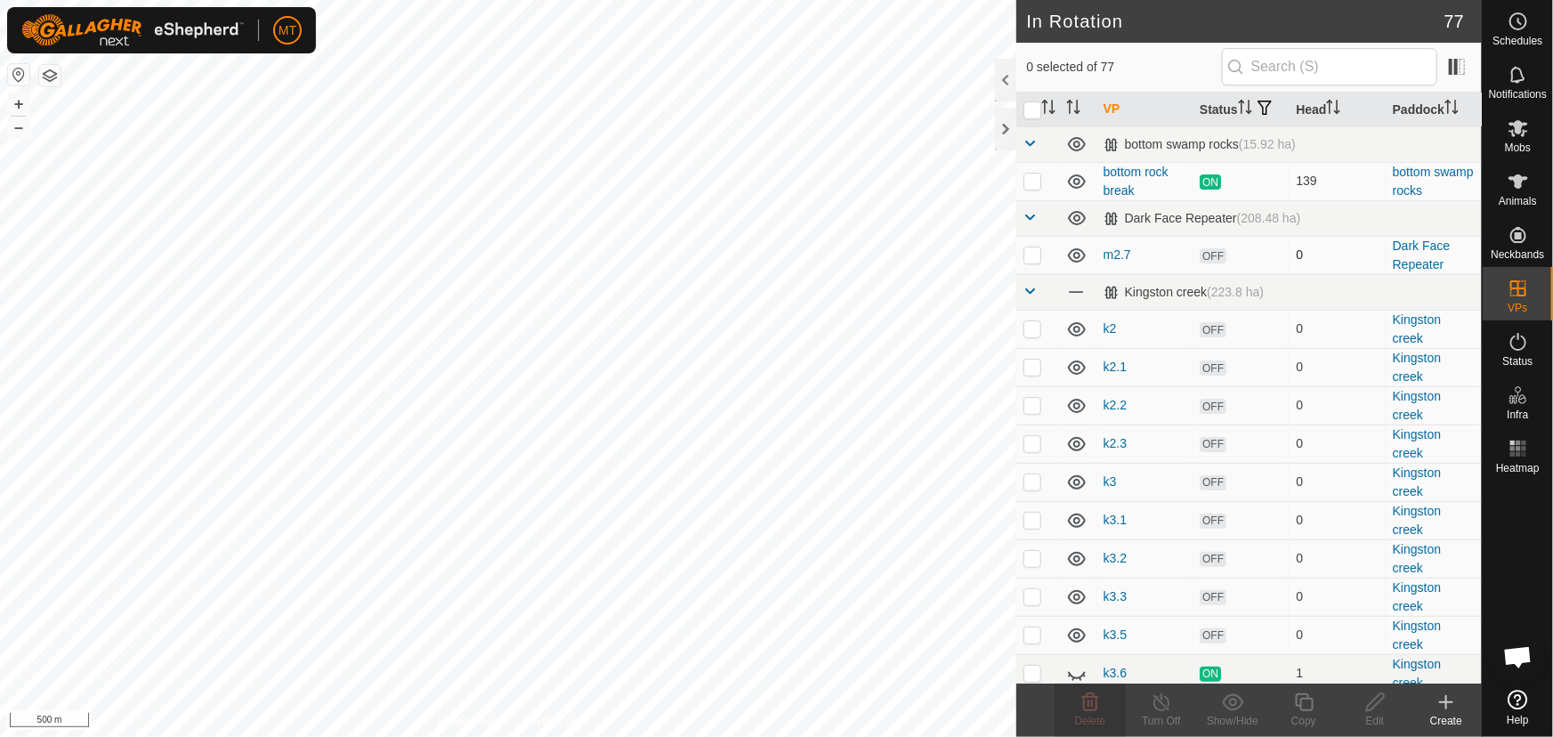
click at [1030, 262] on p-checkbox at bounding box center [1032, 254] width 18 height 14
click at [1028, 335] on p-checkbox at bounding box center [1032, 328] width 18 height 14
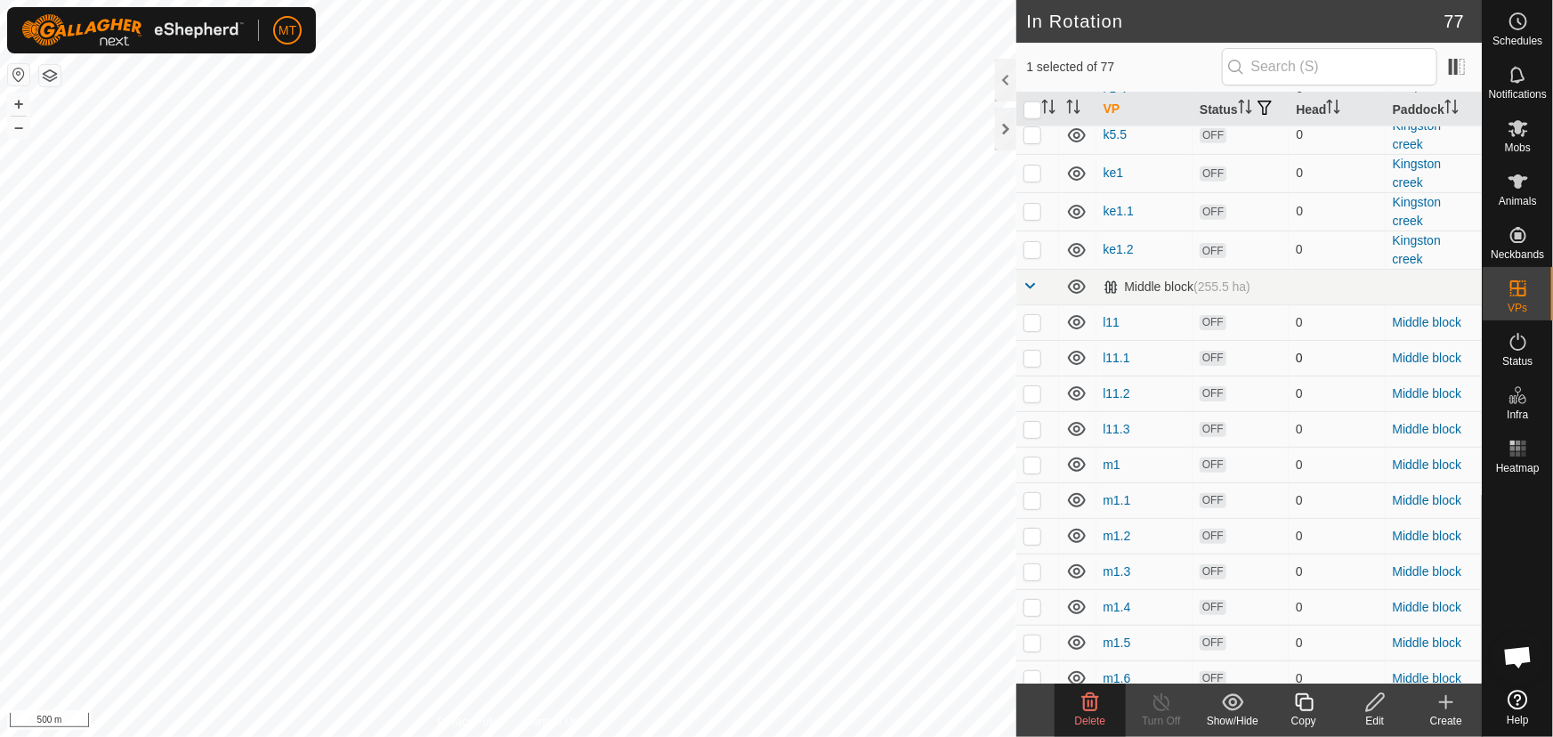
scroll to position [1132, 0]
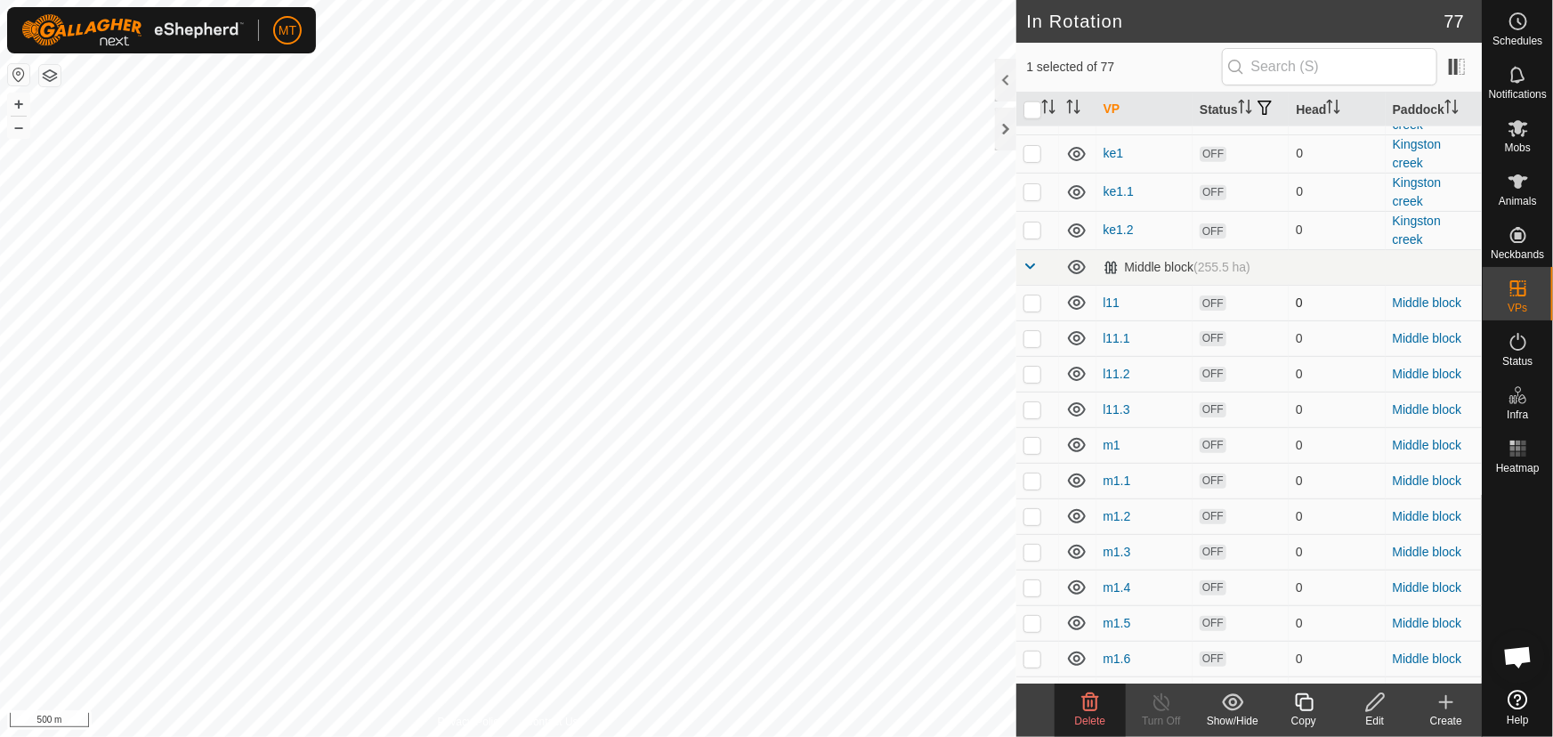
click at [1032, 310] on p-checkbox at bounding box center [1032, 302] width 18 height 14
click at [1031, 345] on p-checkbox at bounding box center [1032, 338] width 18 height 14
click at [1030, 381] on p-checkbox at bounding box center [1032, 374] width 18 height 14
click at [1036, 416] on p-checkbox at bounding box center [1032, 409] width 18 height 14
click at [1101, 712] on icon at bounding box center [1089, 701] width 21 height 21
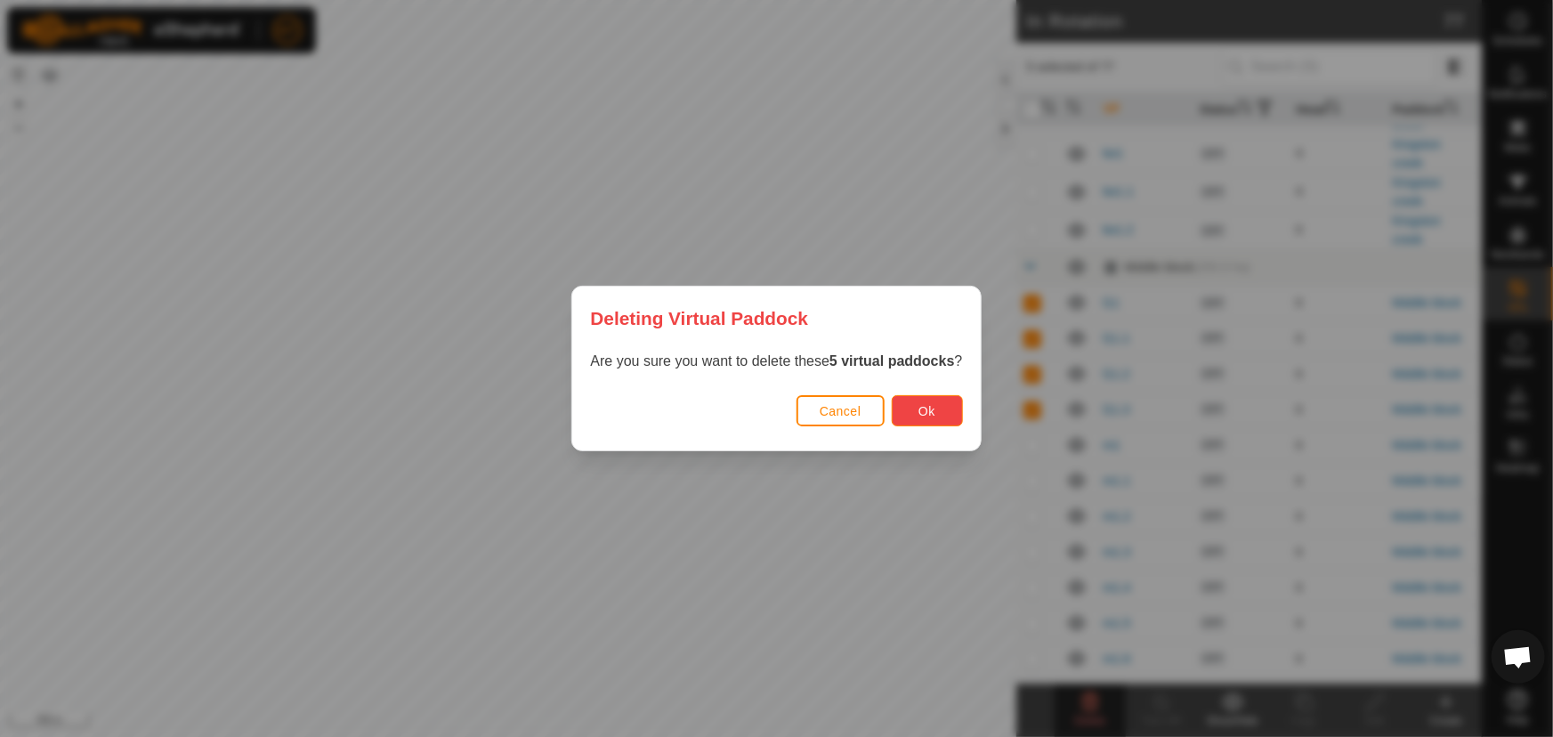
click at [935, 407] on span "Ok" at bounding box center [926, 411] width 17 height 14
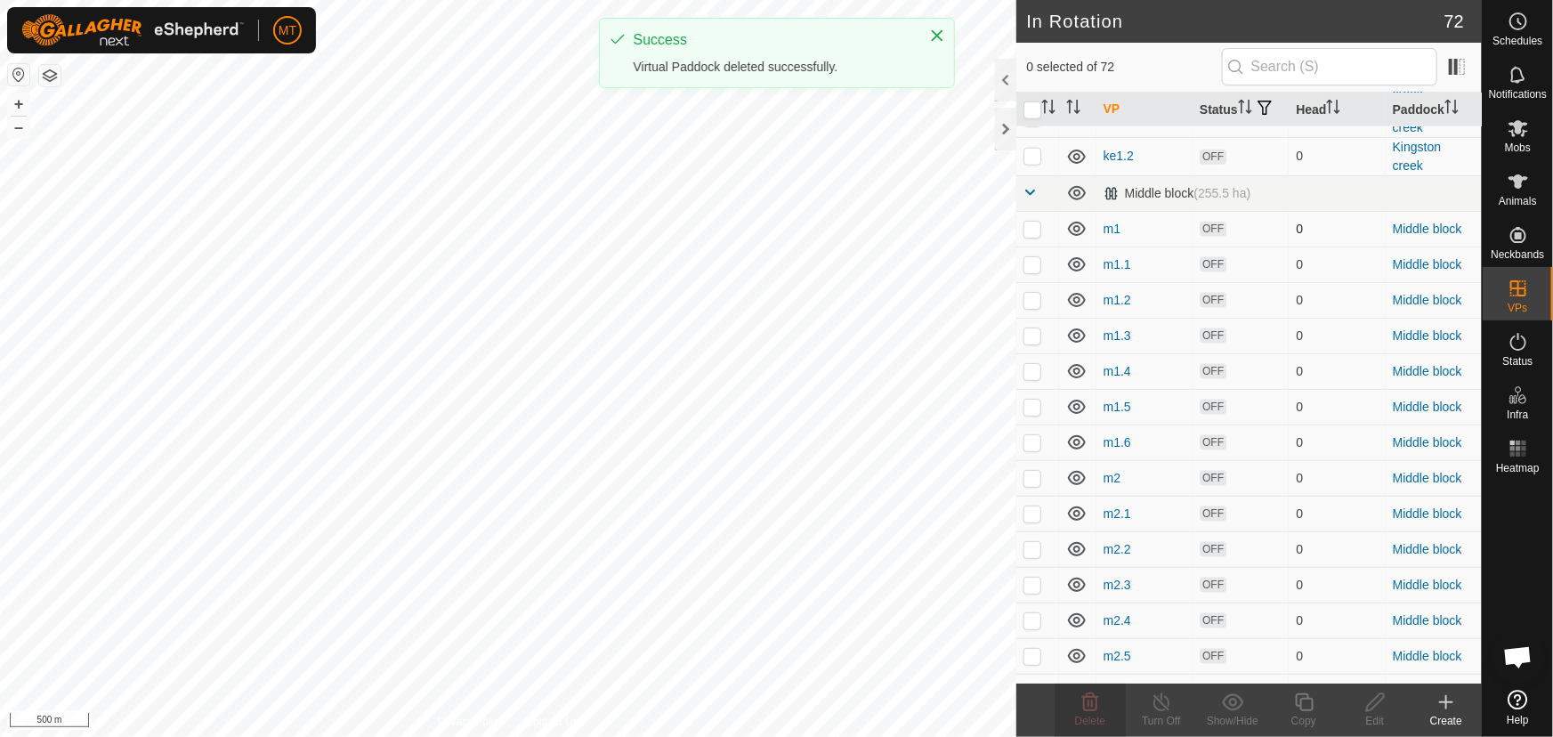
click at [1037, 236] on td at bounding box center [1037, 229] width 43 height 36
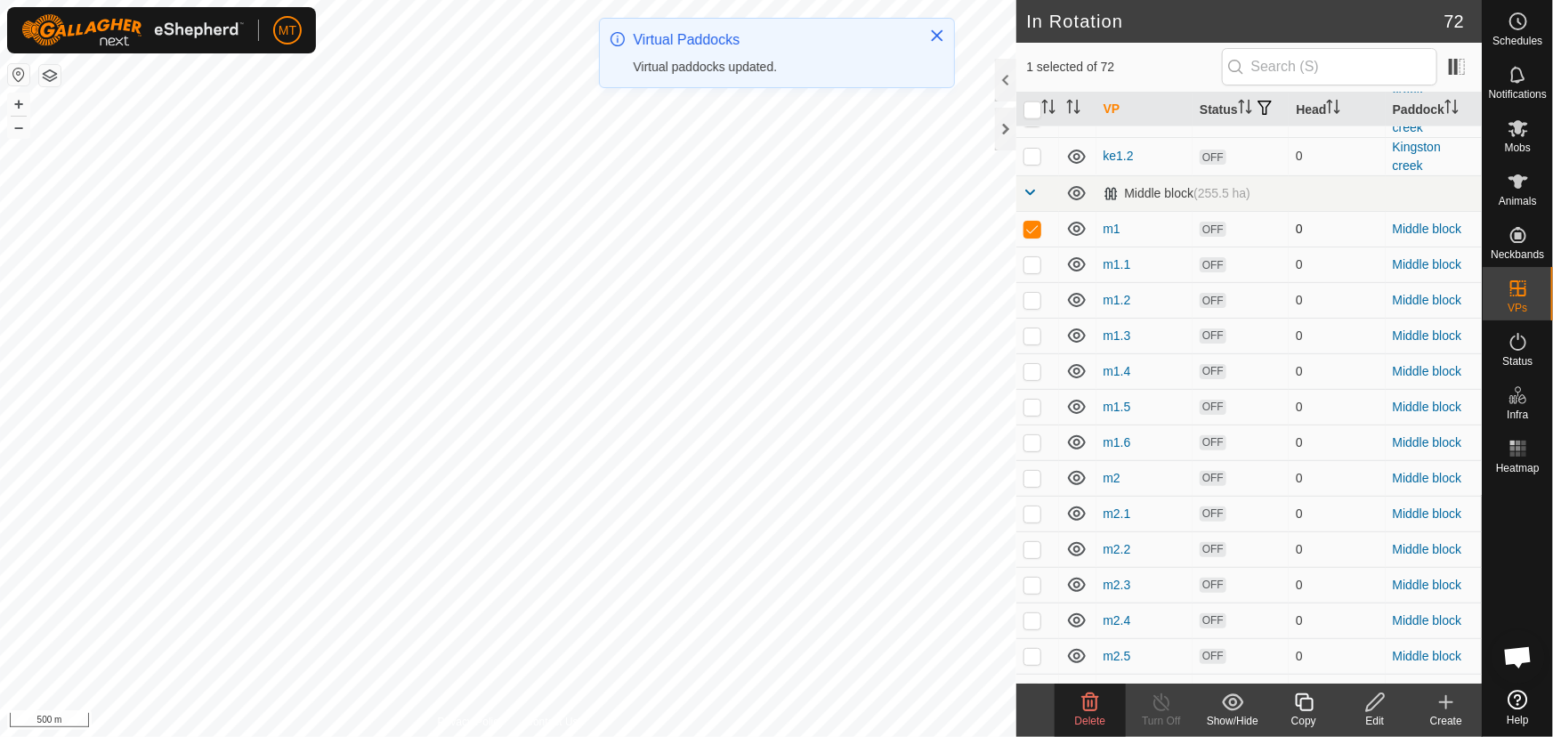
click at [1031, 236] on p-checkbox at bounding box center [1032, 229] width 18 height 14
click at [1029, 271] on p-checkbox at bounding box center [1032, 264] width 18 height 14
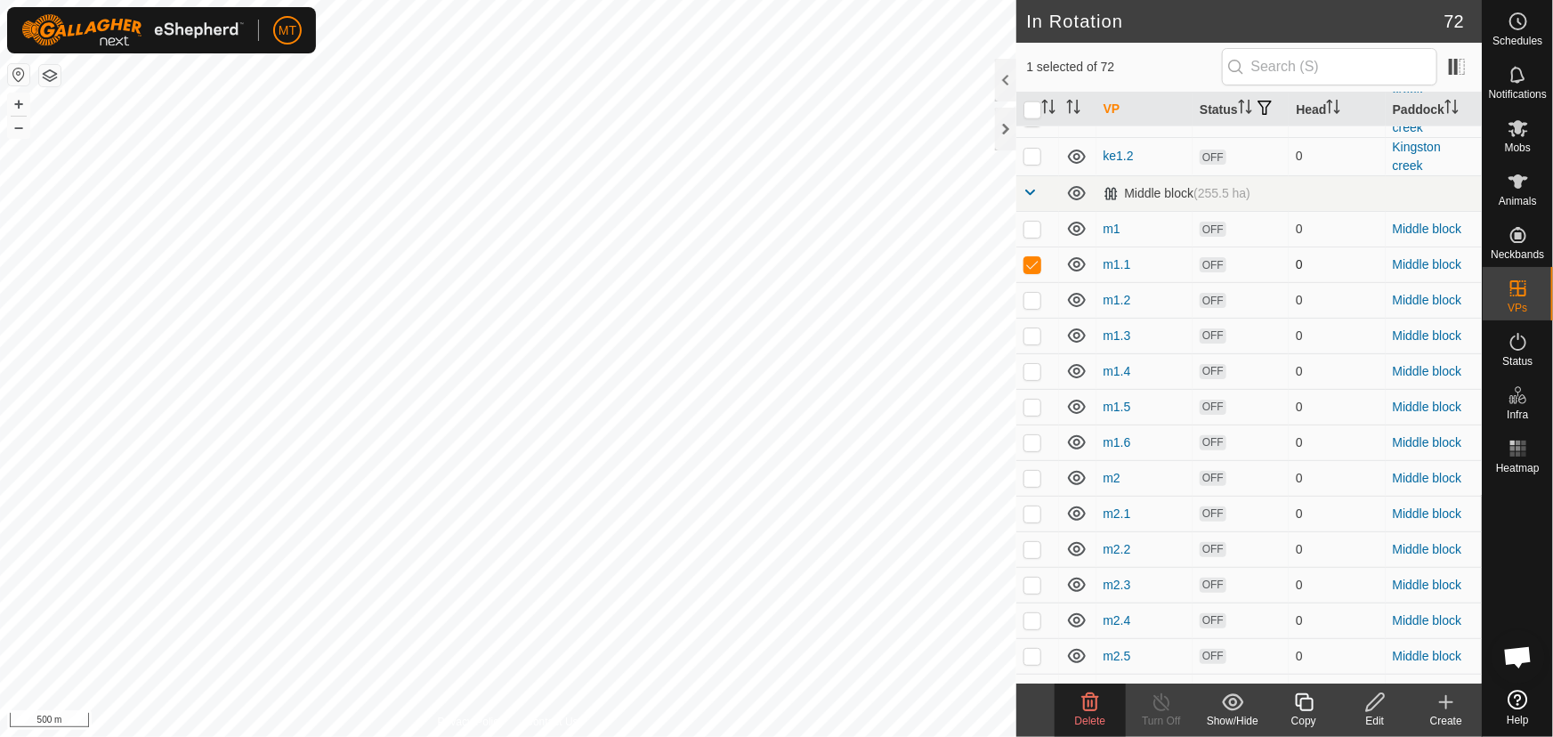
click at [1029, 271] on p-checkbox at bounding box center [1032, 264] width 18 height 14
click at [1031, 307] on p-checkbox at bounding box center [1032, 300] width 18 height 14
click at [1032, 307] on p-checkbox at bounding box center [1032, 300] width 18 height 14
click at [1034, 343] on p-checkbox at bounding box center [1032, 335] width 18 height 14
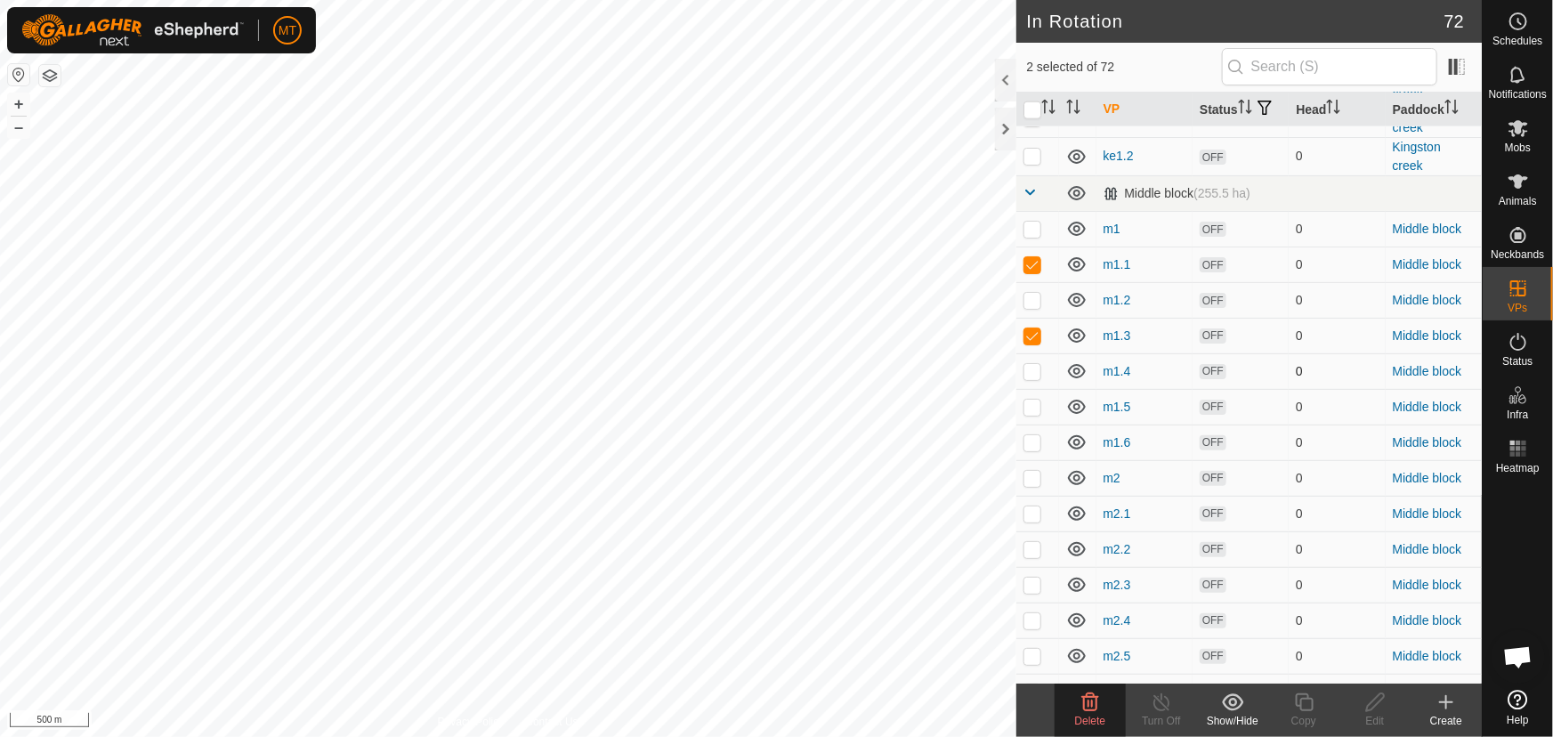
click at [1035, 378] on p-checkbox at bounding box center [1032, 371] width 18 height 14
click at [1032, 414] on p-checkbox at bounding box center [1032, 407] width 18 height 14
click at [1032, 449] on p-checkbox at bounding box center [1032, 442] width 18 height 14
click at [1031, 449] on p-checkbox at bounding box center [1032, 442] width 18 height 14
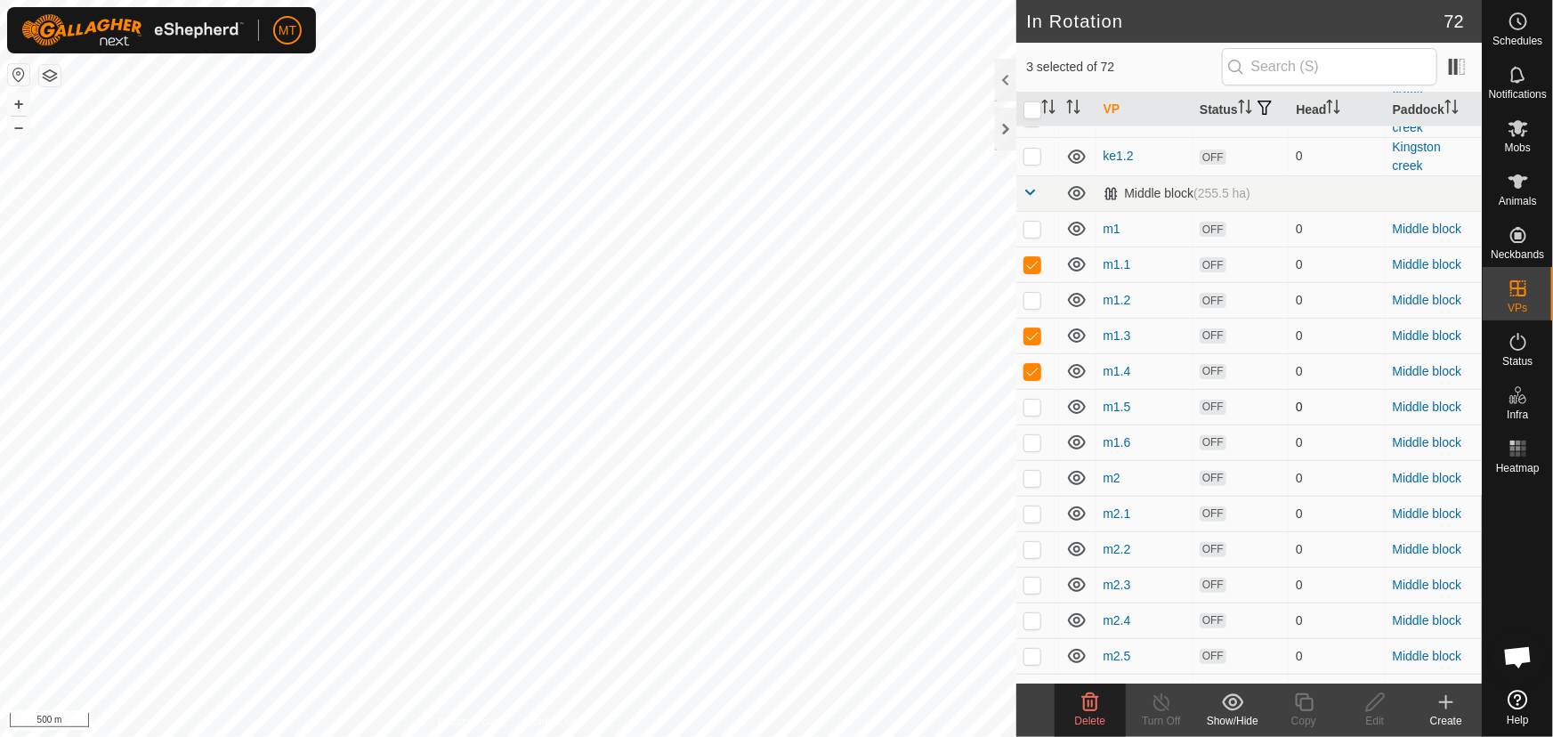
click at [1030, 414] on p-checkbox at bounding box center [1032, 407] width 18 height 14
click at [1030, 485] on p-checkbox at bounding box center [1032, 478] width 18 height 14
click at [1034, 521] on p-checkbox at bounding box center [1032, 513] width 18 height 14
click at [1032, 556] on p-checkbox at bounding box center [1032, 549] width 18 height 14
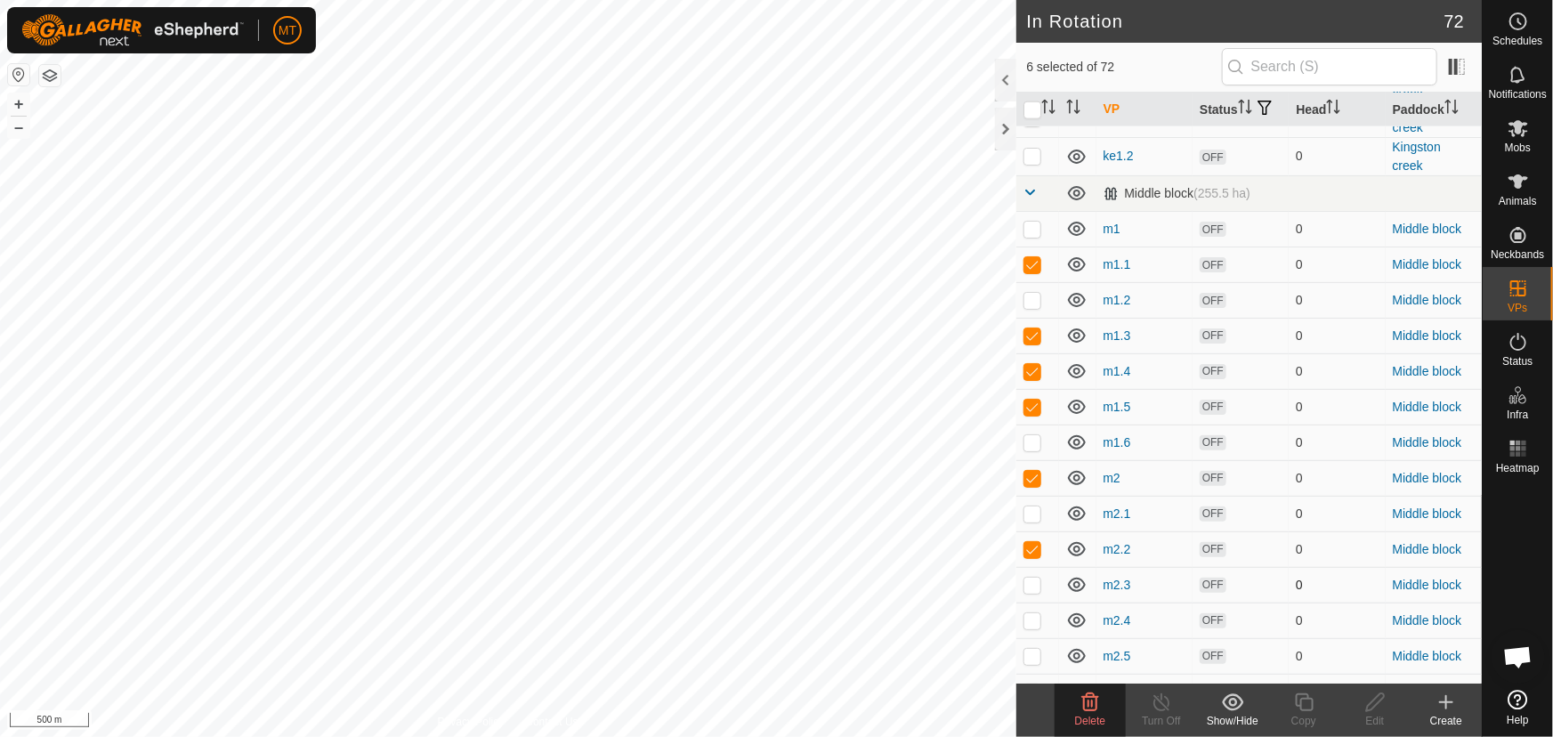
click at [1030, 592] on p-checkbox at bounding box center [1032, 585] width 18 height 14
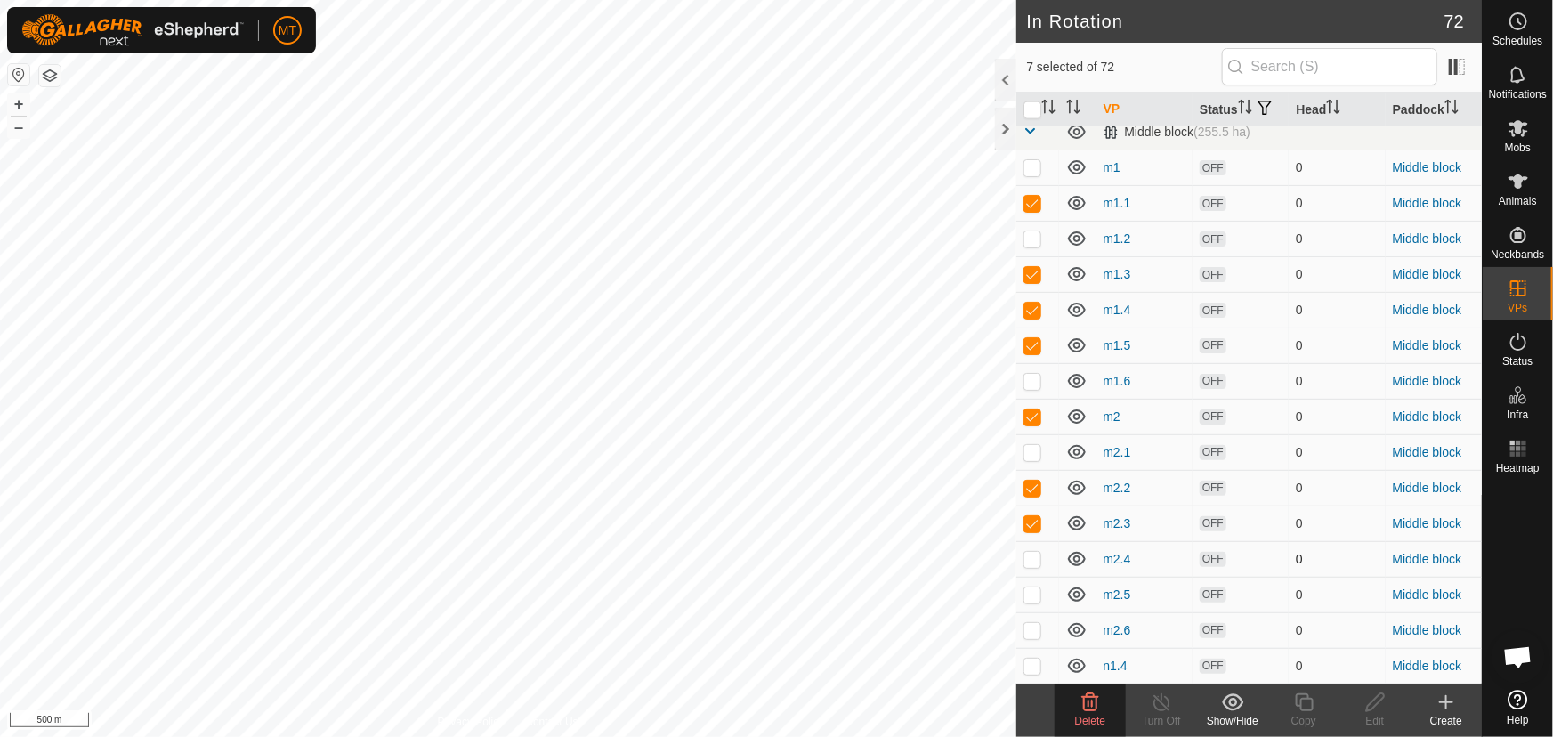
scroll to position [1375, 0]
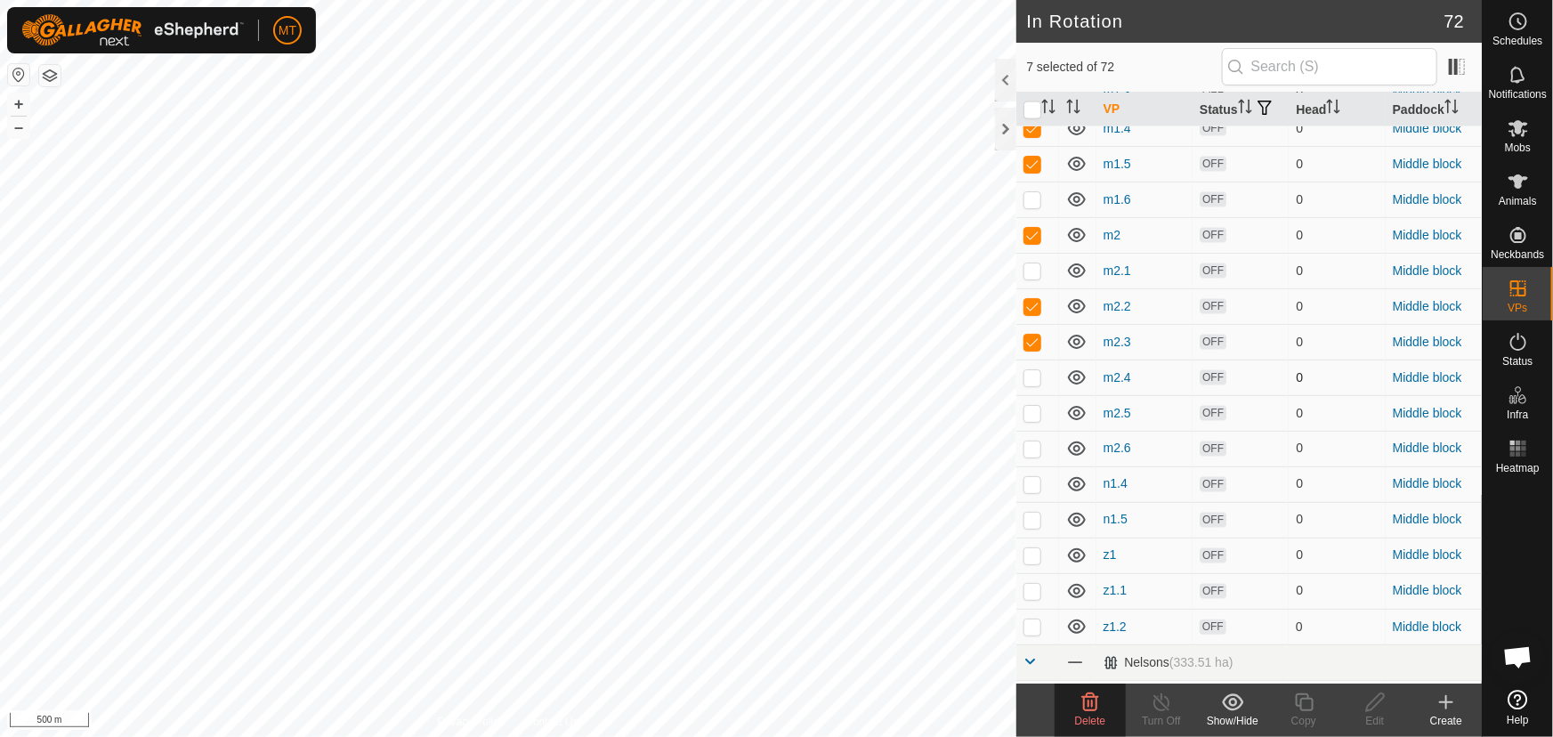
click at [1030, 384] on p-checkbox at bounding box center [1032, 377] width 18 height 14
click at [1033, 420] on p-checkbox at bounding box center [1032, 413] width 18 height 14
click at [1033, 384] on p-checkbox at bounding box center [1032, 377] width 18 height 14
click at [1030, 456] on p-checkbox at bounding box center [1032, 448] width 18 height 14
click at [1031, 456] on p-checkbox at bounding box center [1032, 448] width 18 height 14
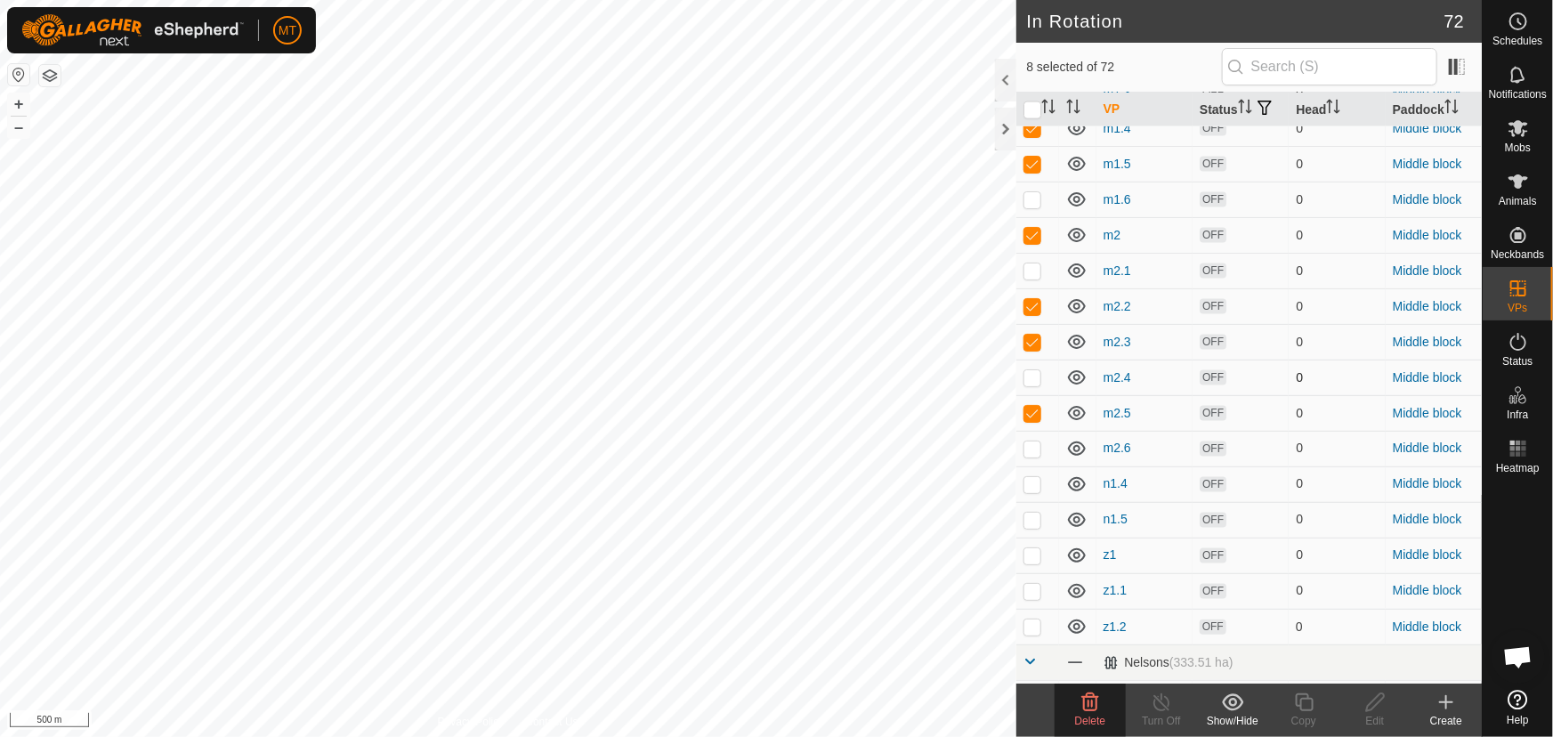
click at [1033, 384] on p-checkbox at bounding box center [1032, 377] width 18 height 14
click at [1032, 491] on p-checkbox at bounding box center [1032, 484] width 18 height 14
click at [1029, 527] on p-checkbox at bounding box center [1032, 520] width 18 height 14
click at [1030, 527] on p-checkbox at bounding box center [1032, 520] width 18 height 14
click at [1030, 562] on p-checkbox at bounding box center [1032, 555] width 18 height 14
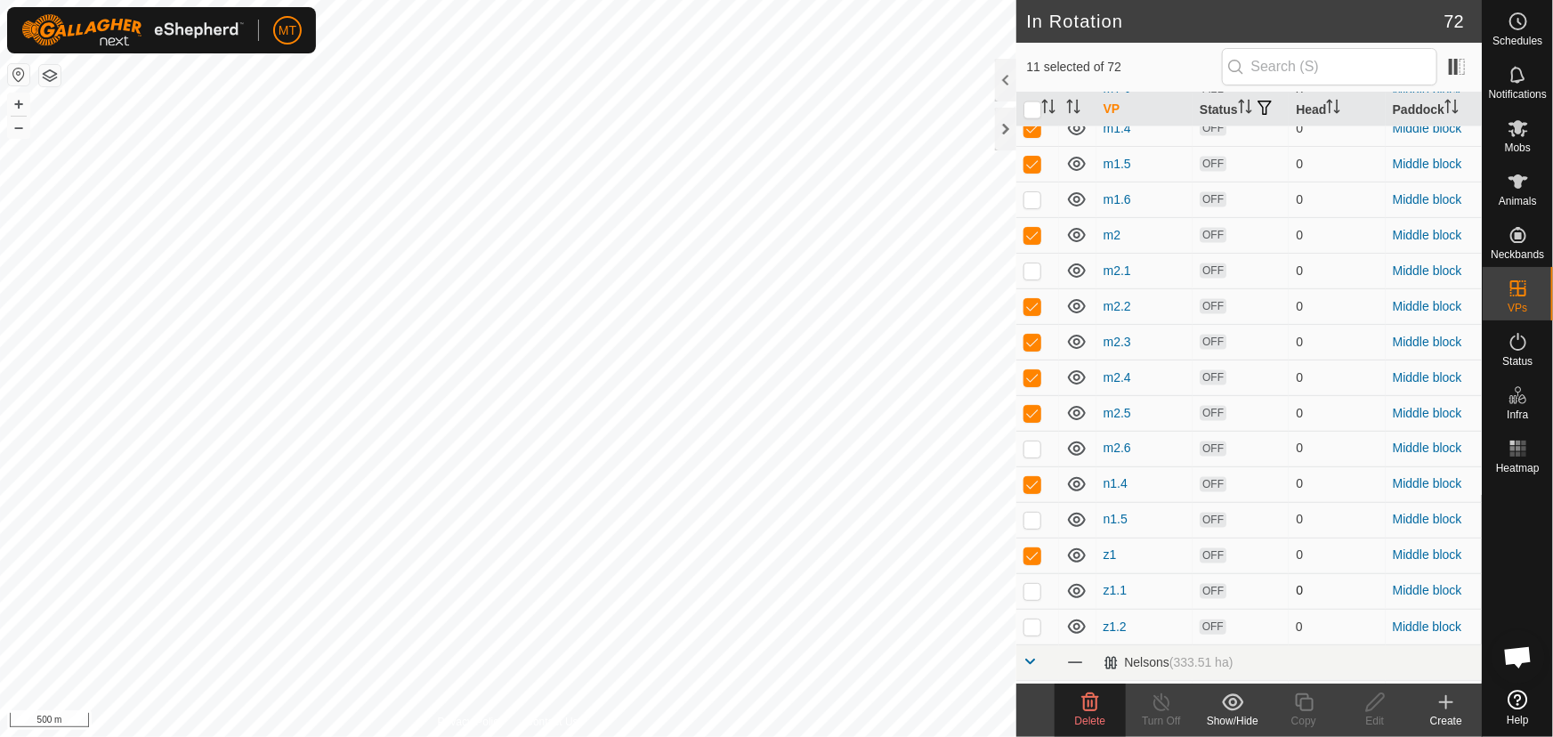
click at [1033, 598] on p-checkbox at bounding box center [1032, 591] width 18 height 14
click at [1027, 634] on p-checkbox at bounding box center [1032, 626] width 18 height 14
click at [1093, 717] on span "Delete" at bounding box center [1090, 721] width 31 height 12
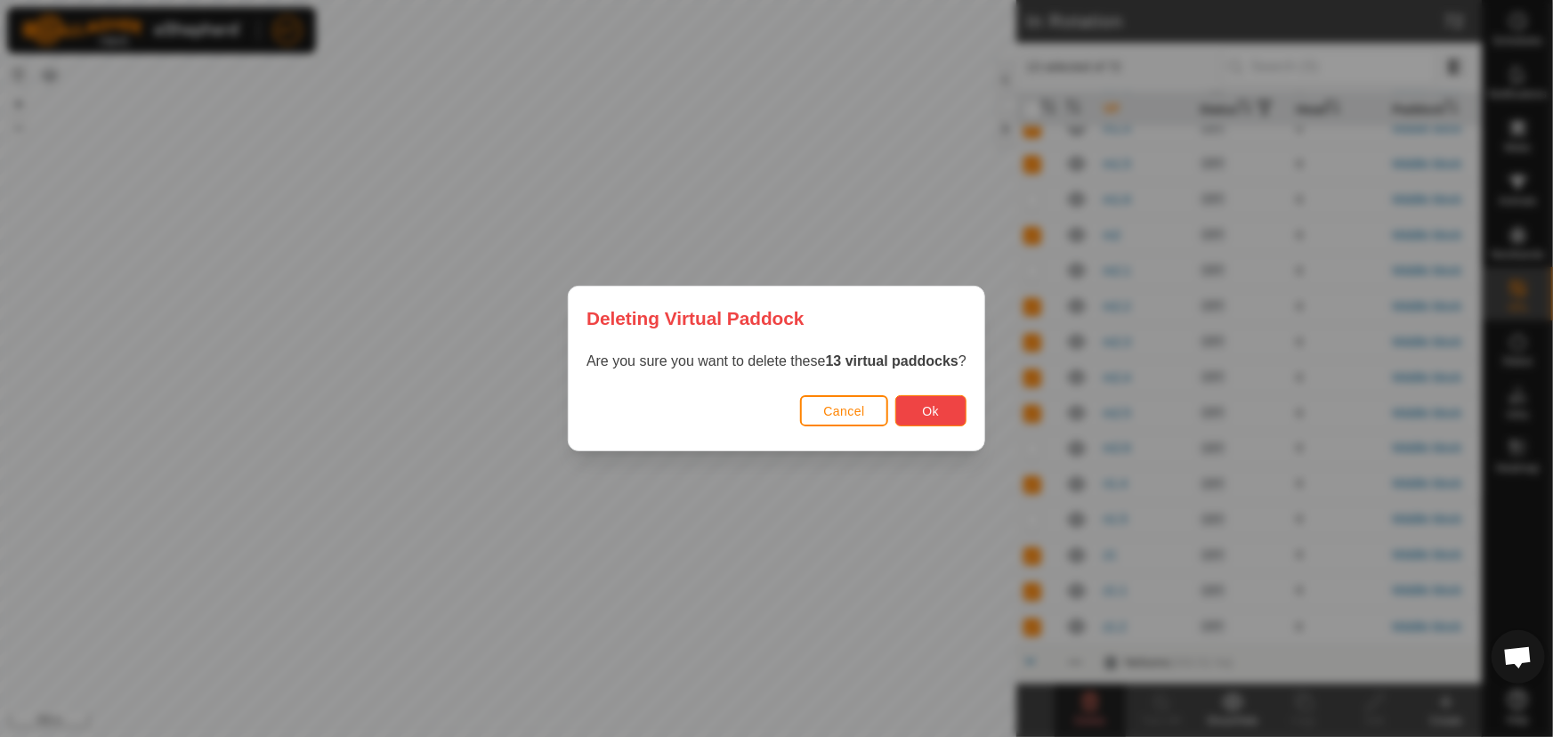
click at [916, 408] on button "Ok" at bounding box center [930, 410] width 71 height 31
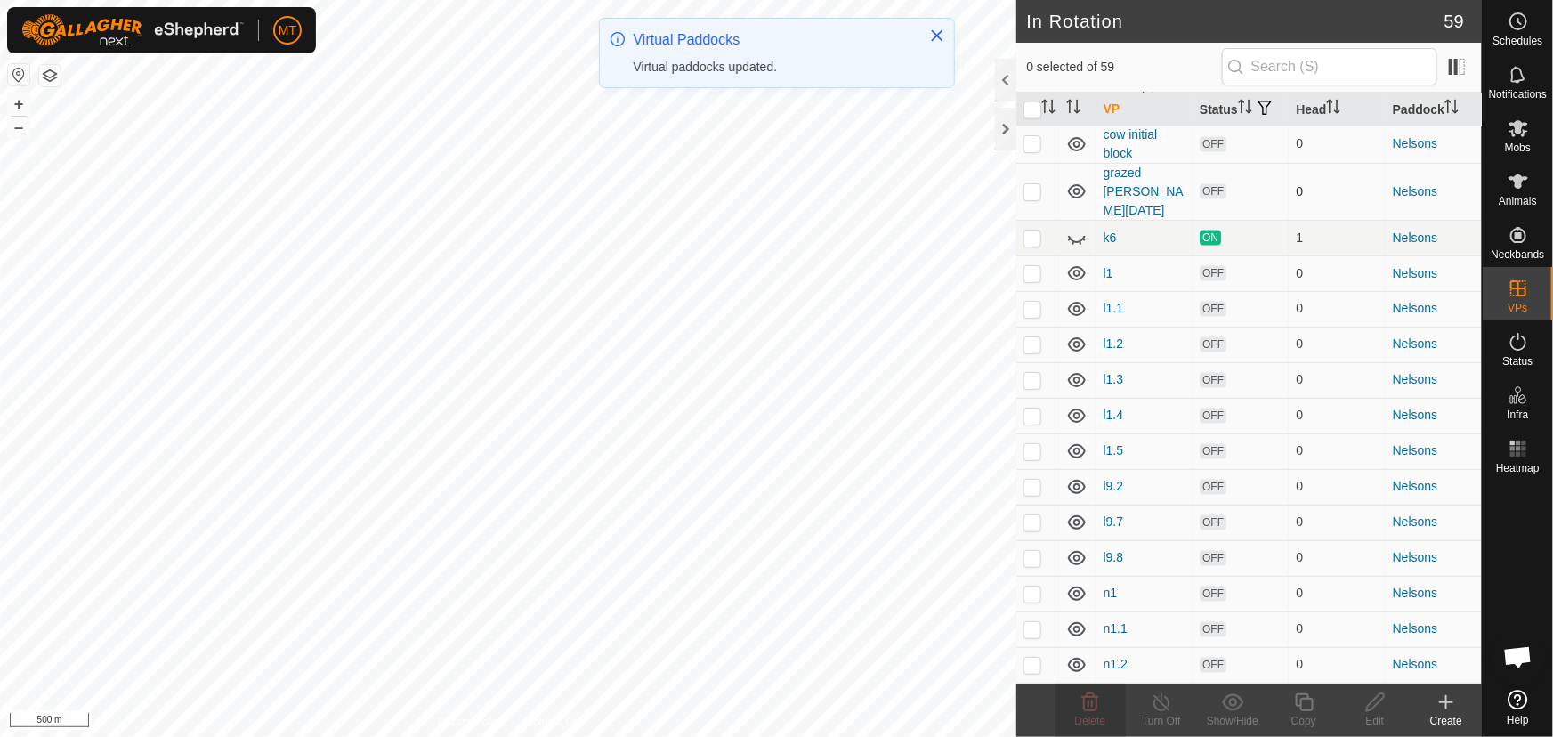
scroll to position [1537, 0]
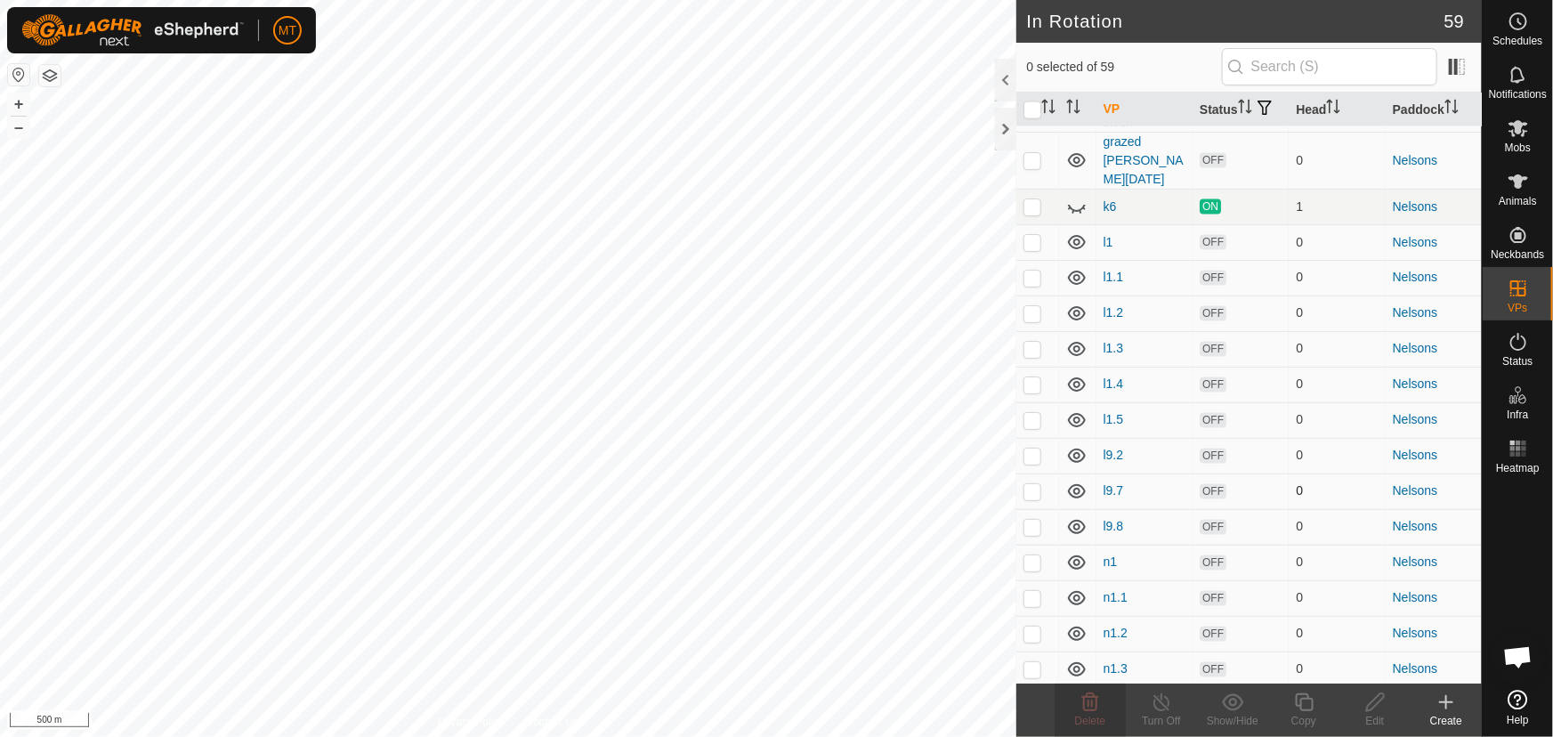
click at [1032, 498] on p-checkbox at bounding box center [1032, 491] width 18 height 14
click at [1030, 534] on p-checkbox at bounding box center [1032, 527] width 18 height 14
click at [1027, 463] on p-checkbox at bounding box center [1032, 455] width 18 height 14
click at [1031, 427] on p-checkbox at bounding box center [1032, 420] width 18 height 14
click at [1032, 392] on p-checkbox at bounding box center [1032, 384] width 18 height 14
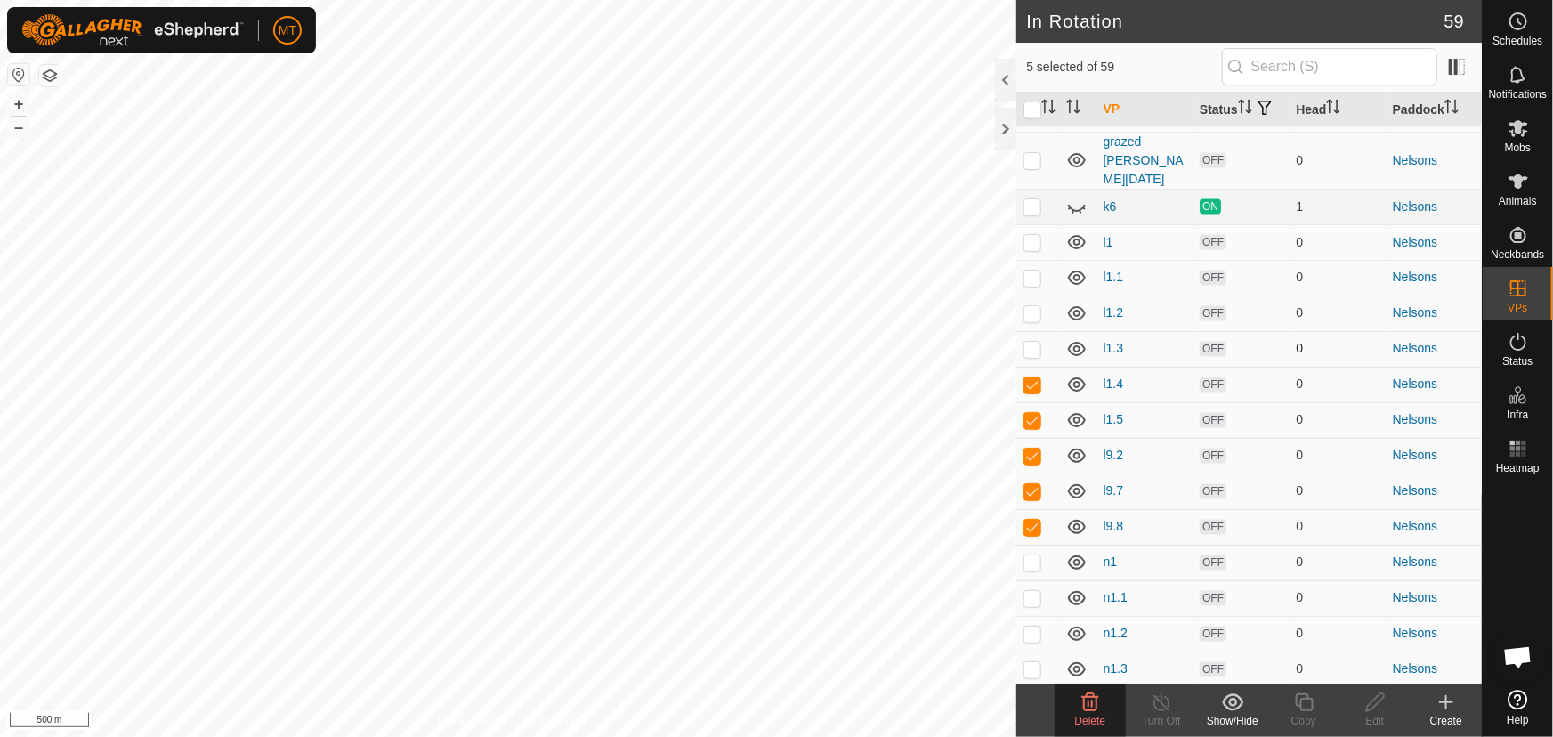
click at [1031, 356] on p-checkbox at bounding box center [1032, 349] width 18 height 14
click at [1031, 320] on p-checkbox at bounding box center [1032, 313] width 18 height 14
click at [1033, 295] on td at bounding box center [1037, 278] width 43 height 36
click at [1032, 260] on td at bounding box center [1037, 242] width 43 height 36
click at [1089, 707] on icon at bounding box center [1089, 701] width 21 height 21
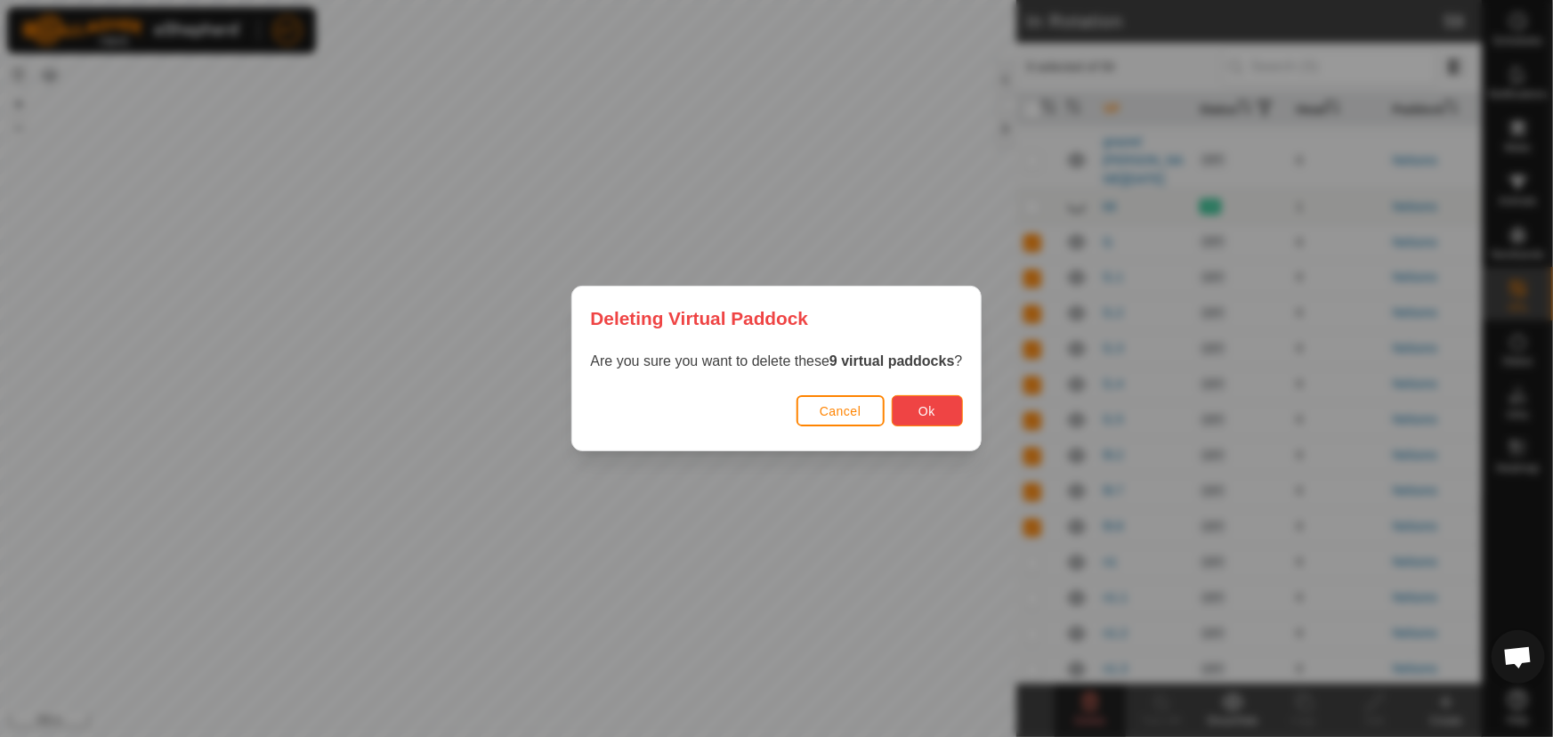
click at [942, 422] on button "Ok" at bounding box center [927, 410] width 71 height 31
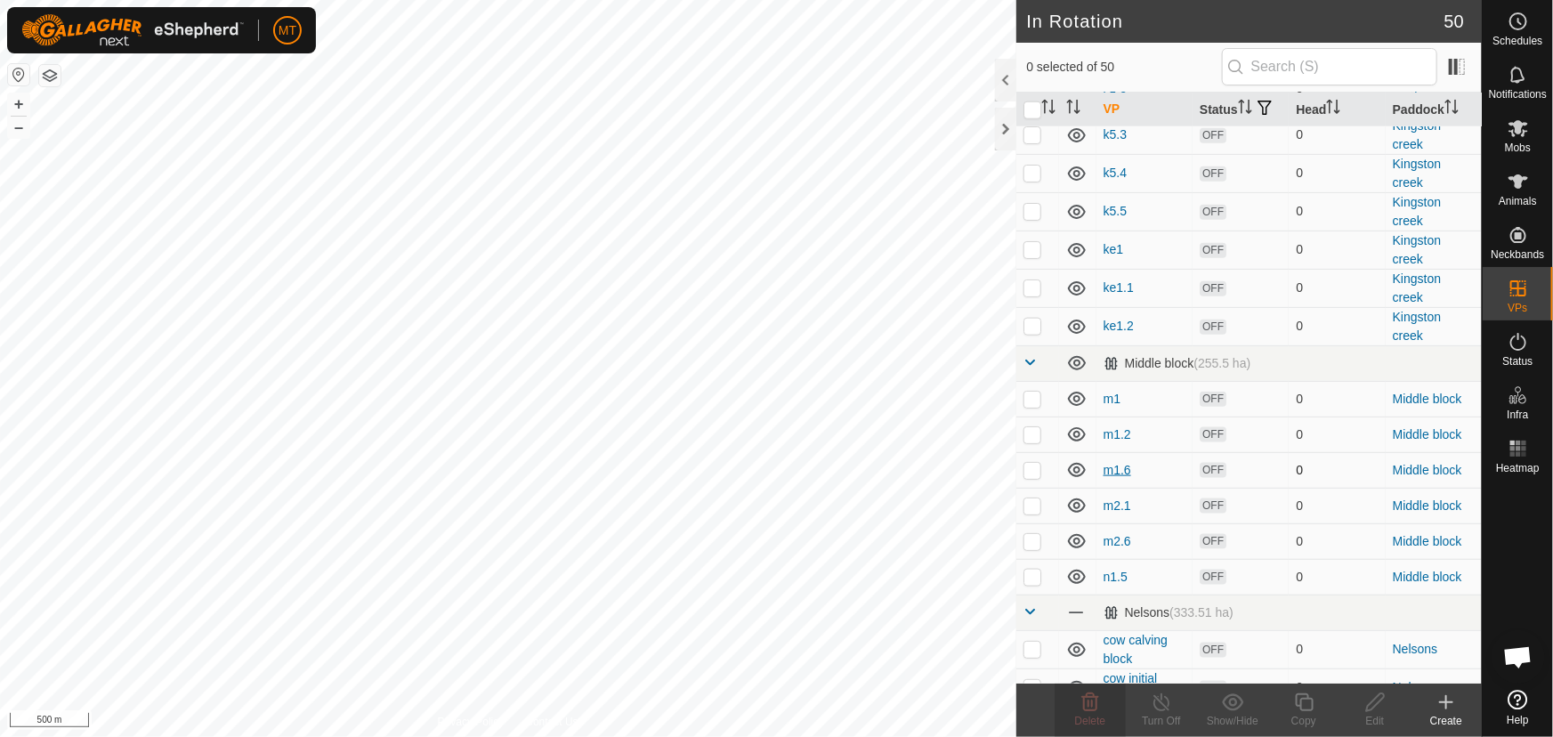
scroll to position [970, 0]
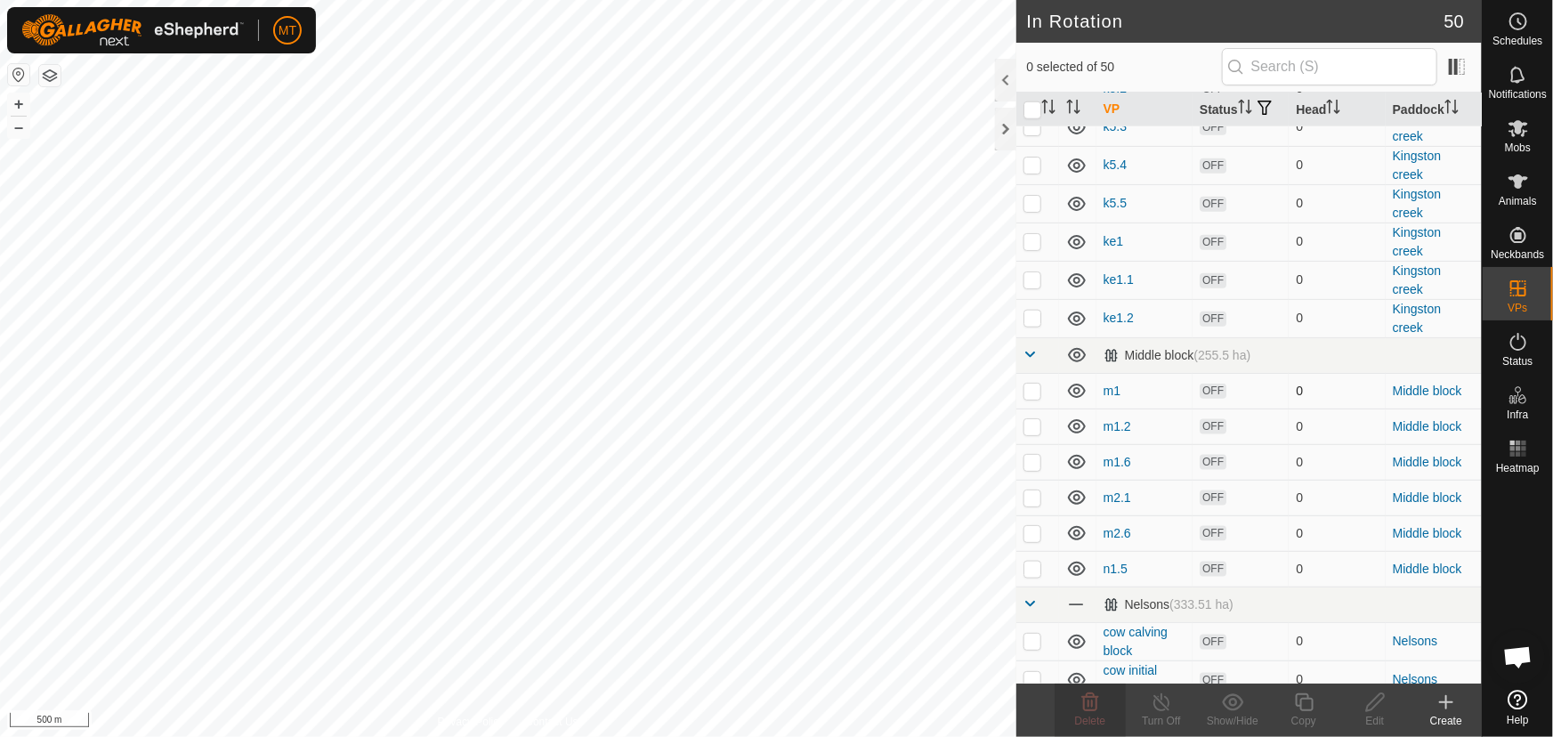
click at [1038, 398] on p-checkbox at bounding box center [1032, 391] width 18 height 14
click at [1032, 433] on p-checkbox at bounding box center [1032, 426] width 18 height 14
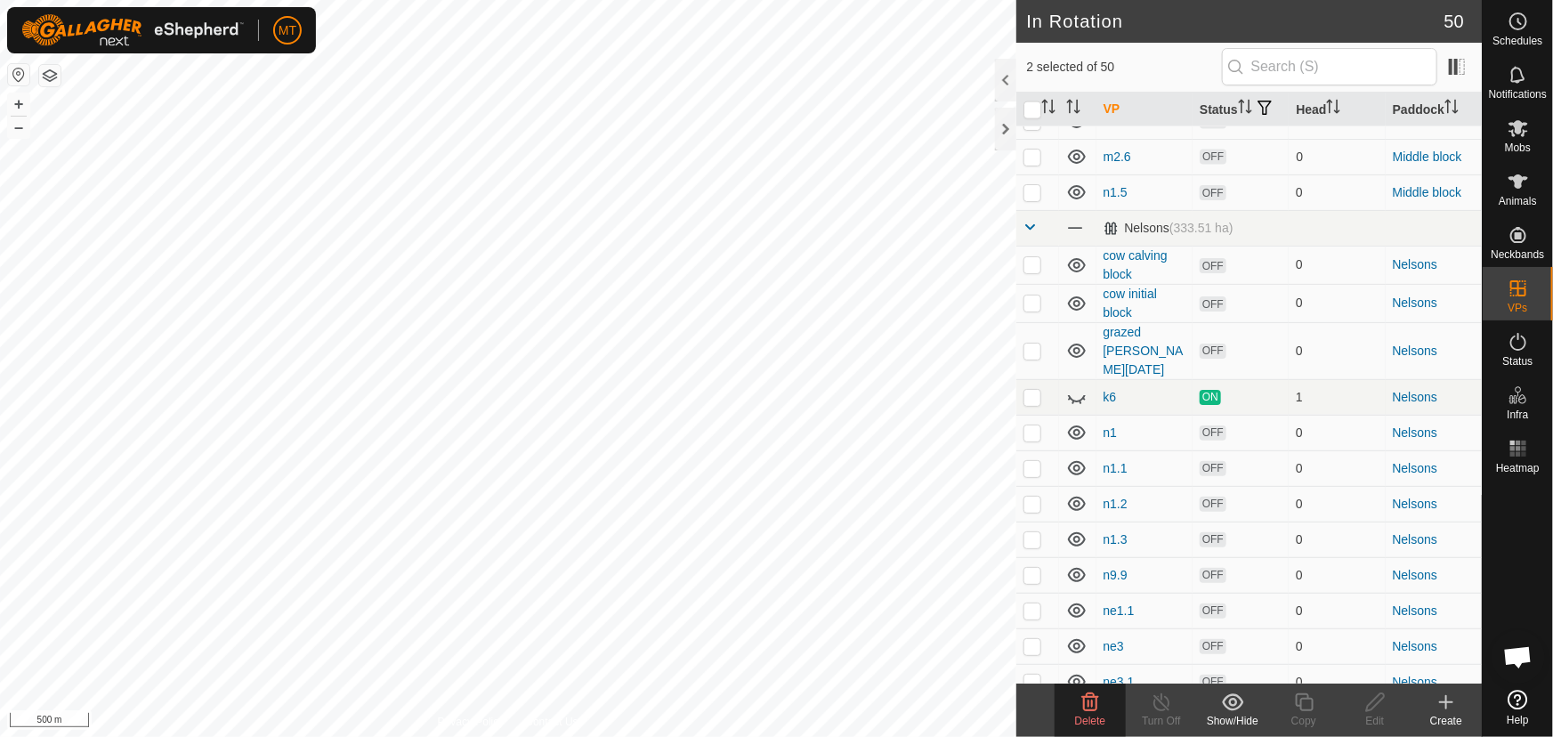
scroll to position [1281, 0]
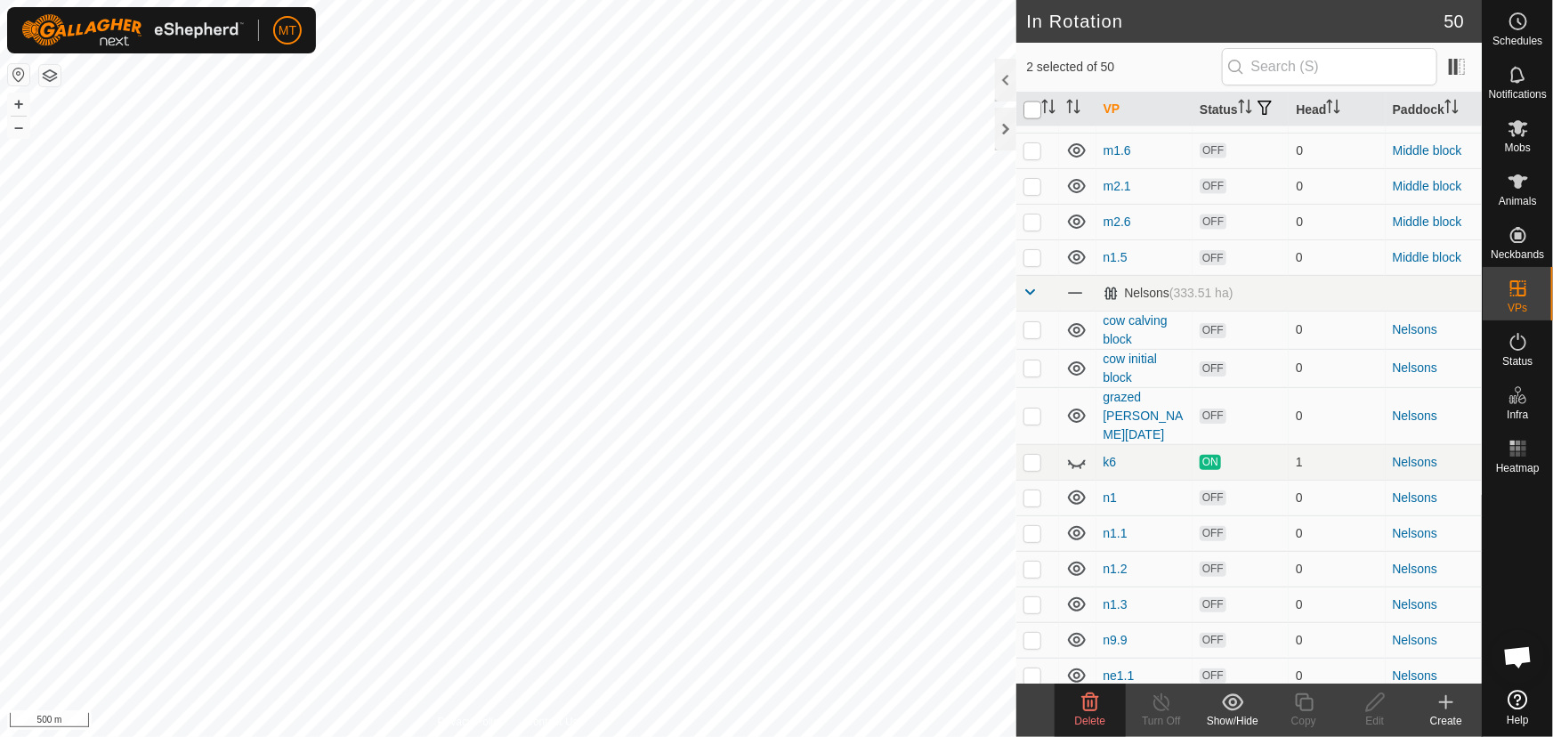
click at [1030, 119] on input "checkbox" at bounding box center [1032, 110] width 18 height 18
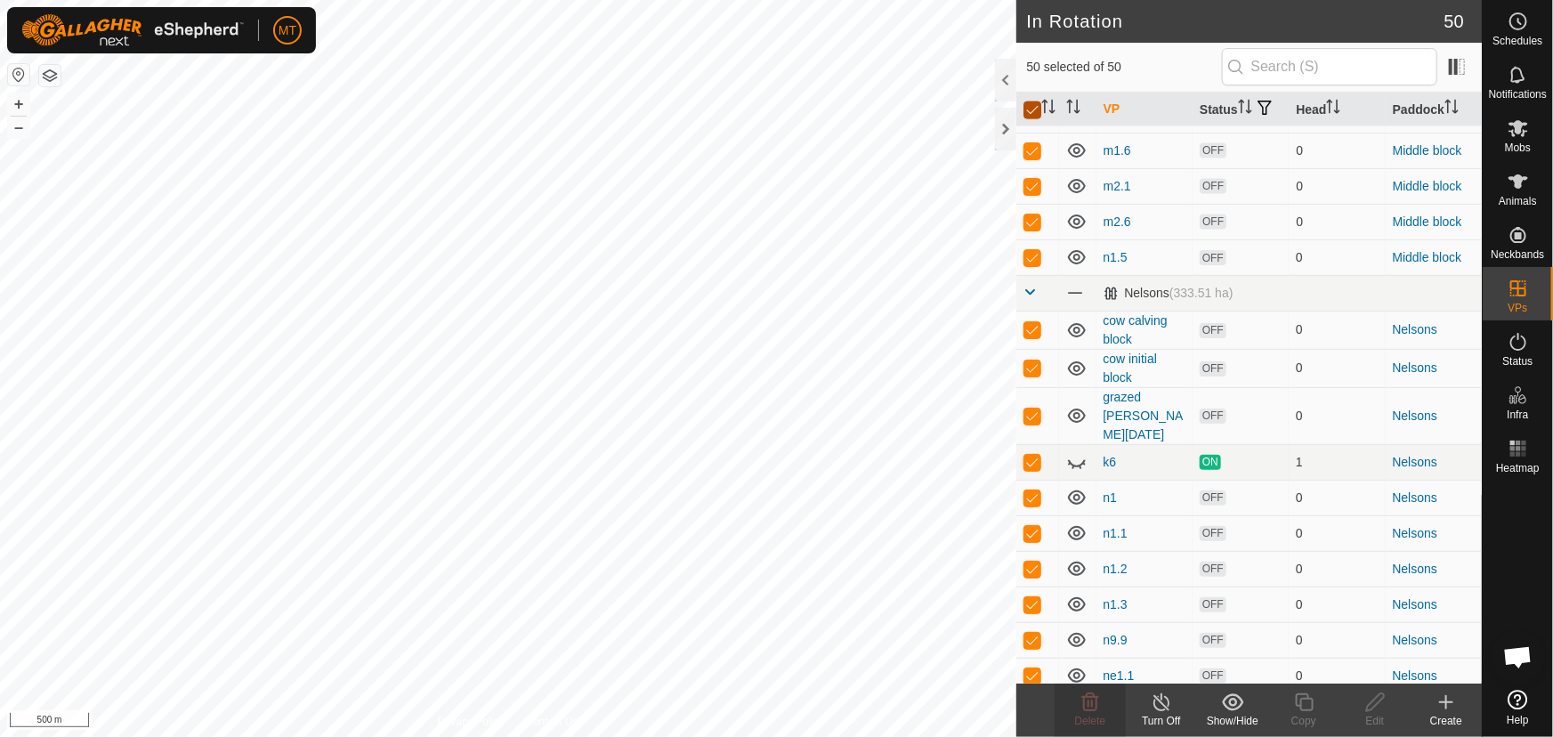
click at [1030, 119] on input "checkbox" at bounding box center [1032, 110] width 18 height 18
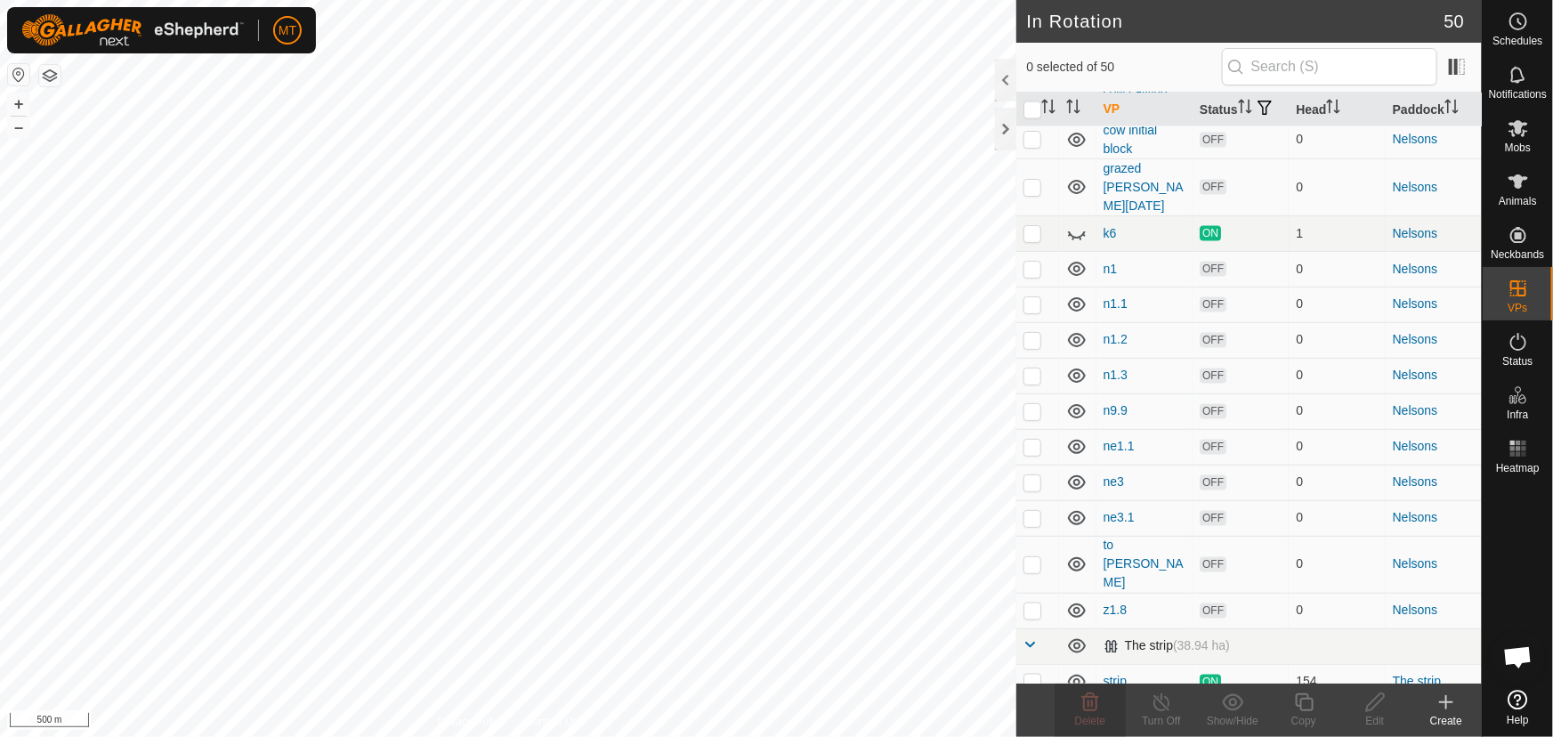
scroll to position [1523, 0]
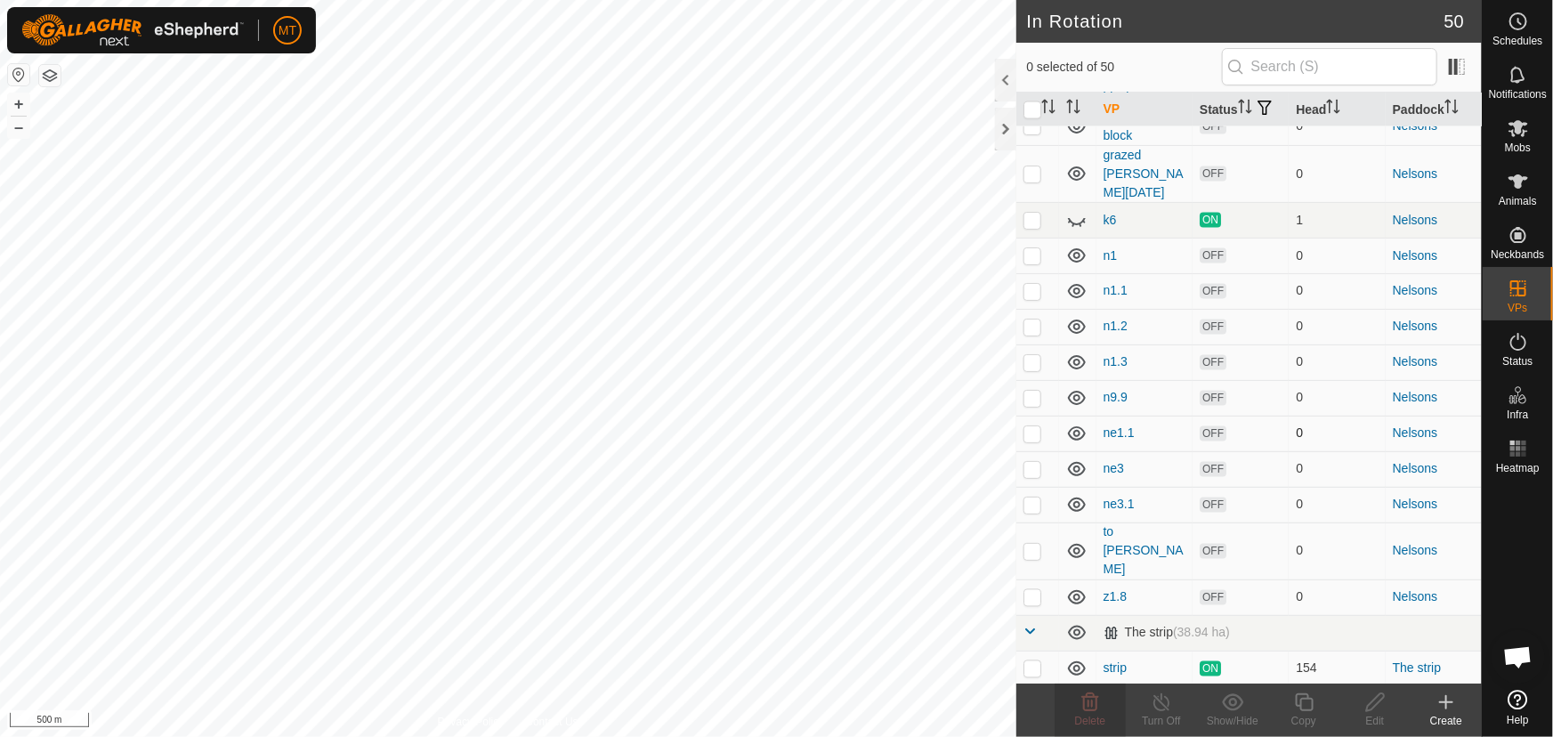
click at [1031, 440] on p-checkbox at bounding box center [1032, 433] width 18 height 14
click at [1034, 476] on p-checkbox at bounding box center [1032, 469] width 18 height 14
click at [1032, 512] on p-checkbox at bounding box center [1032, 504] width 18 height 14
click at [1032, 598] on p-checkbox at bounding box center [1032, 597] width 18 height 14
click at [1095, 706] on icon at bounding box center [1090, 702] width 17 height 18
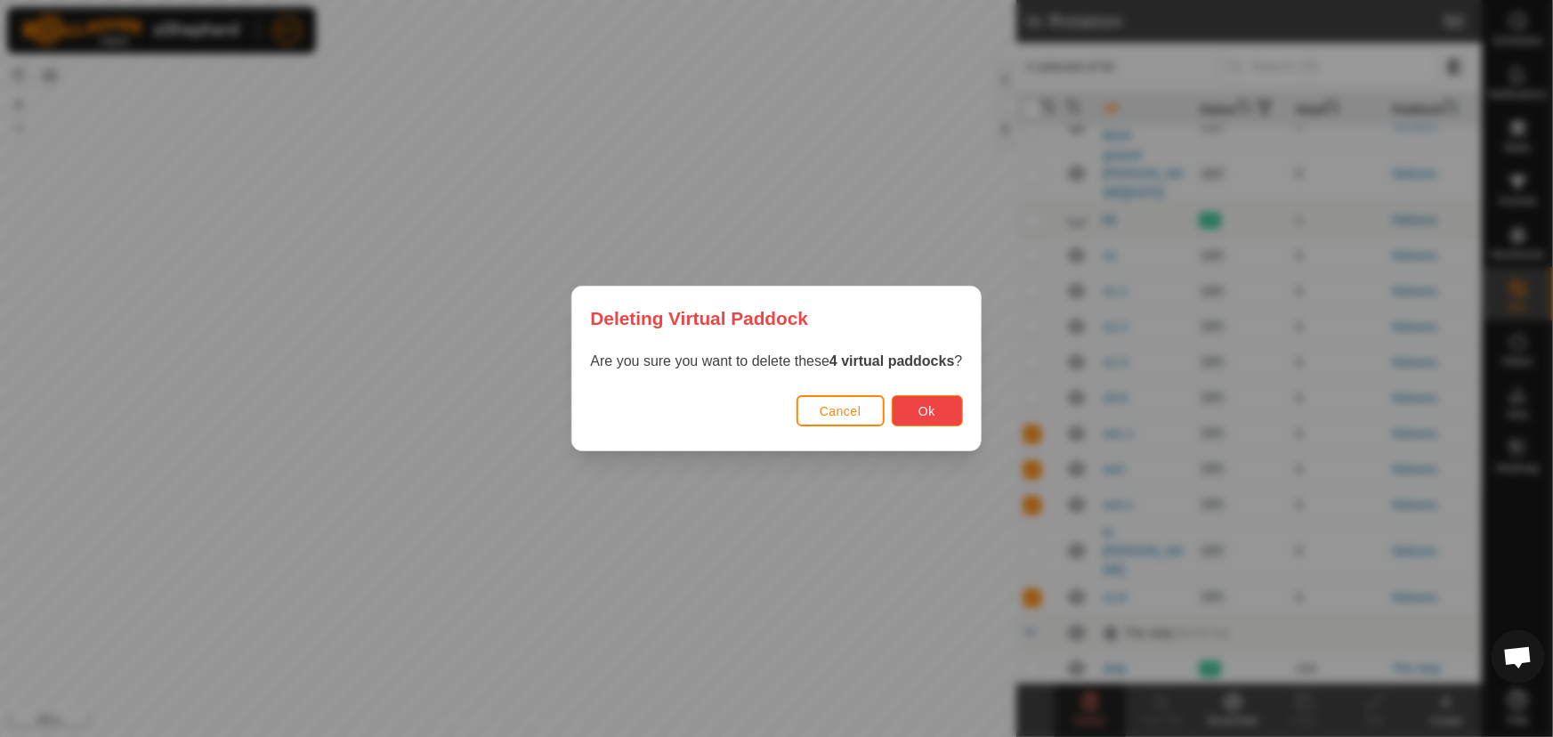
click at [949, 408] on button "Ok" at bounding box center [927, 410] width 71 height 31
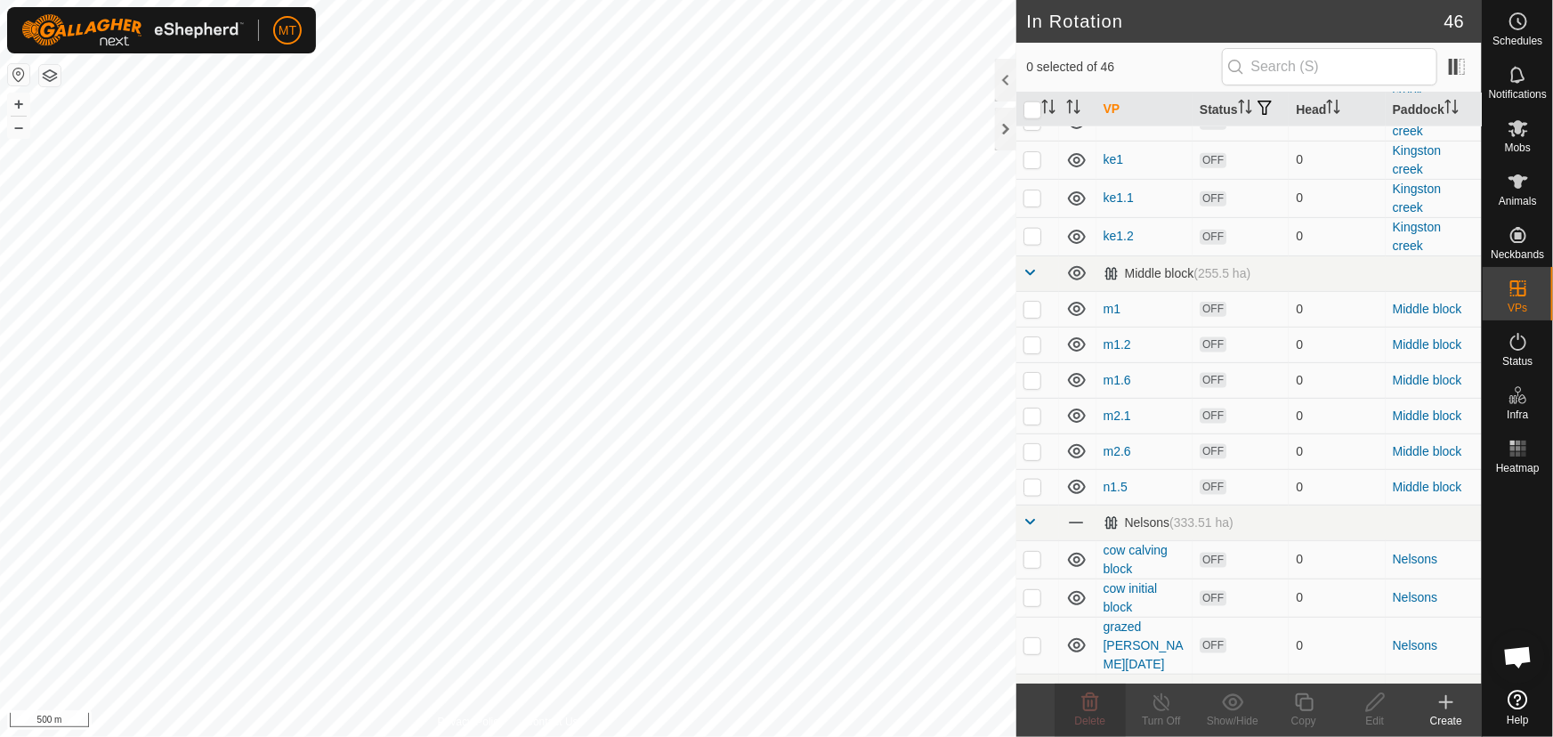
scroll to position [1375, 0]
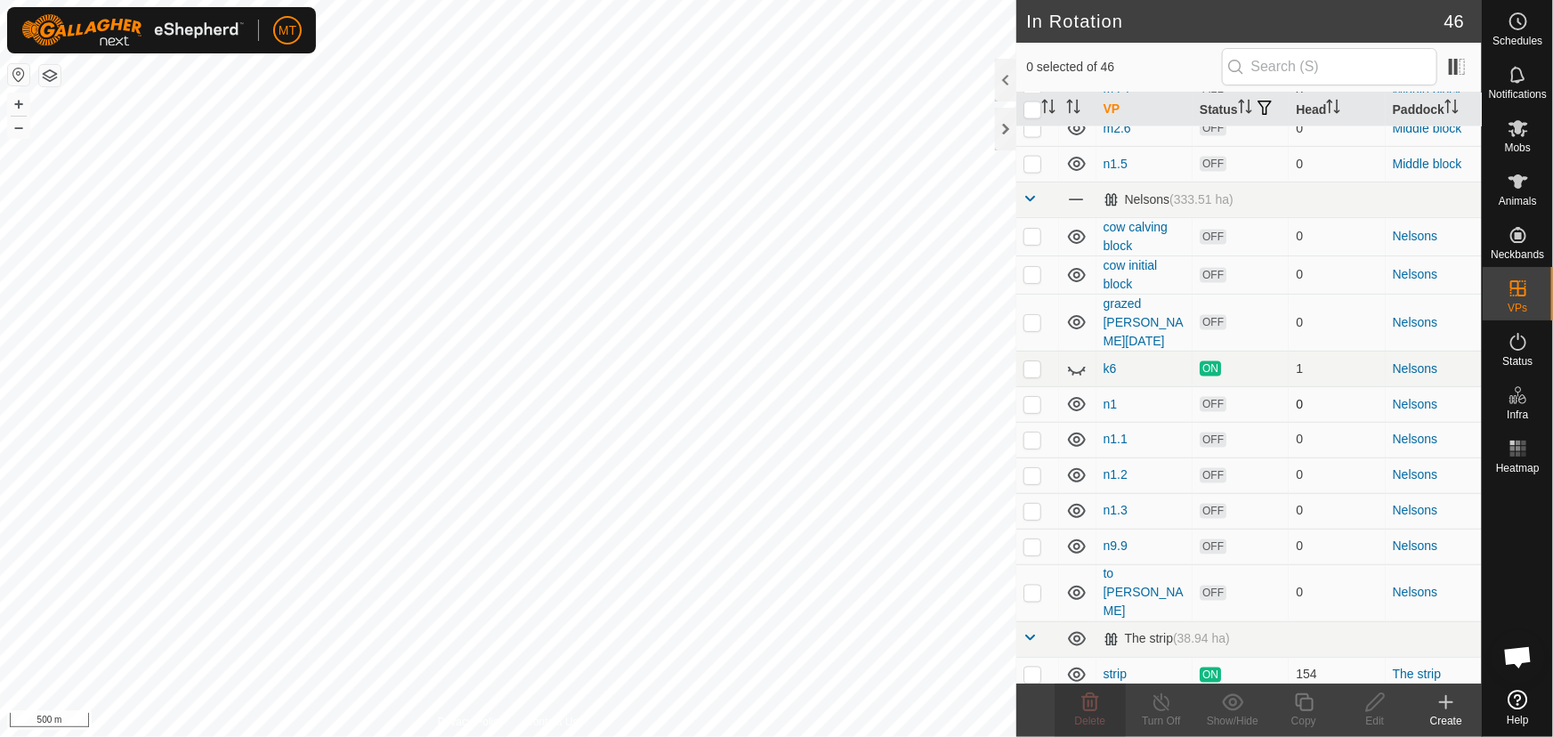
click at [1034, 411] on p-checkbox at bounding box center [1032, 404] width 18 height 14
click at [1033, 447] on p-checkbox at bounding box center [1032, 439] width 18 height 14
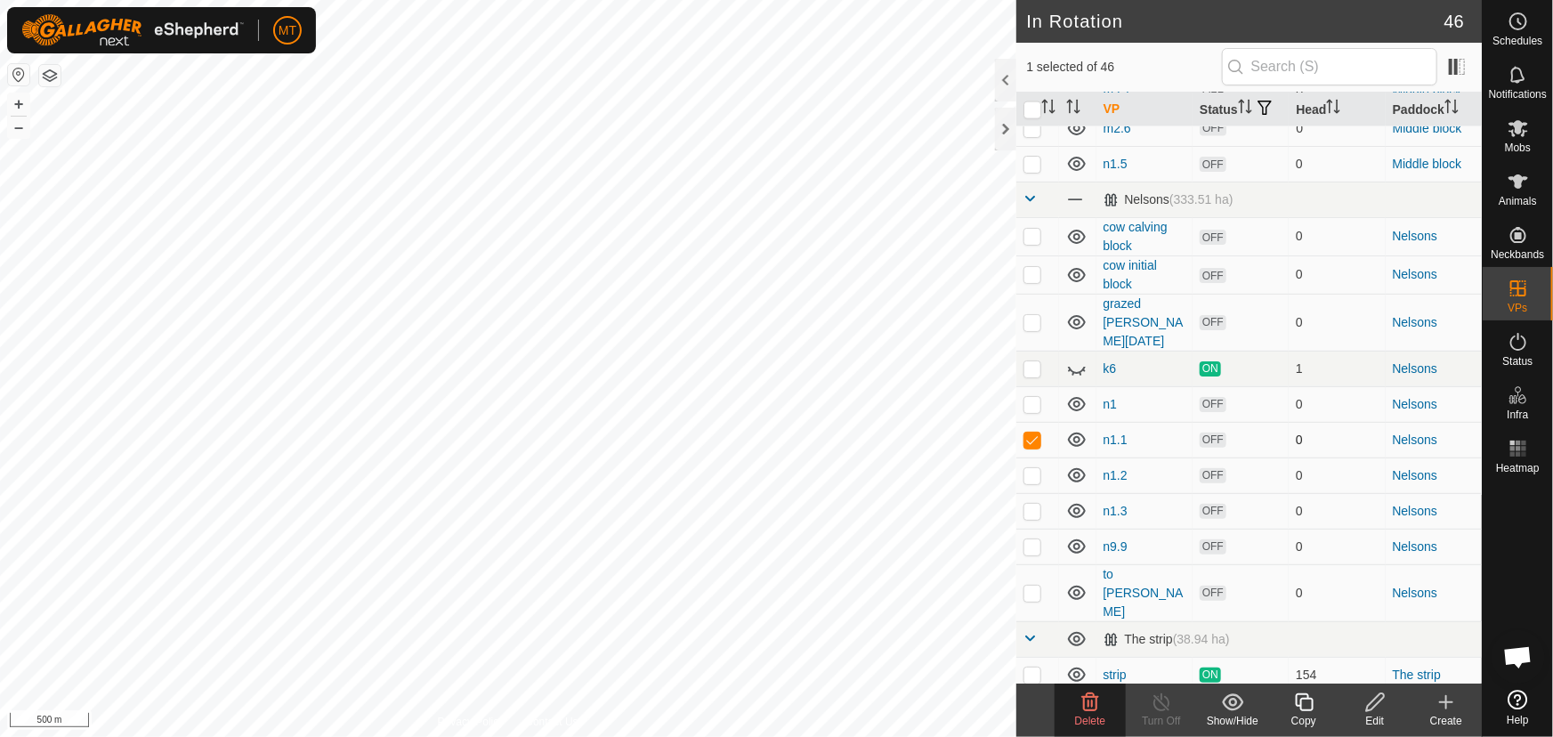
click at [1032, 447] on p-checkbox at bounding box center [1032, 439] width 18 height 14
click at [1035, 482] on p-checkbox at bounding box center [1032, 475] width 18 height 14
click at [1032, 518] on p-checkbox at bounding box center [1032, 511] width 18 height 14
click at [1032, 553] on p-checkbox at bounding box center [1032, 546] width 18 height 14
click at [1032, 597] on p-checkbox at bounding box center [1032, 593] width 18 height 14
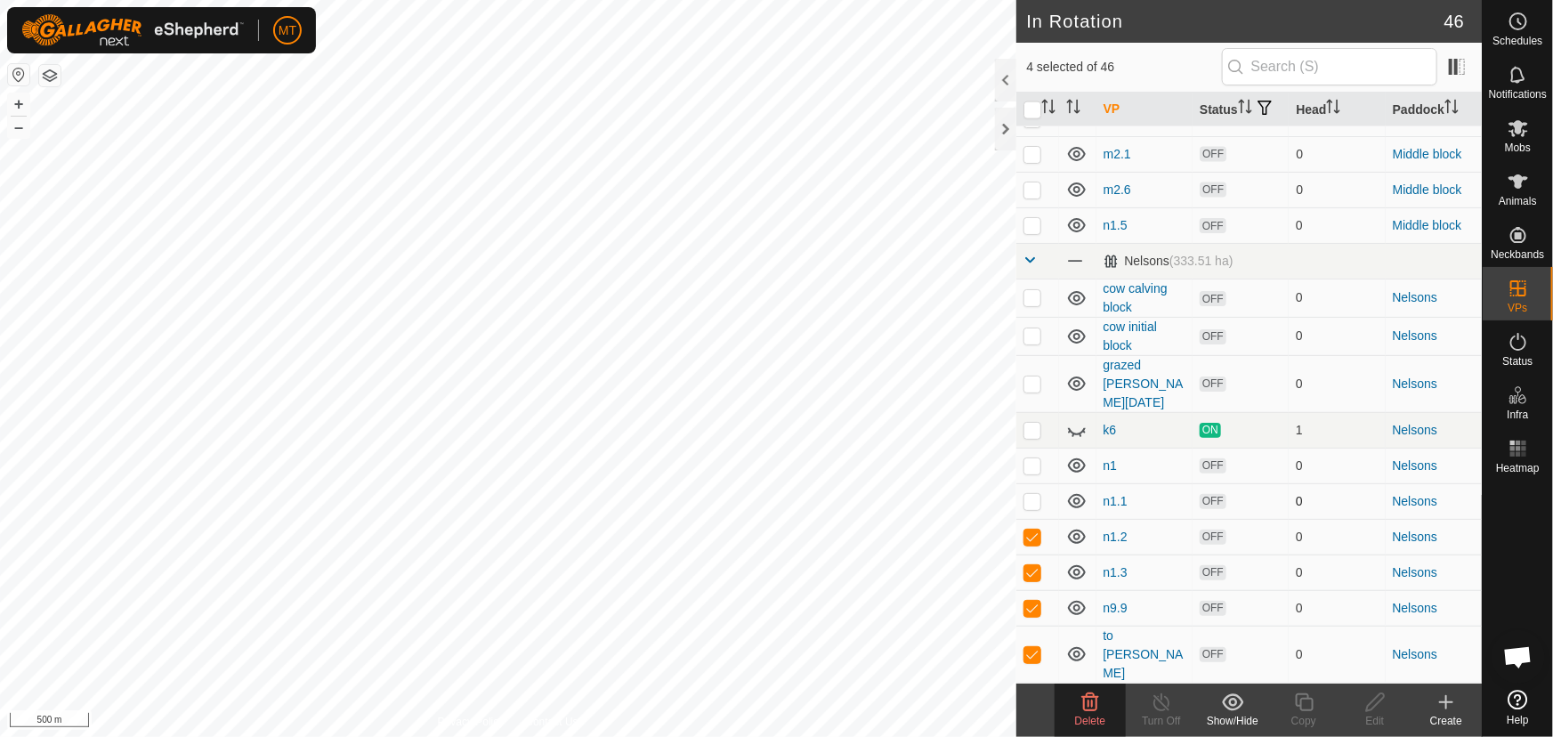
scroll to position [1219, 0]
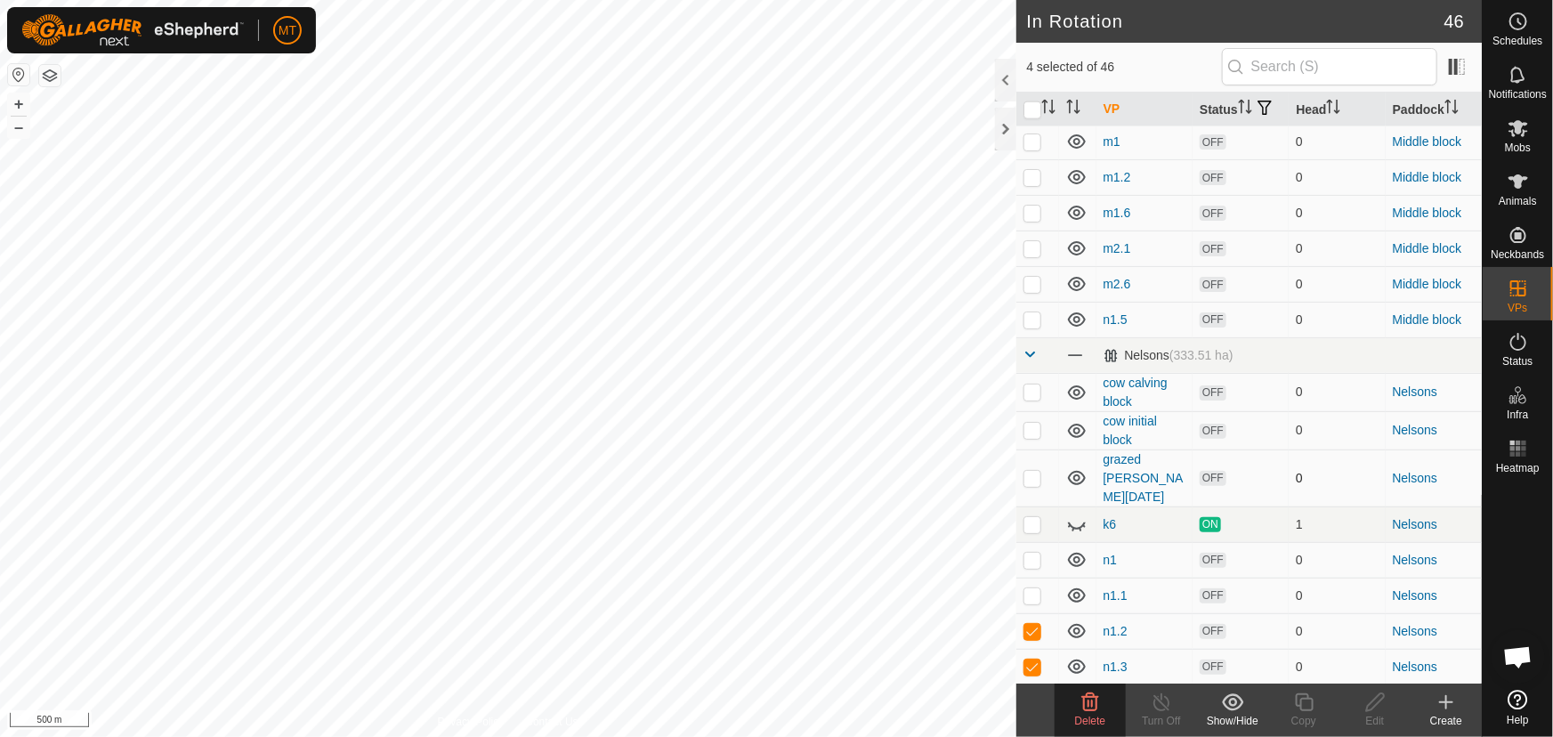
click at [1032, 485] on p-checkbox at bounding box center [1032, 478] width 18 height 14
click at [1038, 437] on p-checkbox at bounding box center [1032, 430] width 18 height 14
click at [1033, 399] on p-checkbox at bounding box center [1032, 391] width 18 height 14
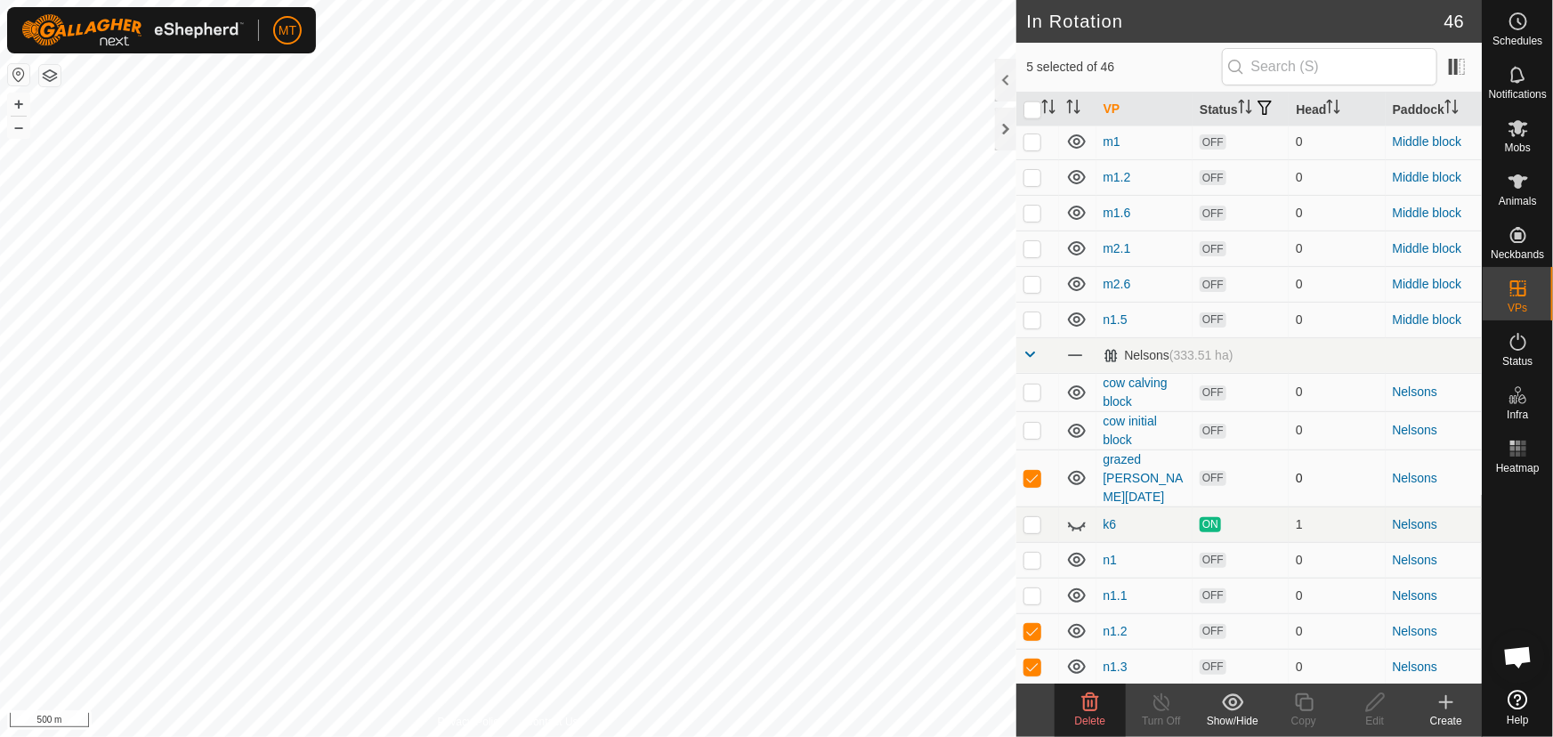
click at [1034, 485] on p-checkbox at bounding box center [1032, 478] width 18 height 14
click at [1036, 638] on p-checkbox at bounding box center [1032, 631] width 18 height 14
click at [1034, 674] on p-checkbox at bounding box center [1032, 666] width 18 height 14
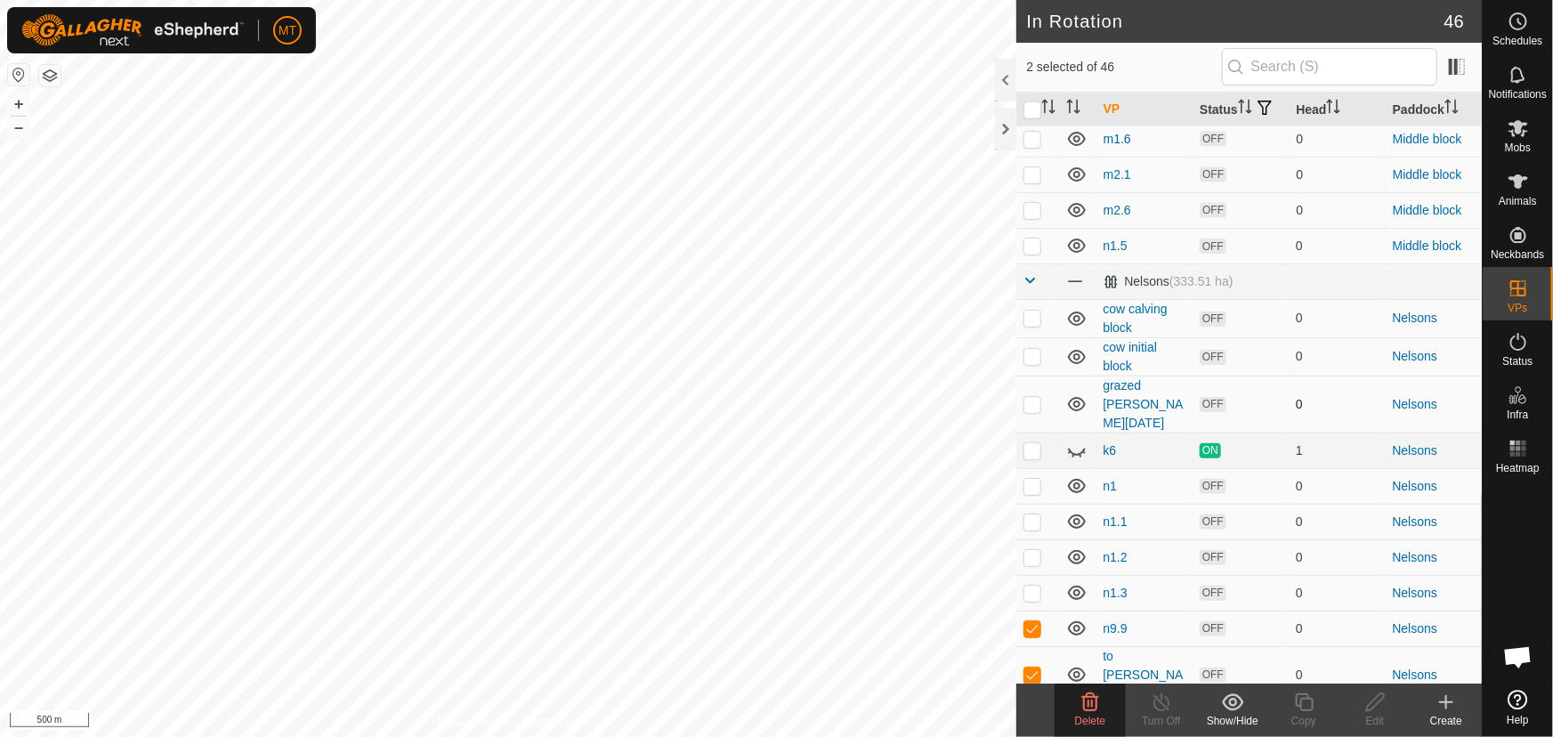
scroll to position [1381, 0]
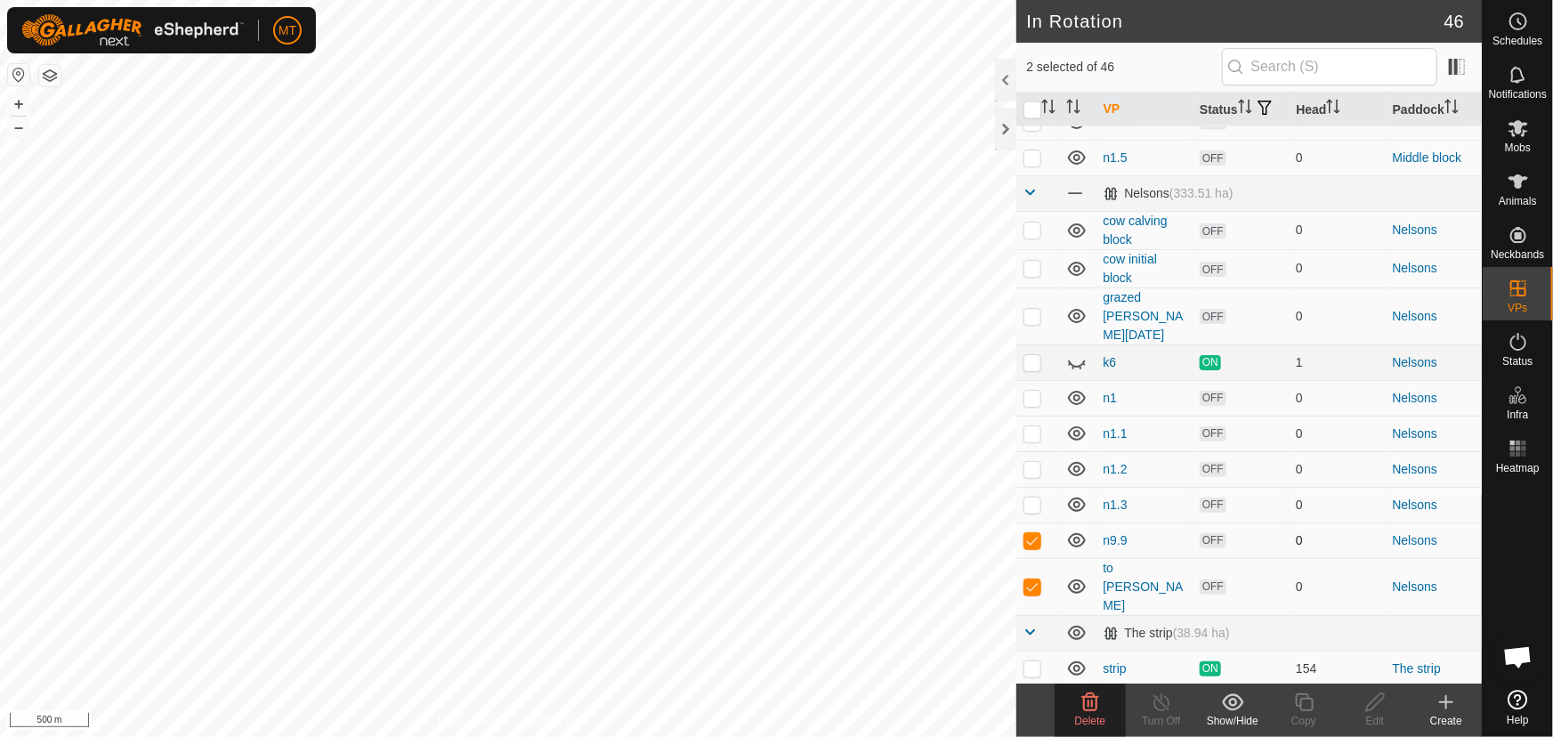
click at [1030, 547] on p-checkbox at bounding box center [1032, 540] width 18 height 14
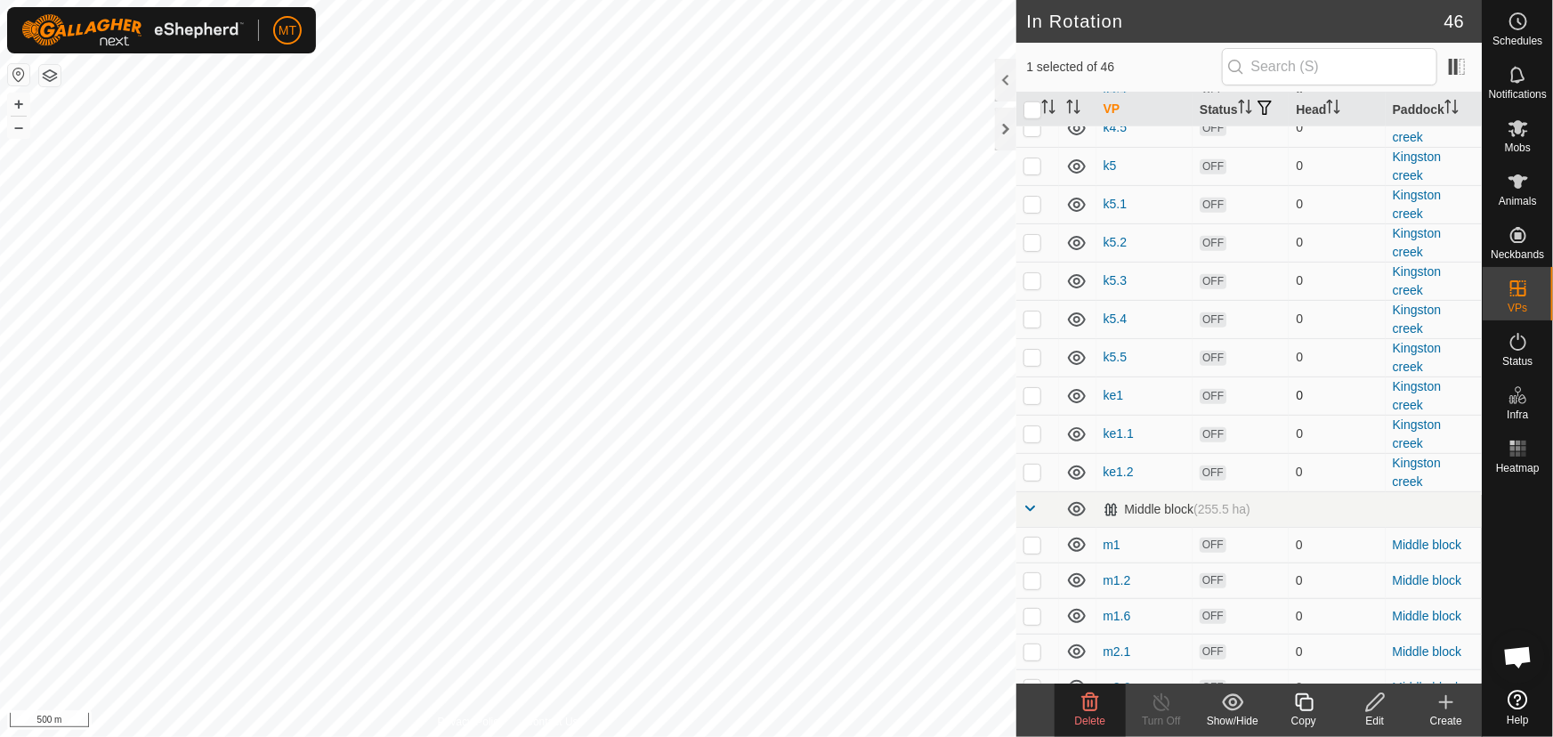
scroll to position [815, 0]
click at [1029, 119] on input "checkbox" at bounding box center [1032, 110] width 18 height 18
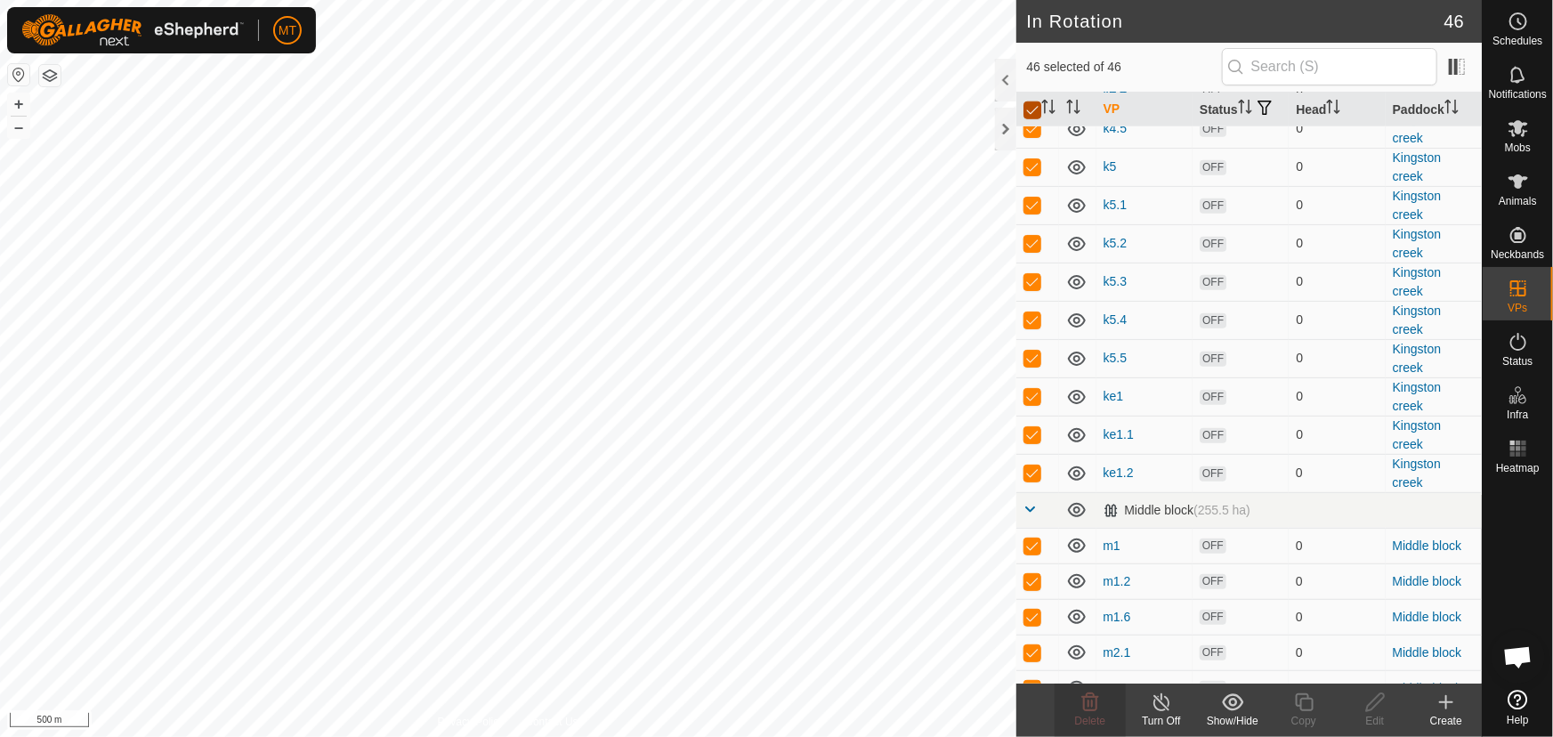
click at [1032, 116] on input "checkbox" at bounding box center [1032, 110] width 18 height 18
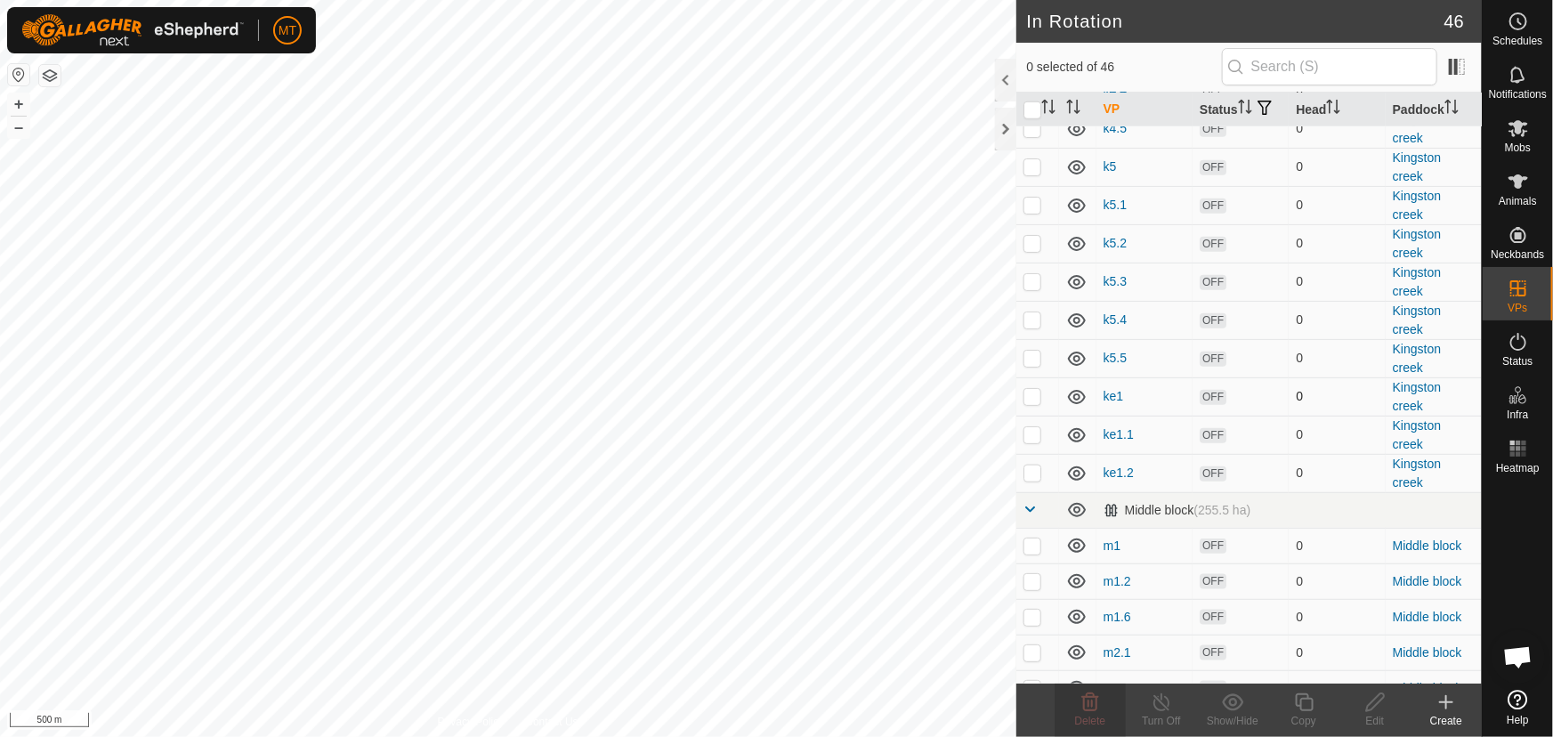
click at [1032, 403] on p-checkbox at bounding box center [1032, 396] width 18 height 14
click at [1037, 441] on p-checkbox at bounding box center [1032, 434] width 18 height 14
click at [1032, 480] on p-checkbox at bounding box center [1032, 472] width 18 height 14
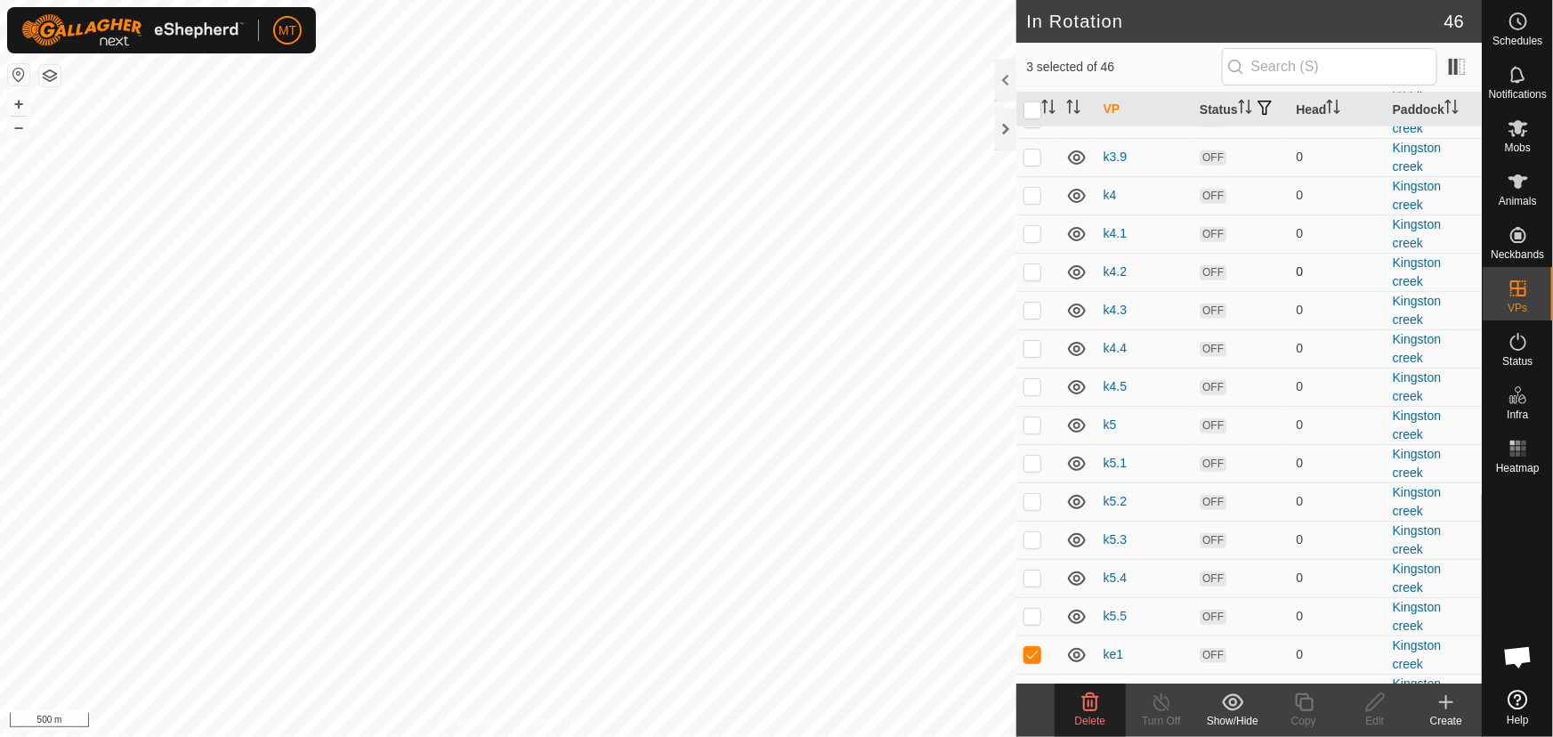
scroll to position [566, 0]
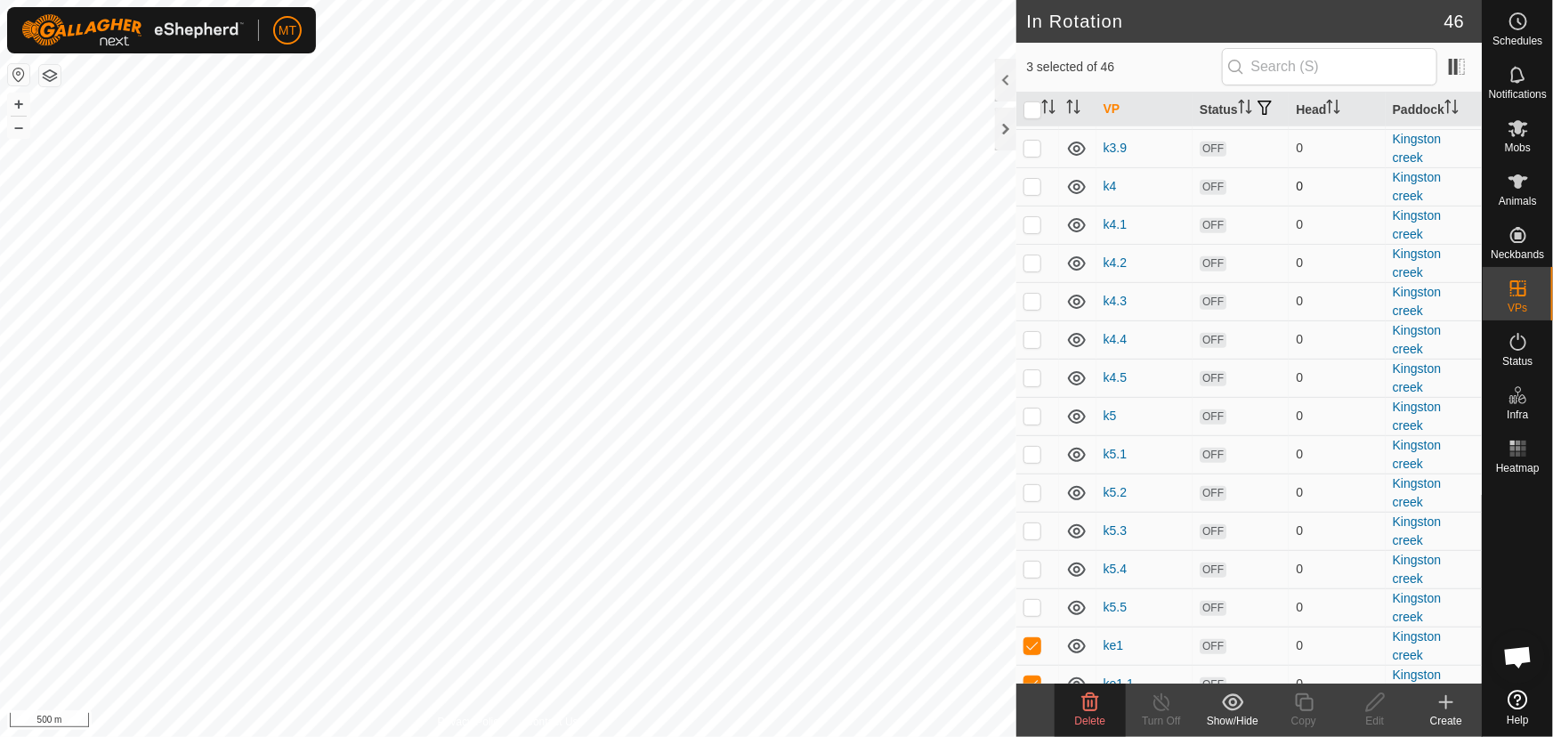
click at [1029, 193] on p-checkbox at bounding box center [1032, 186] width 18 height 14
click at [1031, 193] on p-checkbox at bounding box center [1032, 186] width 18 height 14
click at [1030, 231] on p-checkbox at bounding box center [1032, 224] width 18 height 14
click at [1033, 270] on p-checkbox at bounding box center [1032, 262] width 18 height 14
click at [1031, 308] on p-checkbox at bounding box center [1032, 301] width 18 height 14
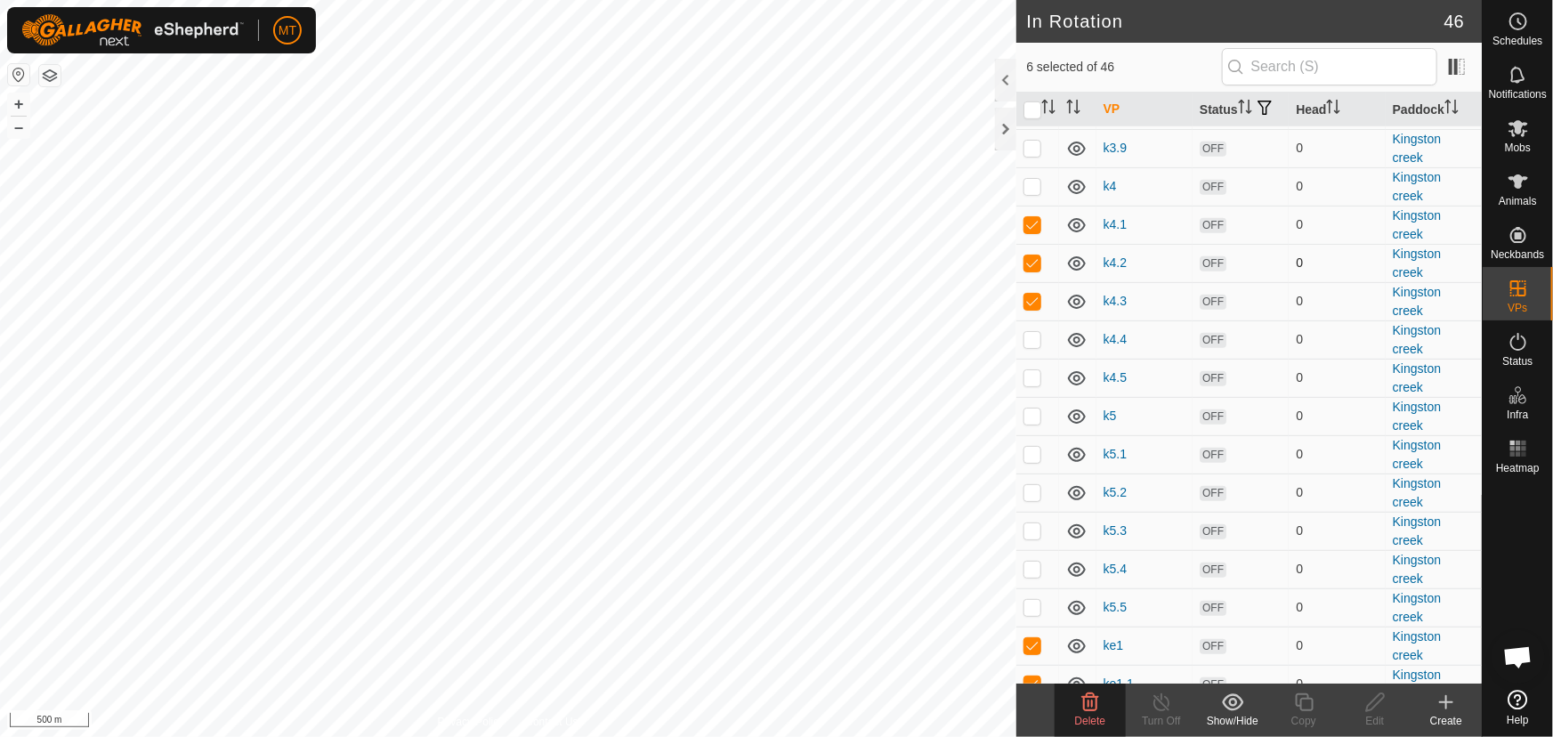
click at [1030, 270] on p-checkbox at bounding box center [1032, 262] width 18 height 14
click at [1032, 346] on p-checkbox at bounding box center [1032, 339] width 18 height 14
click at [1032, 384] on p-checkbox at bounding box center [1032, 377] width 18 height 14
click at [1032, 423] on p-checkbox at bounding box center [1032, 415] width 18 height 14
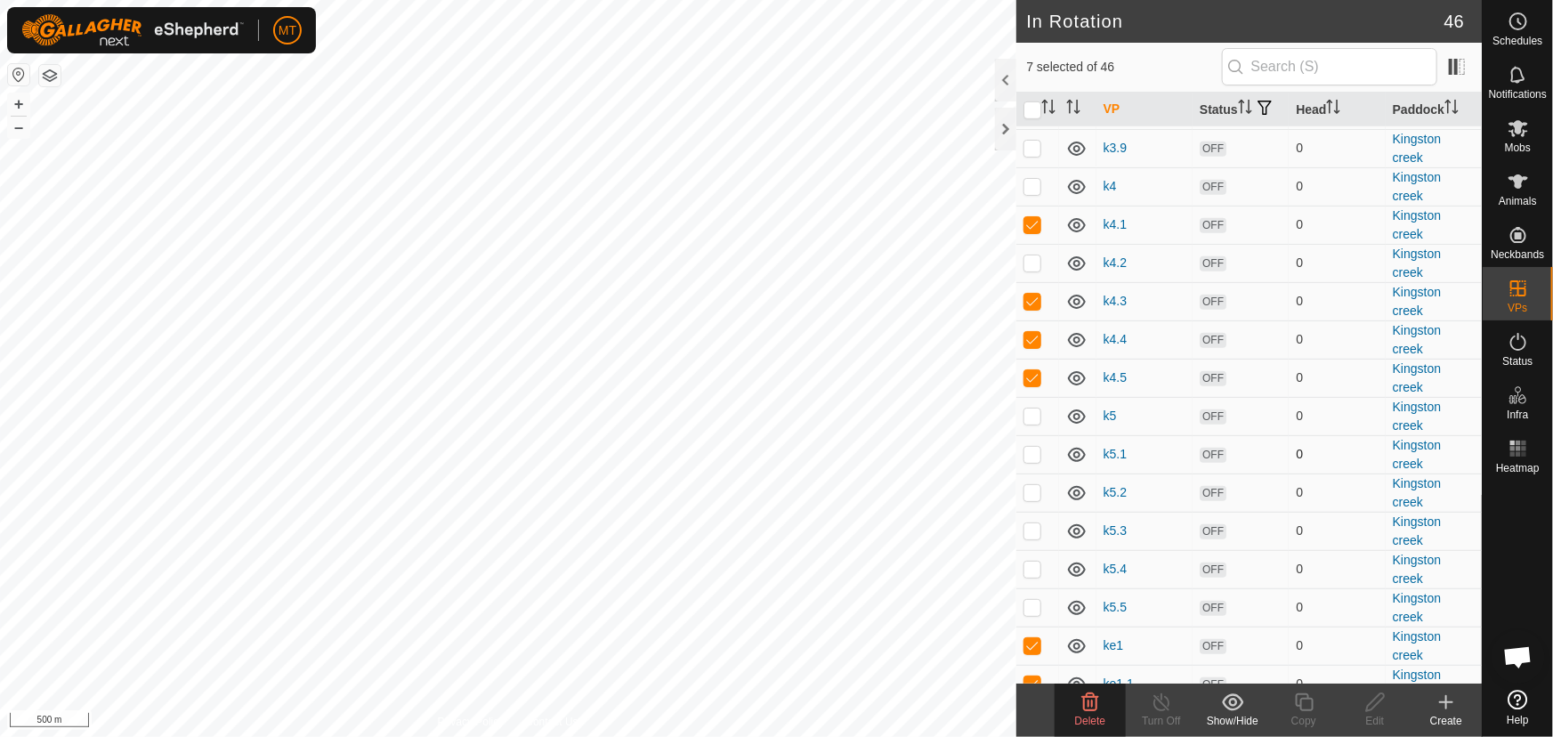
click at [1033, 461] on p-checkbox at bounding box center [1032, 454] width 18 height 14
click at [1032, 461] on p-checkbox at bounding box center [1032, 454] width 18 height 14
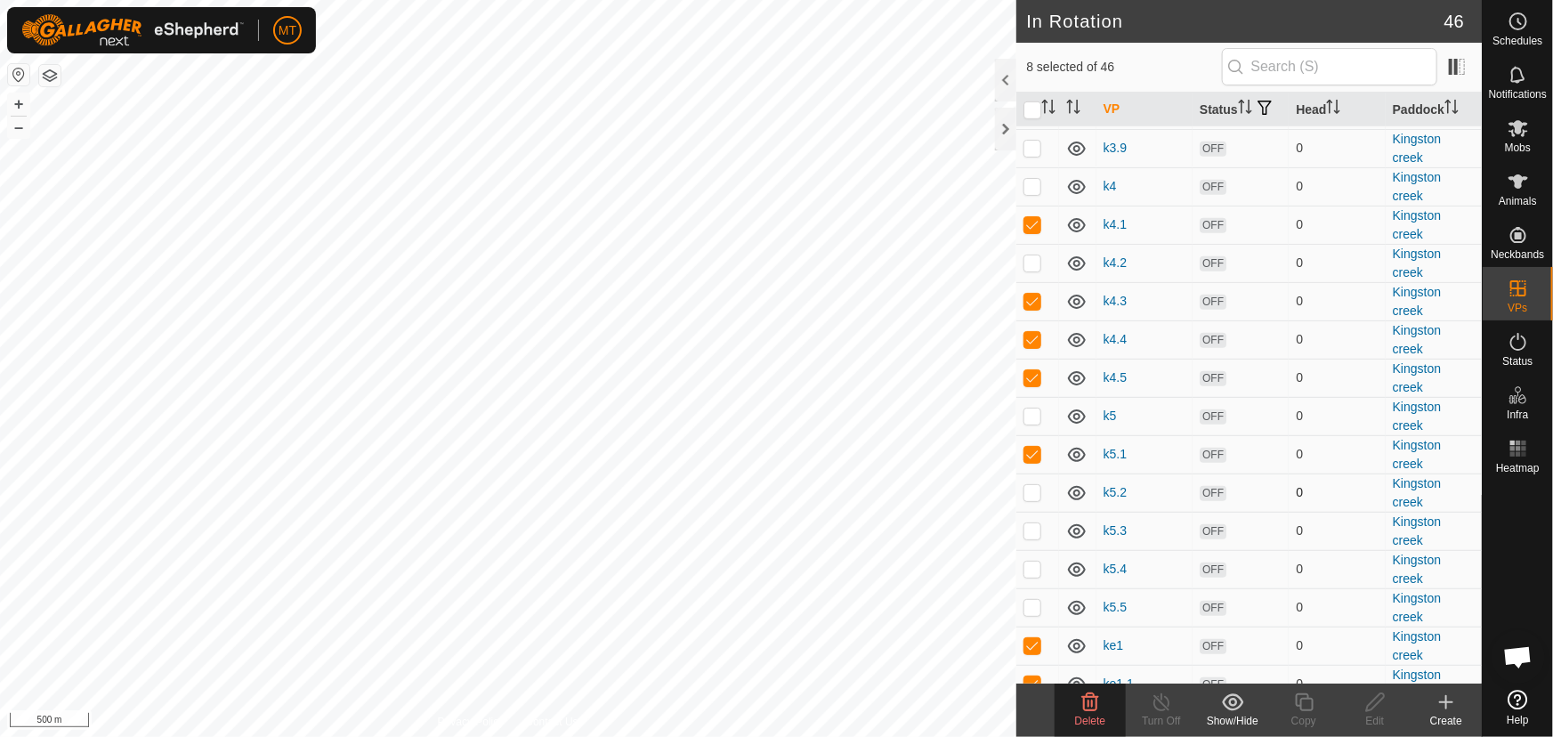
click at [1032, 499] on p-checkbox at bounding box center [1032, 492] width 18 height 14
click at [1035, 537] on p-checkbox at bounding box center [1032, 530] width 18 height 14
click at [1033, 537] on p-checkbox at bounding box center [1032, 530] width 18 height 14
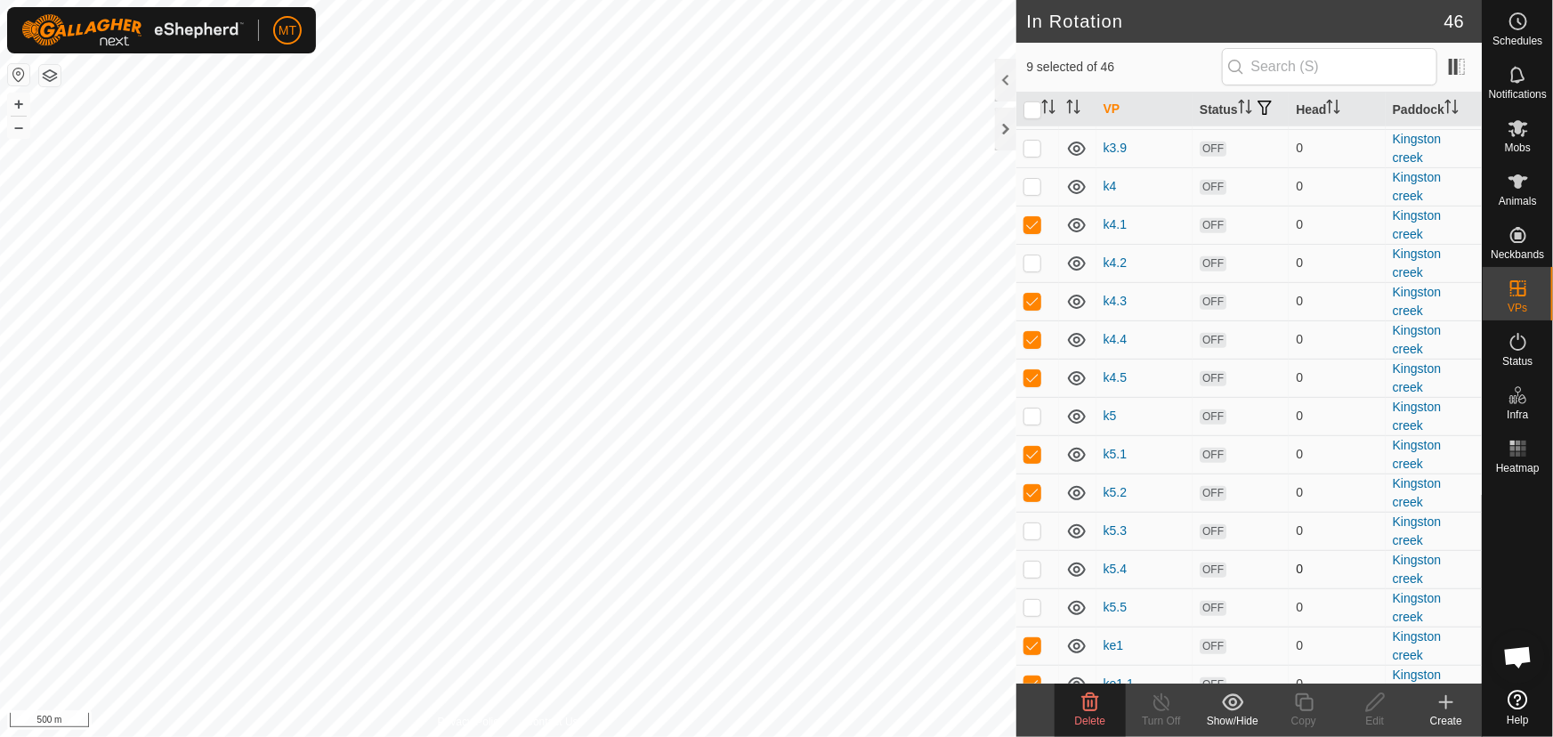
click at [1032, 576] on p-checkbox at bounding box center [1032, 569] width 18 height 14
click at [1032, 614] on p-checkbox at bounding box center [1032, 607] width 18 height 14
click at [1030, 537] on p-checkbox at bounding box center [1032, 530] width 18 height 14
click at [1086, 701] on icon at bounding box center [1089, 701] width 21 height 21
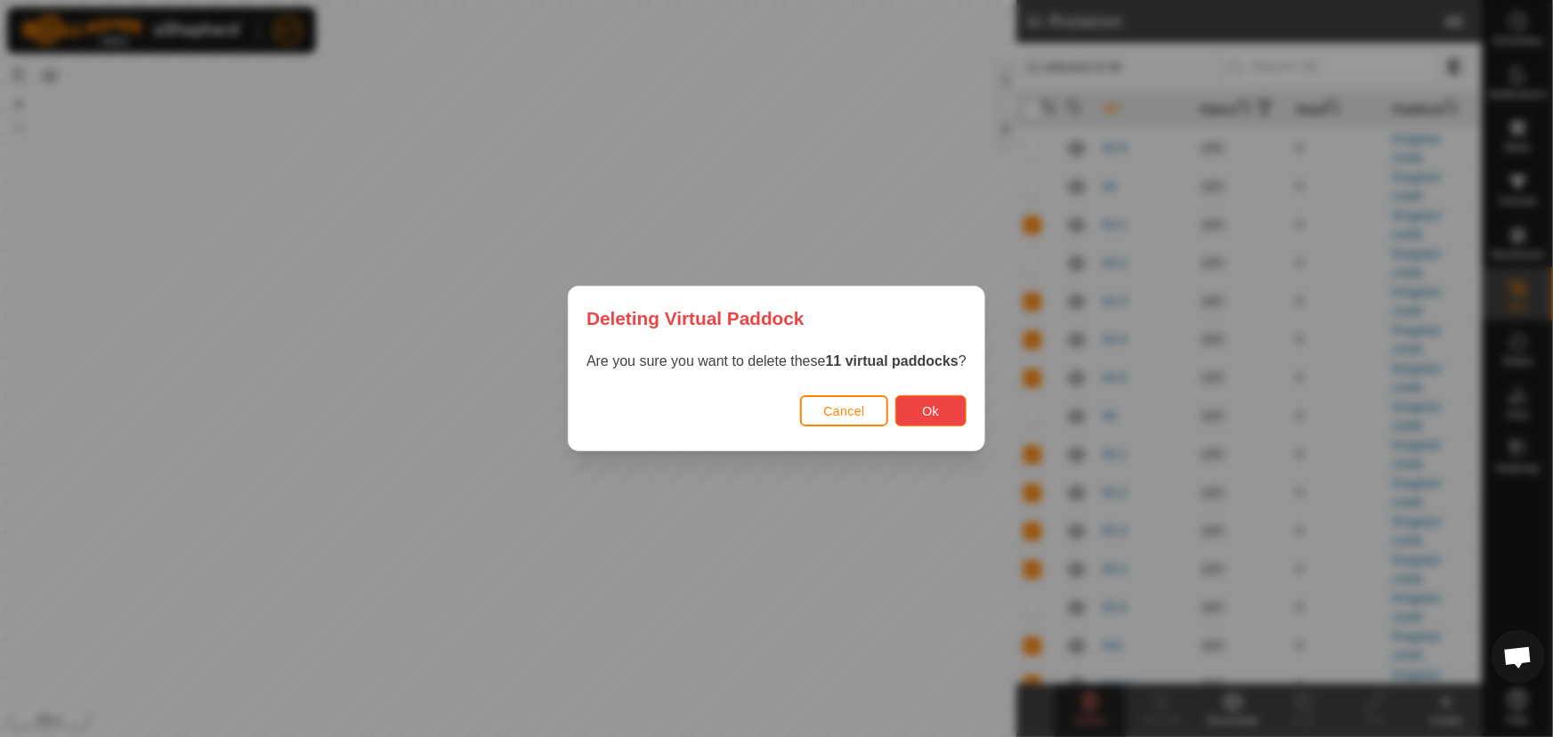
click at [949, 416] on button "Ok" at bounding box center [930, 410] width 71 height 31
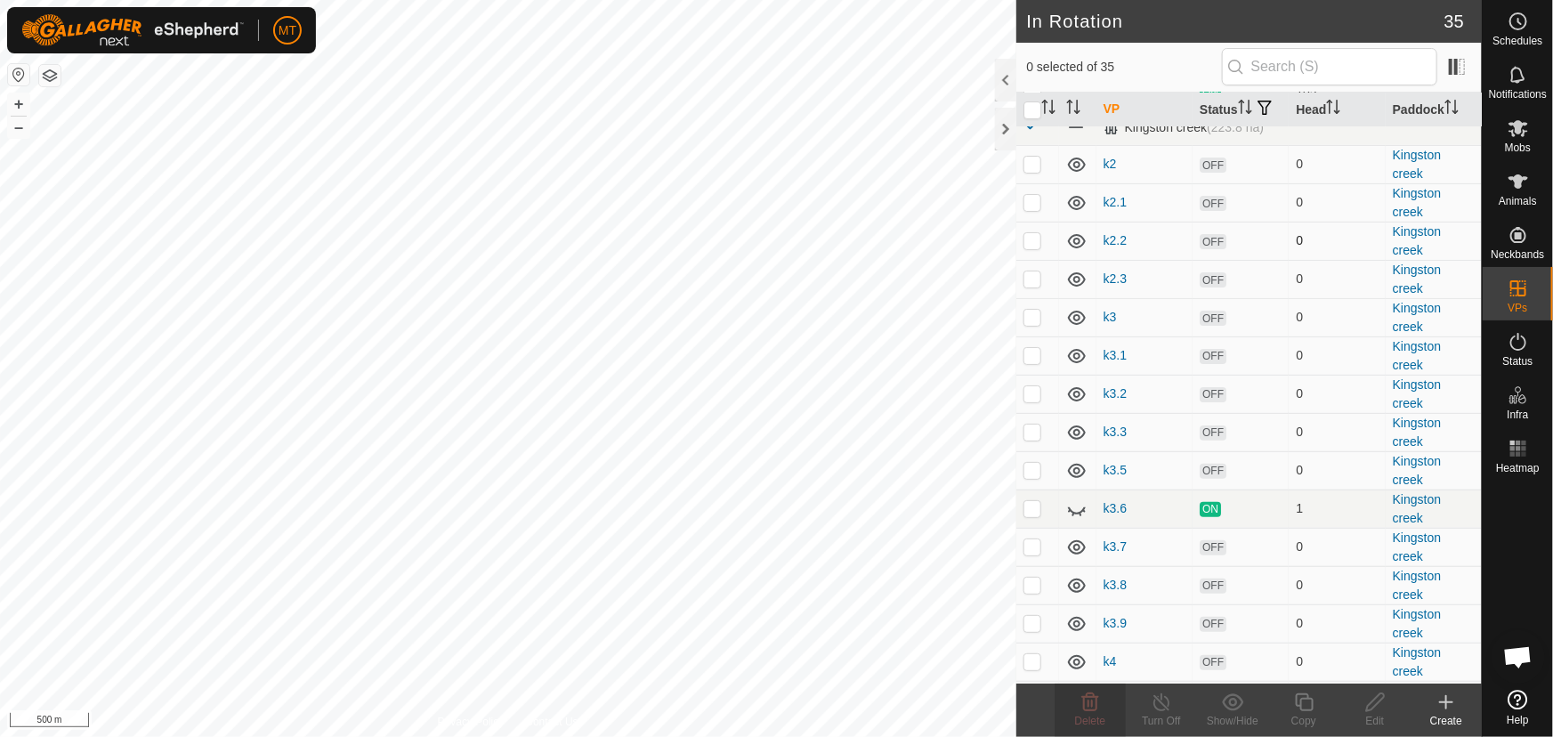
scroll to position [0, 0]
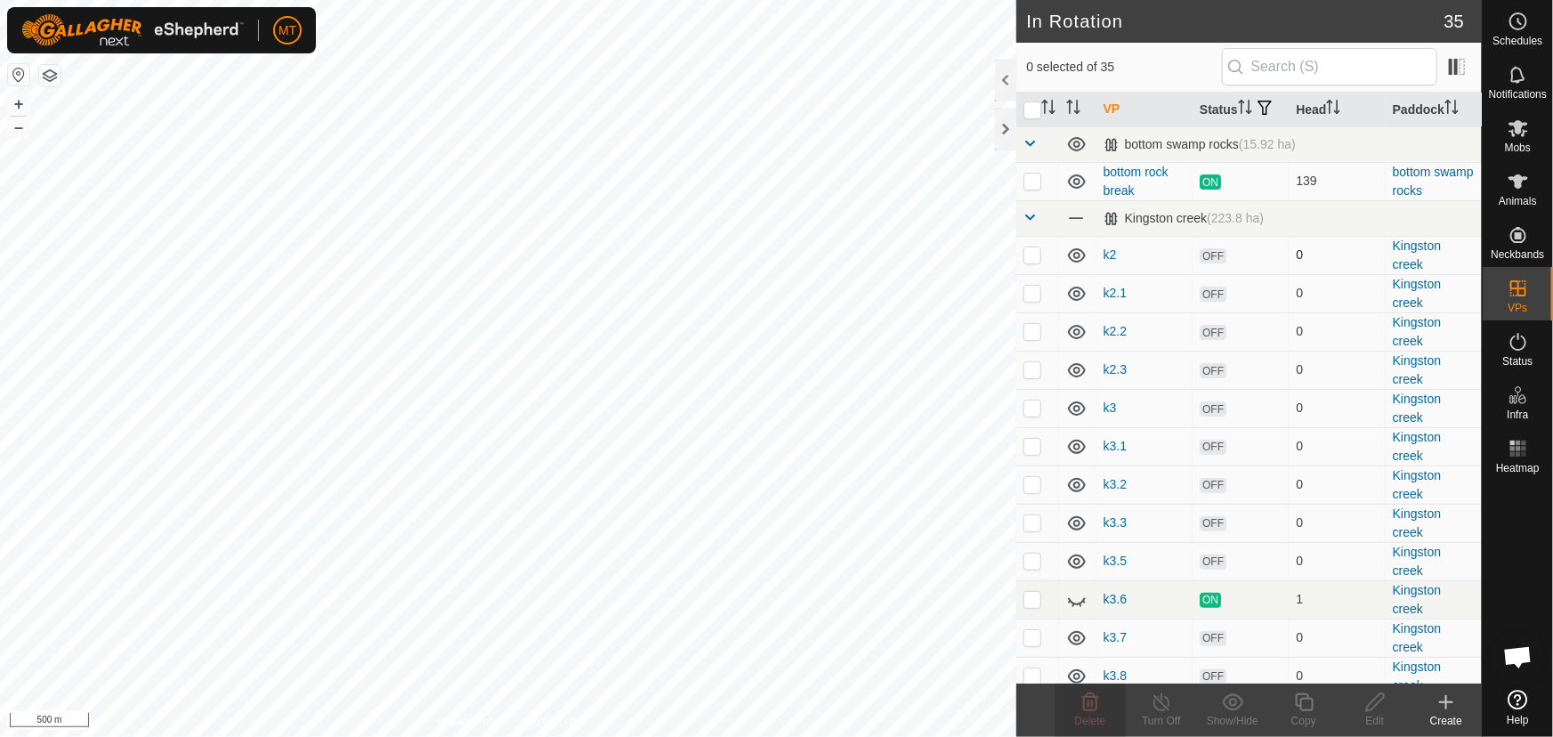
click at [1031, 262] on p-checkbox at bounding box center [1032, 254] width 18 height 14
click at [1031, 300] on p-checkbox at bounding box center [1032, 293] width 18 height 14
click at [1031, 338] on p-checkbox at bounding box center [1032, 331] width 18 height 14
click at [1030, 376] on p-checkbox at bounding box center [1032, 369] width 18 height 14
click at [1032, 338] on p-checkbox at bounding box center [1032, 331] width 18 height 14
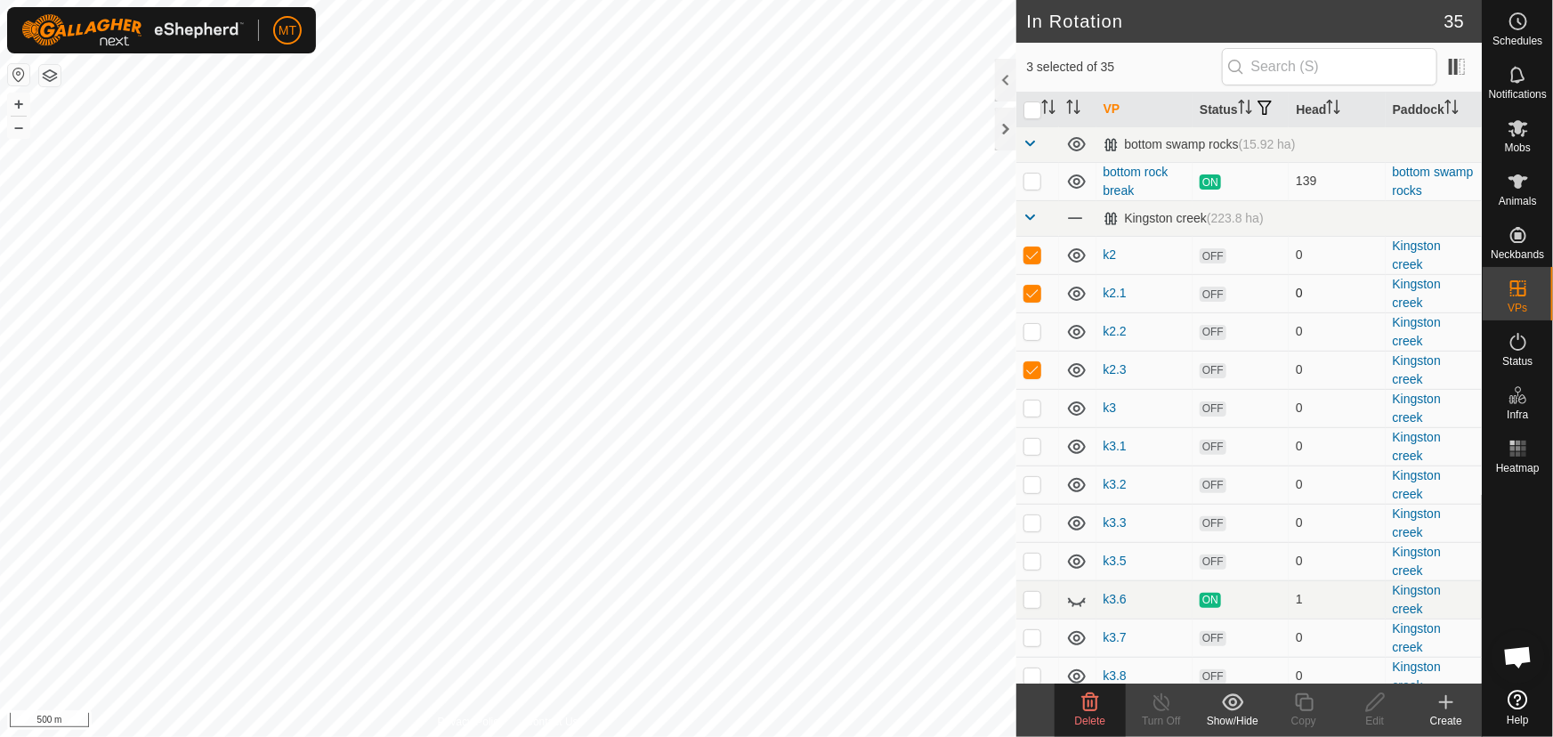
click at [1031, 300] on p-checkbox at bounding box center [1032, 293] width 18 height 14
click at [1034, 274] on td at bounding box center [1037, 255] width 43 height 38
click at [1035, 376] on p-checkbox at bounding box center [1032, 369] width 18 height 14
click at [1033, 338] on p-checkbox at bounding box center [1032, 331] width 18 height 14
click at [1027, 338] on p-checkbox at bounding box center [1032, 331] width 18 height 14
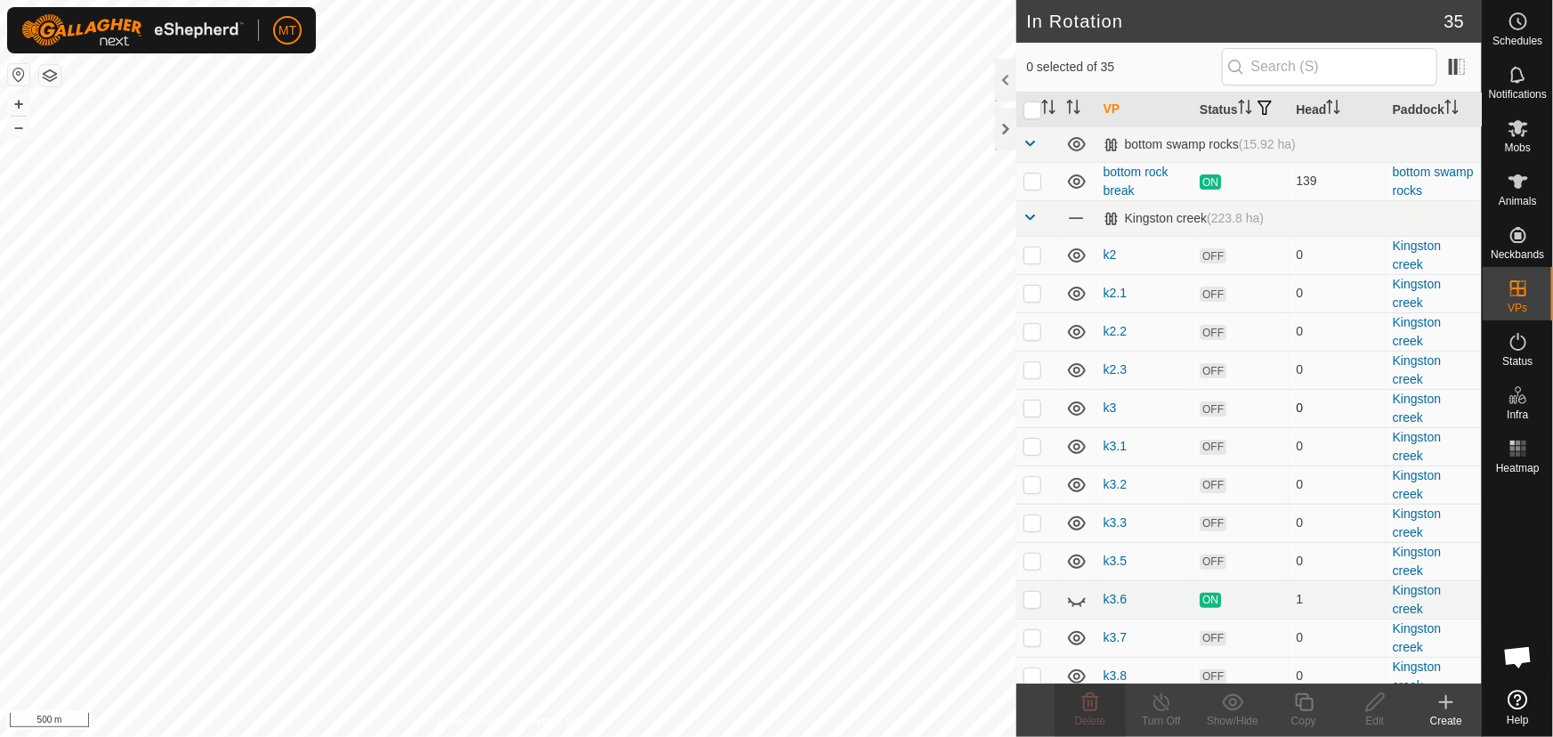
click at [1033, 415] on p-checkbox at bounding box center [1032, 407] width 18 height 14
click at [1034, 453] on p-checkbox at bounding box center [1032, 446] width 18 height 14
click at [1028, 415] on p-checkbox at bounding box center [1032, 407] width 18 height 14
click at [1033, 341] on td at bounding box center [1037, 331] width 43 height 38
click at [1035, 300] on p-checkbox at bounding box center [1032, 293] width 18 height 14
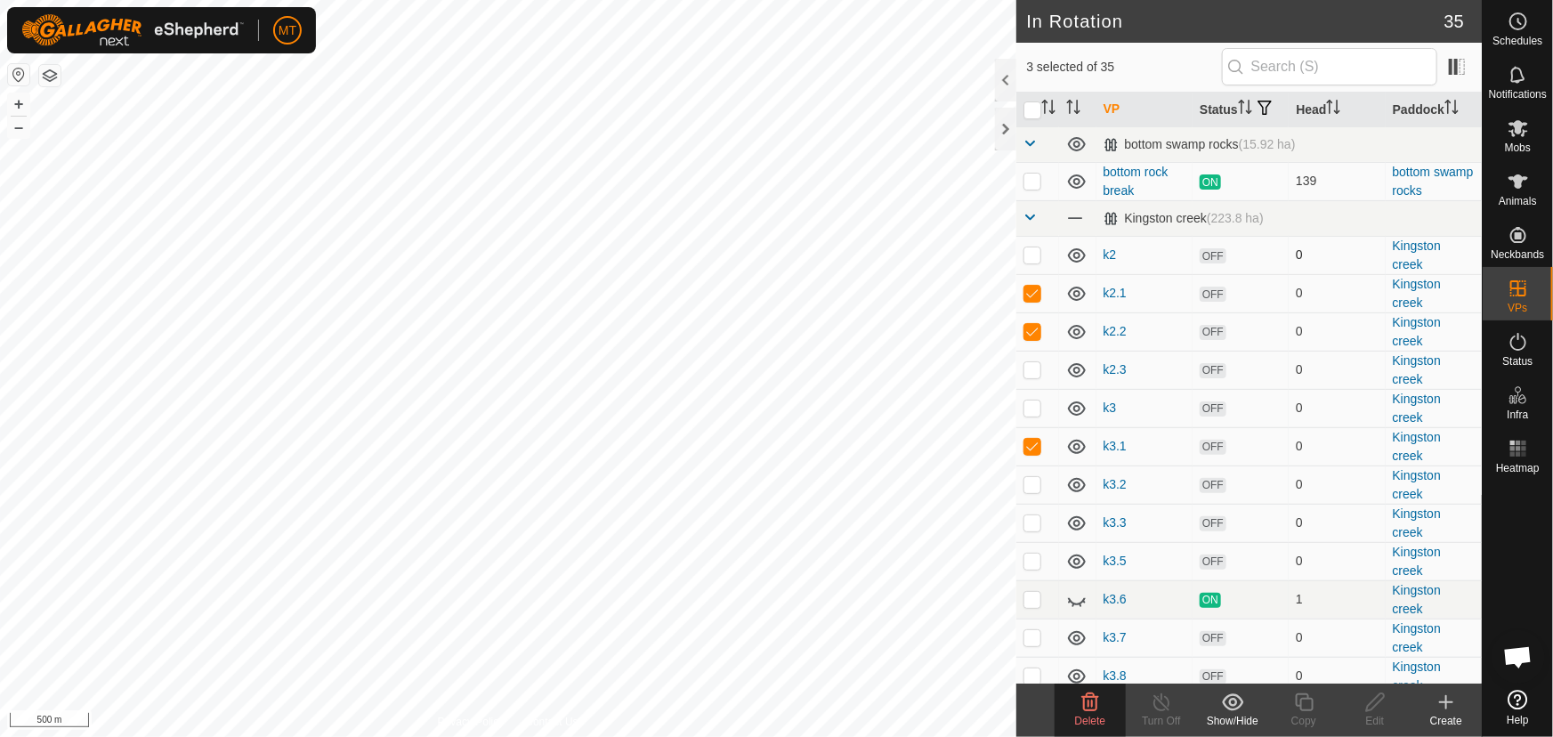
click at [1036, 262] on p-checkbox at bounding box center [1032, 254] width 18 height 14
click at [1030, 491] on p-checkbox at bounding box center [1032, 484] width 18 height 14
click at [1032, 491] on p-checkbox at bounding box center [1032, 484] width 18 height 14
click at [1033, 529] on p-checkbox at bounding box center [1032, 522] width 18 height 14
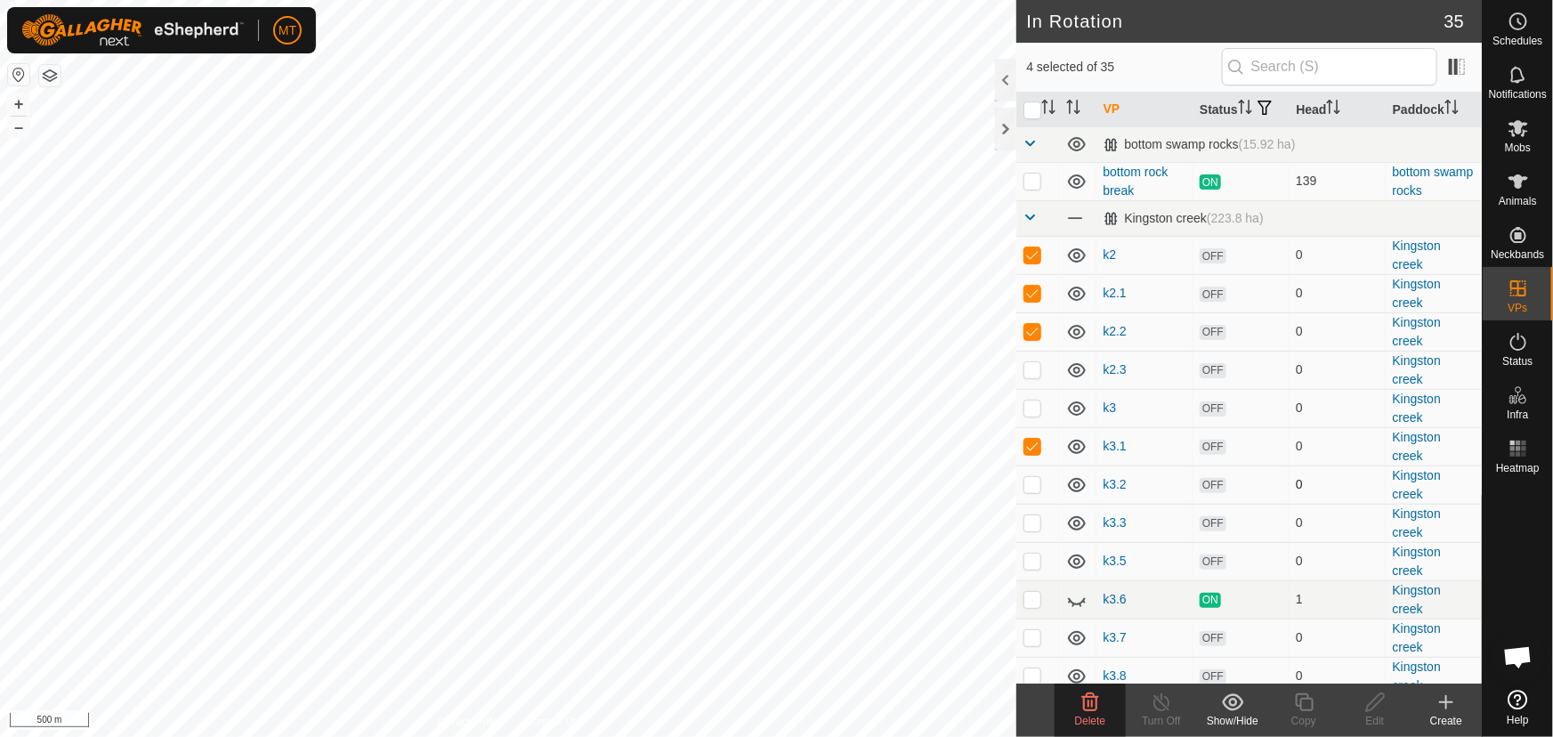
click at [1033, 491] on p-checkbox at bounding box center [1032, 484] width 18 height 14
click at [1032, 568] on p-checkbox at bounding box center [1032, 560] width 18 height 14
click at [1086, 697] on icon at bounding box center [1090, 702] width 17 height 18
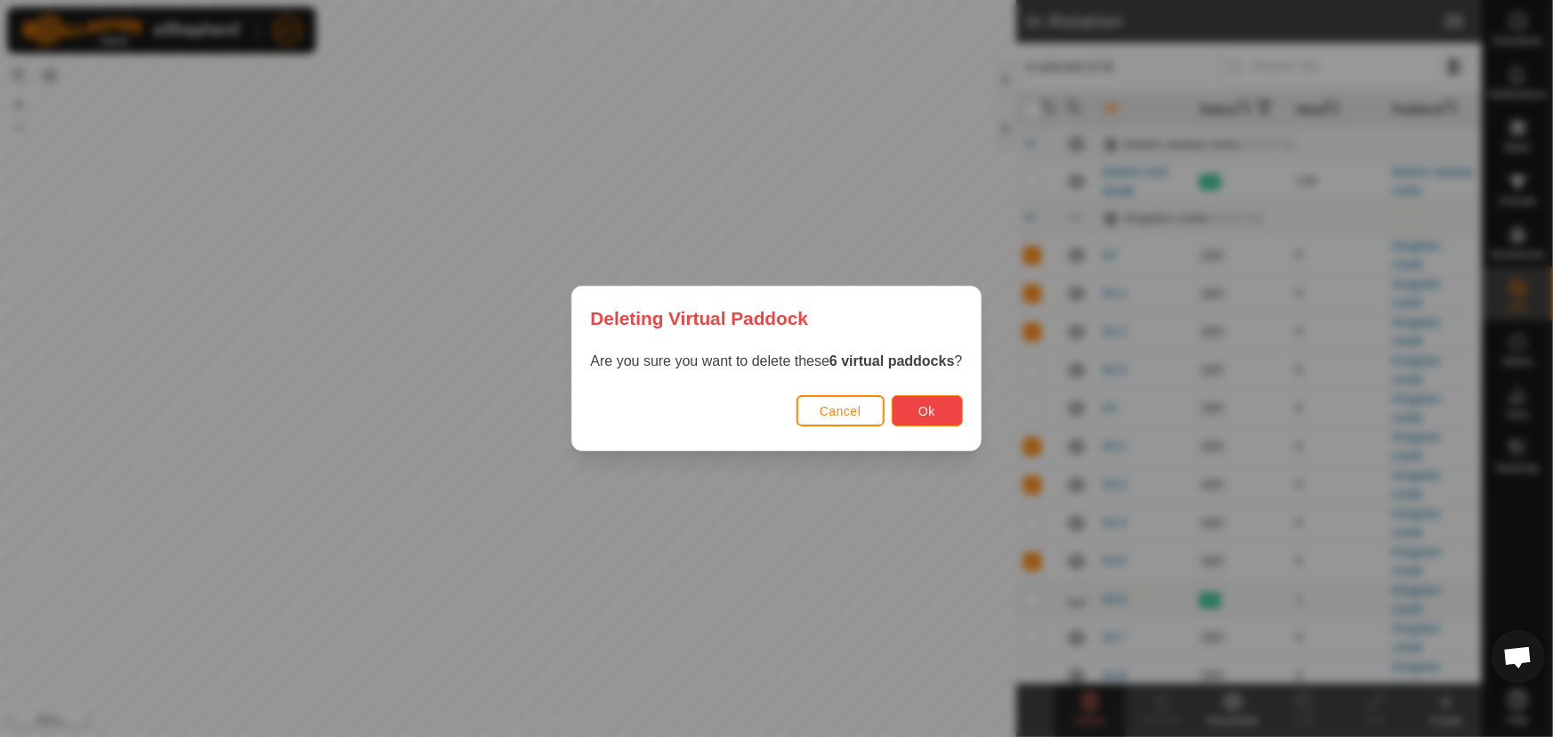
click at [933, 418] on button "Ok" at bounding box center [927, 410] width 71 height 31
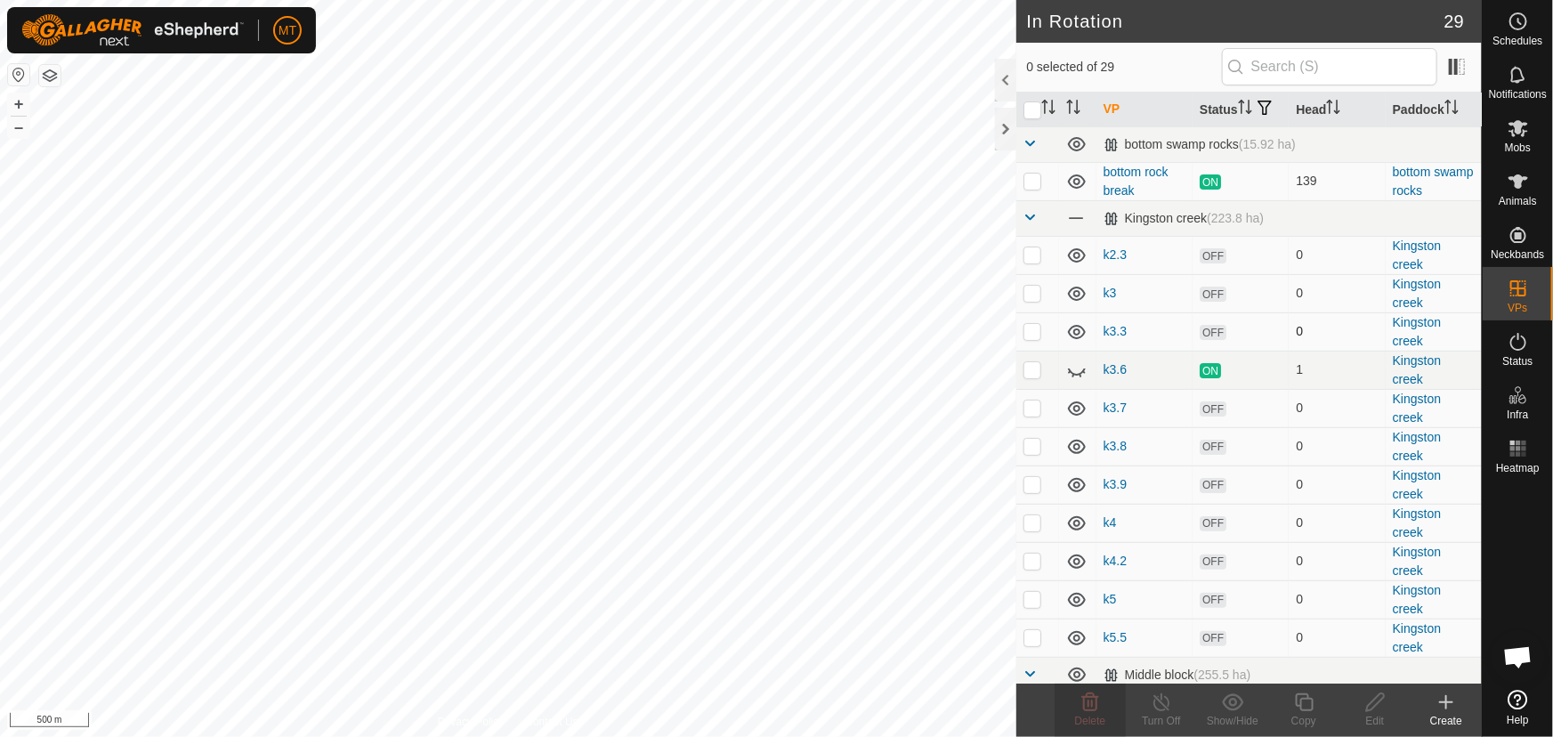
click at [1032, 338] on p-checkbox at bounding box center [1032, 331] width 18 height 14
click at [1034, 338] on p-checkbox at bounding box center [1032, 331] width 18 height 14
click at [1031, 300] on p-checkbox at bounding box center [1032, 293] width 18 height 14
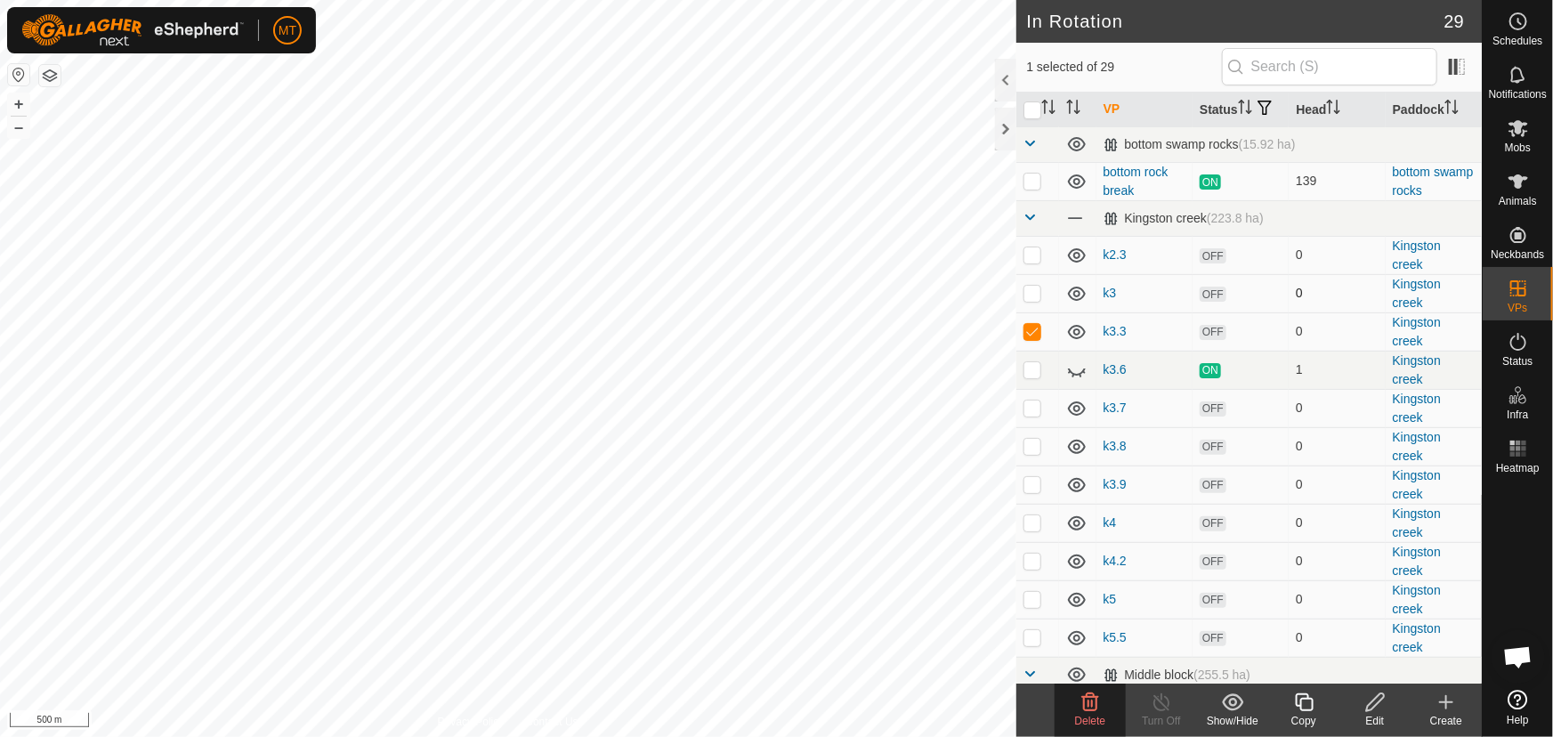
click at [1031, 300] on p-checkbox at bounding box center [1032, 293] width 18 height 14
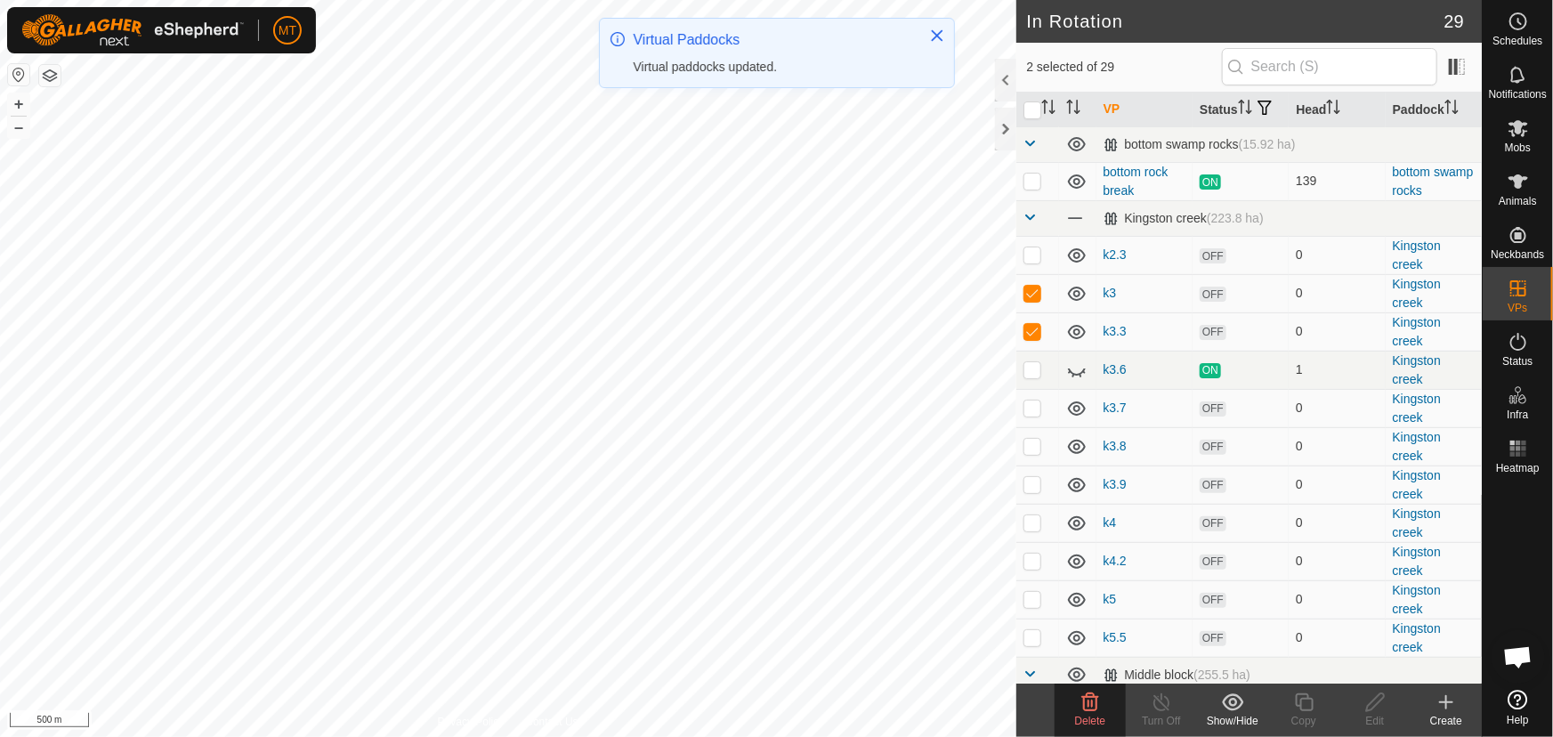
click at [1031, 300] on p-checkbox at bounding box center [1032, 293] width 18 height 14
click at [1032, 265] on td at bounding box center [1037, 255] width 43 height 38
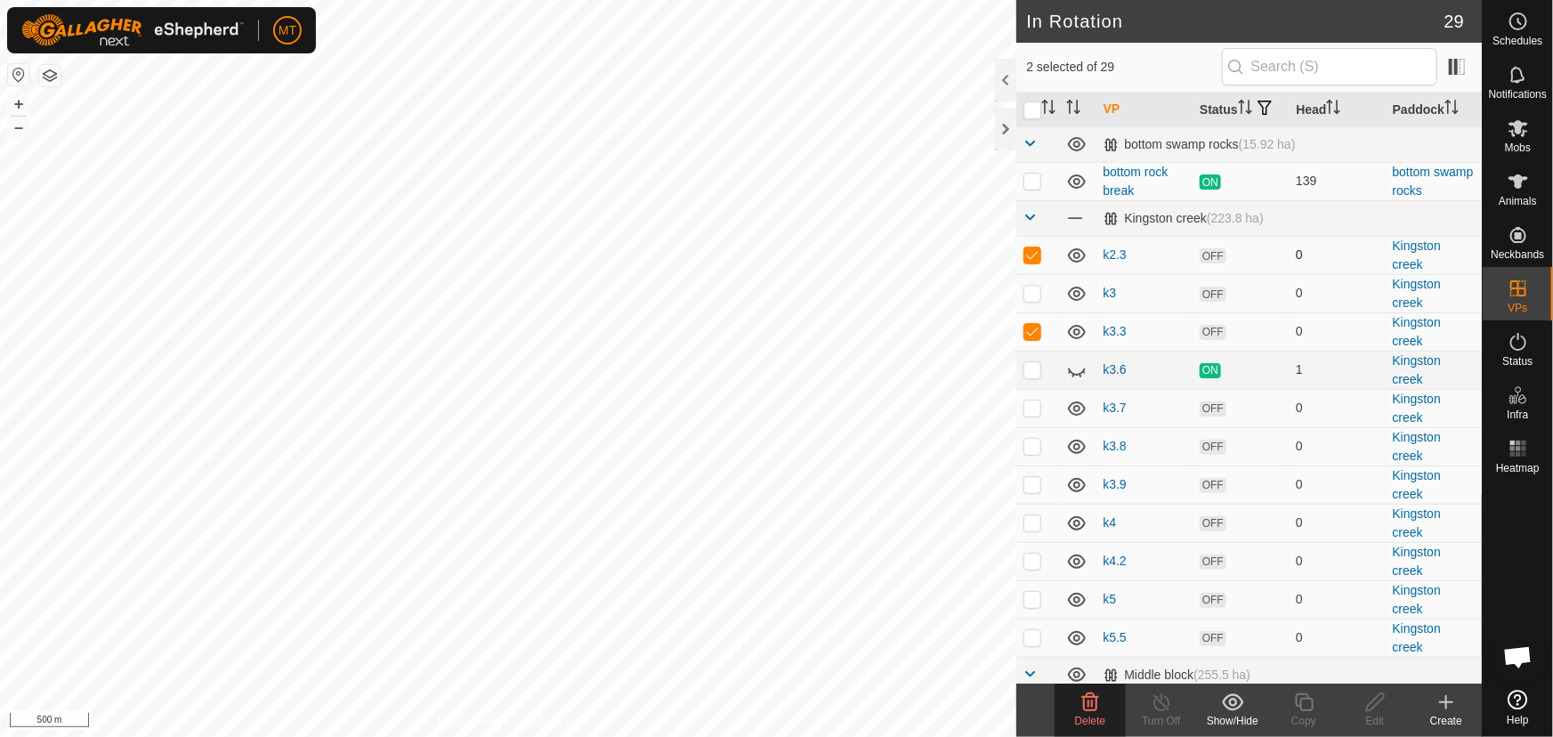
click at [1035, 262] on p-checkbox at bounding box center [1032, 254] width 18 height 14
click at [1034, 338] on p-checkbox at bounding box center [1032, 331] width 18 height 14
click at [1033, 300] on p-checkbox at bounding box center [1032, 293] width 18 height 14
click at [1036, 376] on p-checkbox at bounding box center [1032, 369] width 18 height 14
click at [1031, 376] on p-checkbox at bounding box center [1032, 369] width 18 height 14
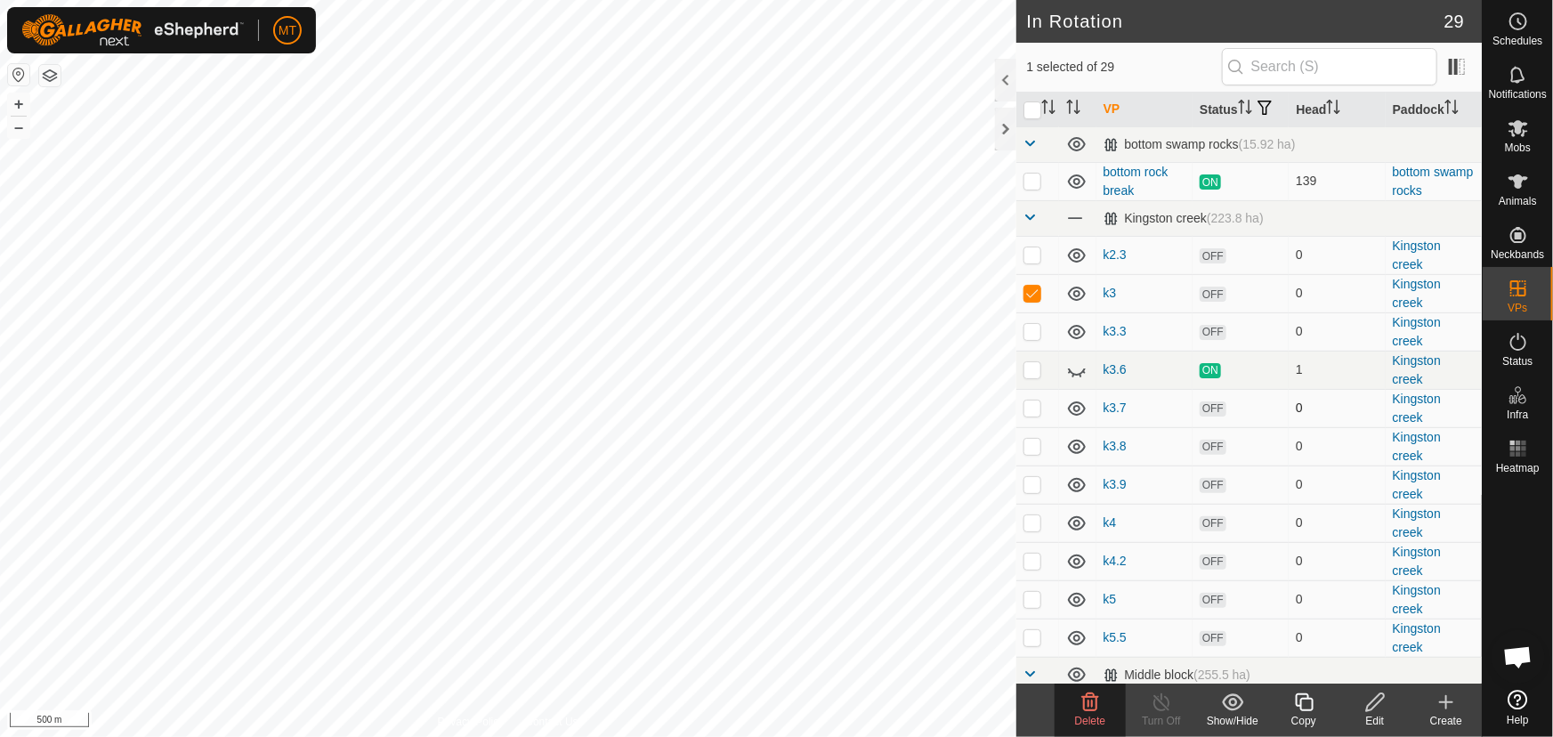
click at [1032, 415] on p-checkbox at bounding box center [1032, 407] width 18 height 14
click at [1033, 415] on p-checkbox at bounding box center [1032, 407] width 18 height 14
click at [1035, 338] on p-checkbox at bounding box center [1032, 331] width 18 height 14
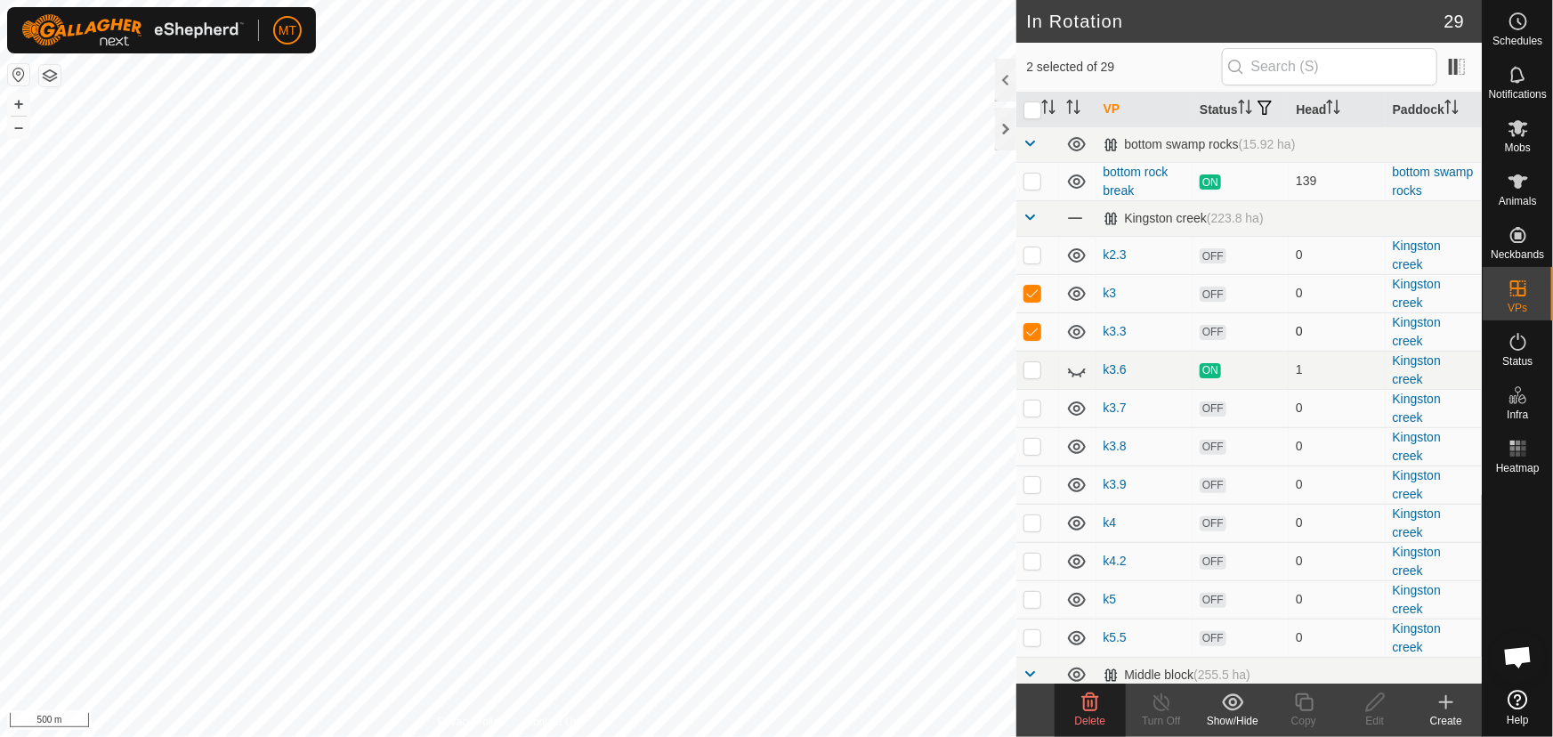
click at [1035, 338] on p-checkbox at bounding box center [1032, 331] width 18 height 14
click at [1030, 415] on p-checkbox at bounding box center [1032, 407] width 18 height 14
click at [1032, 453] on p-checkbox at bounding box center [1032, 446] width 18 height 14
click at [1035, 491] on p-checkbox at bounding box center [1032, 484] width 18 height 14
click at [1091, 708] on icon at bounding box center [1089, 701] width 21 height 21
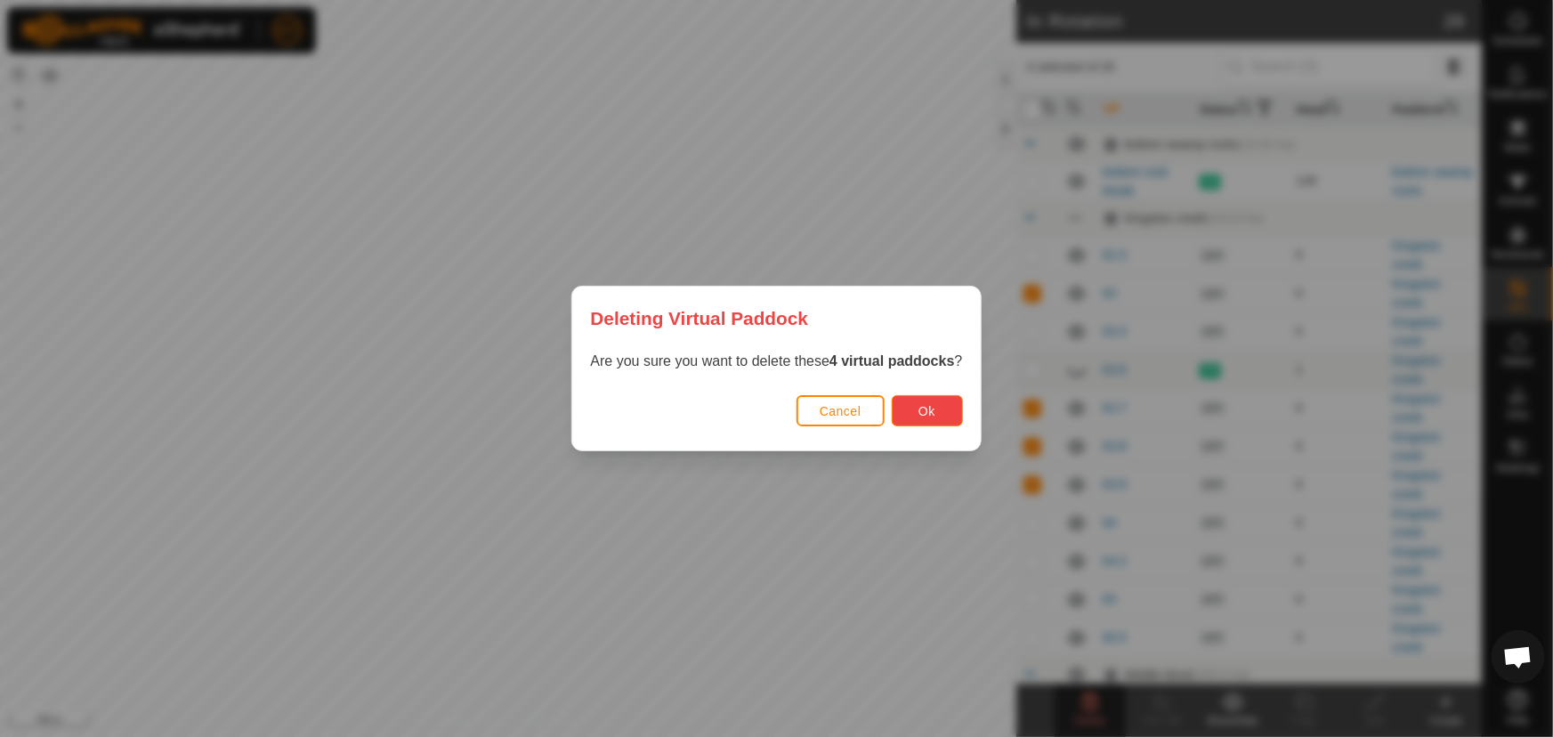
click at [911, 408] on button "Ok" at bounding box center [927, 410] width 71 height 31
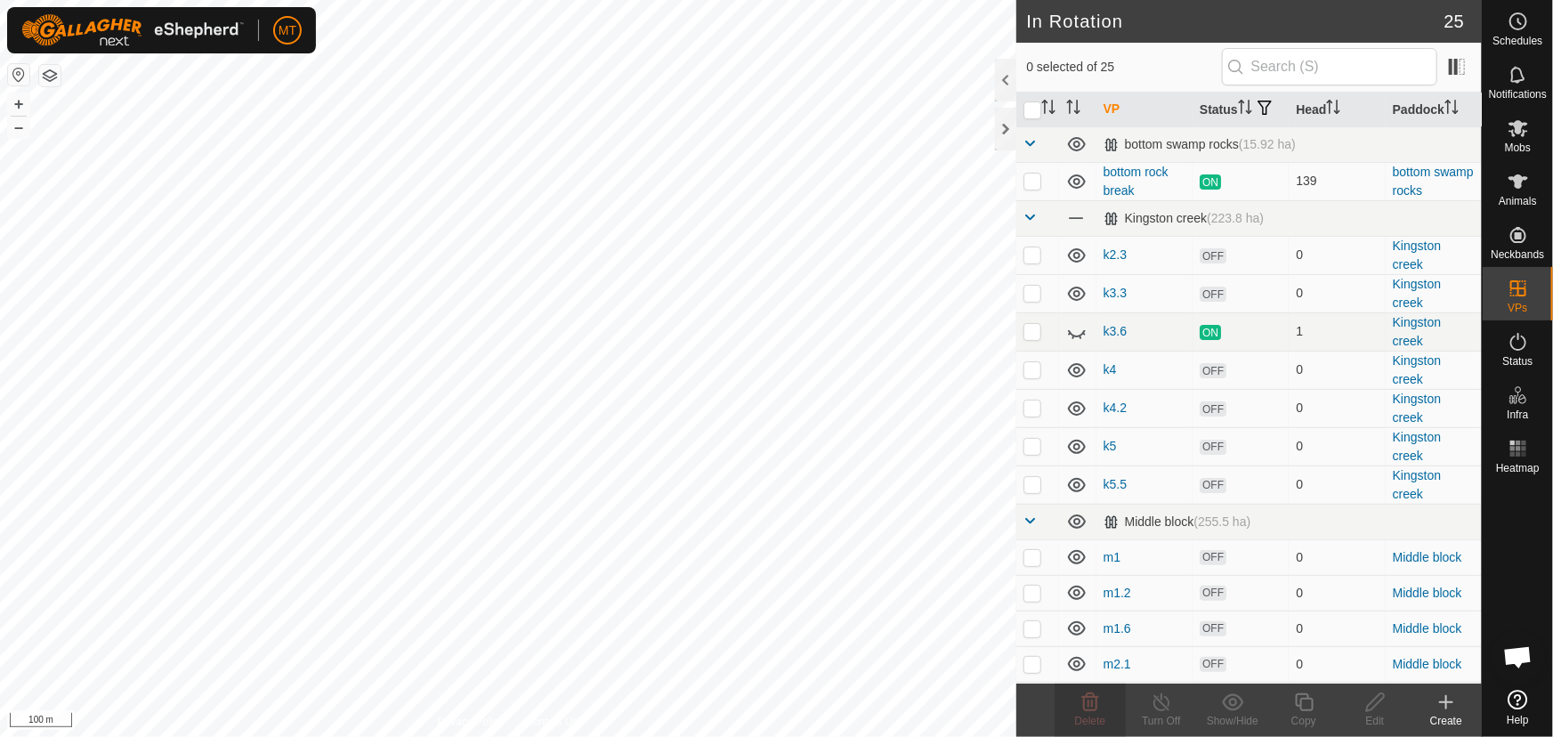
click at [1437, 699] on icon at bounding box center [1445, 701] width 21 height 21
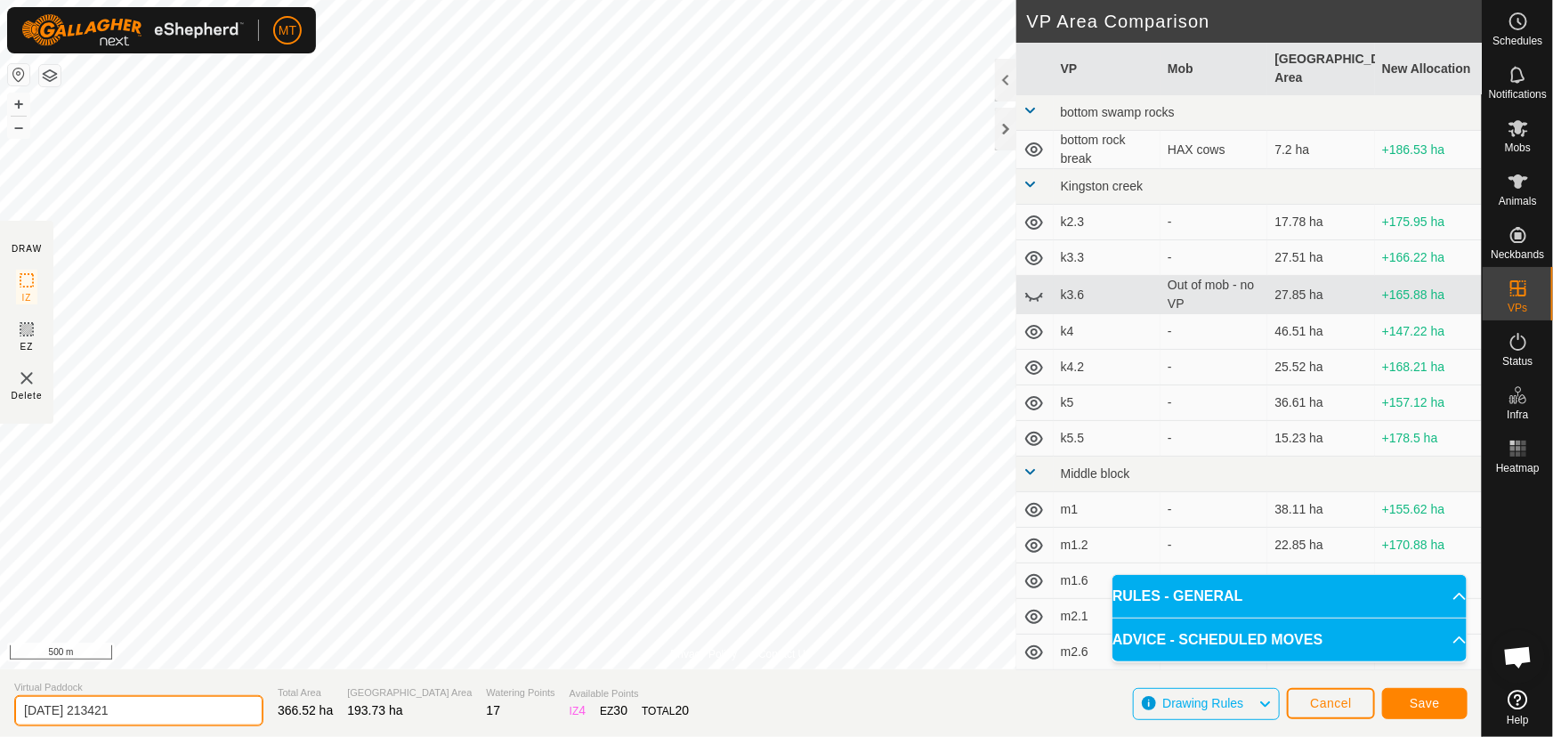
drag, startPoint x: 142, startPoint y: 703, endPoint x: 0, endPoint y: 704, distance: 142.4
click at [0, 704] on section "Virtual Paddock 2025-09-05 213421 Total Area 366.52 ha Grazing Area 193.73 ha W…" at bounding box center [741, 703] width 1482 height 68
click at [1430, 699] on span "Save" at bounding box center [1425, 703] width 30 height 14
